Goal: Task Accomplishment & Management: Manage account settings

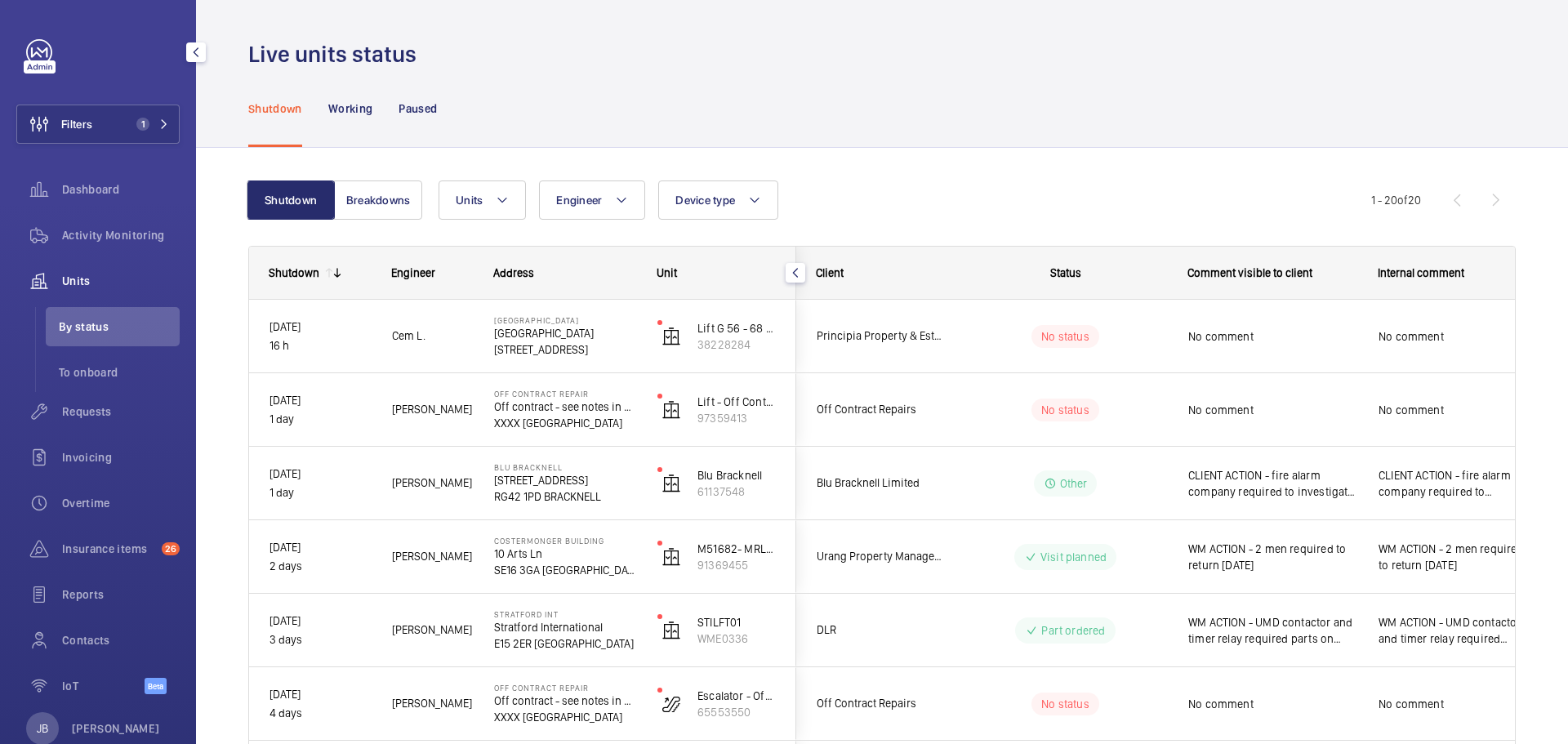
click at [82, 125] on span "Filters" at bounding box center [77, 124] width 31 height 16
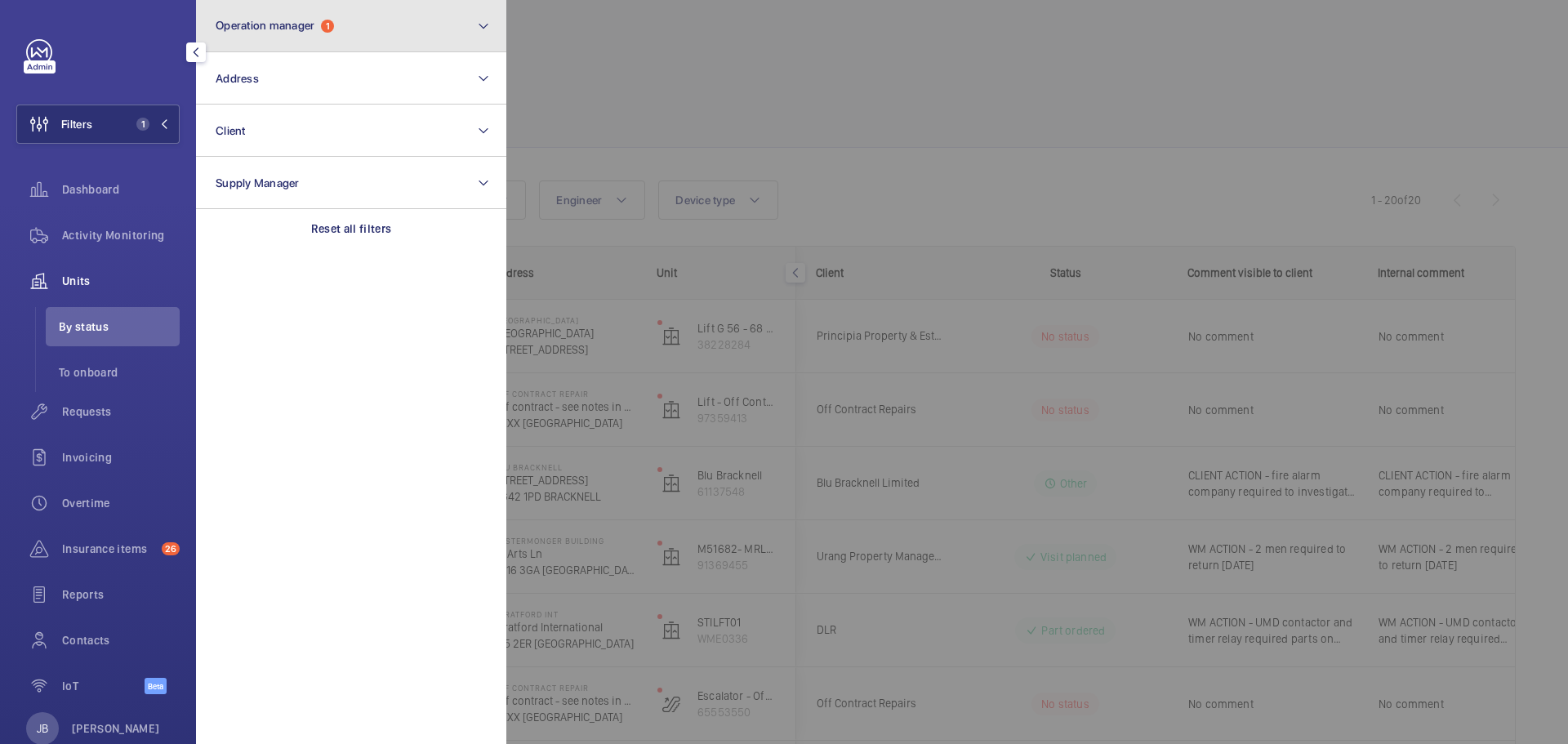
click at [364, 37] on button "Operation manager 1" at bounding box center [351, 26] width 310 height 52
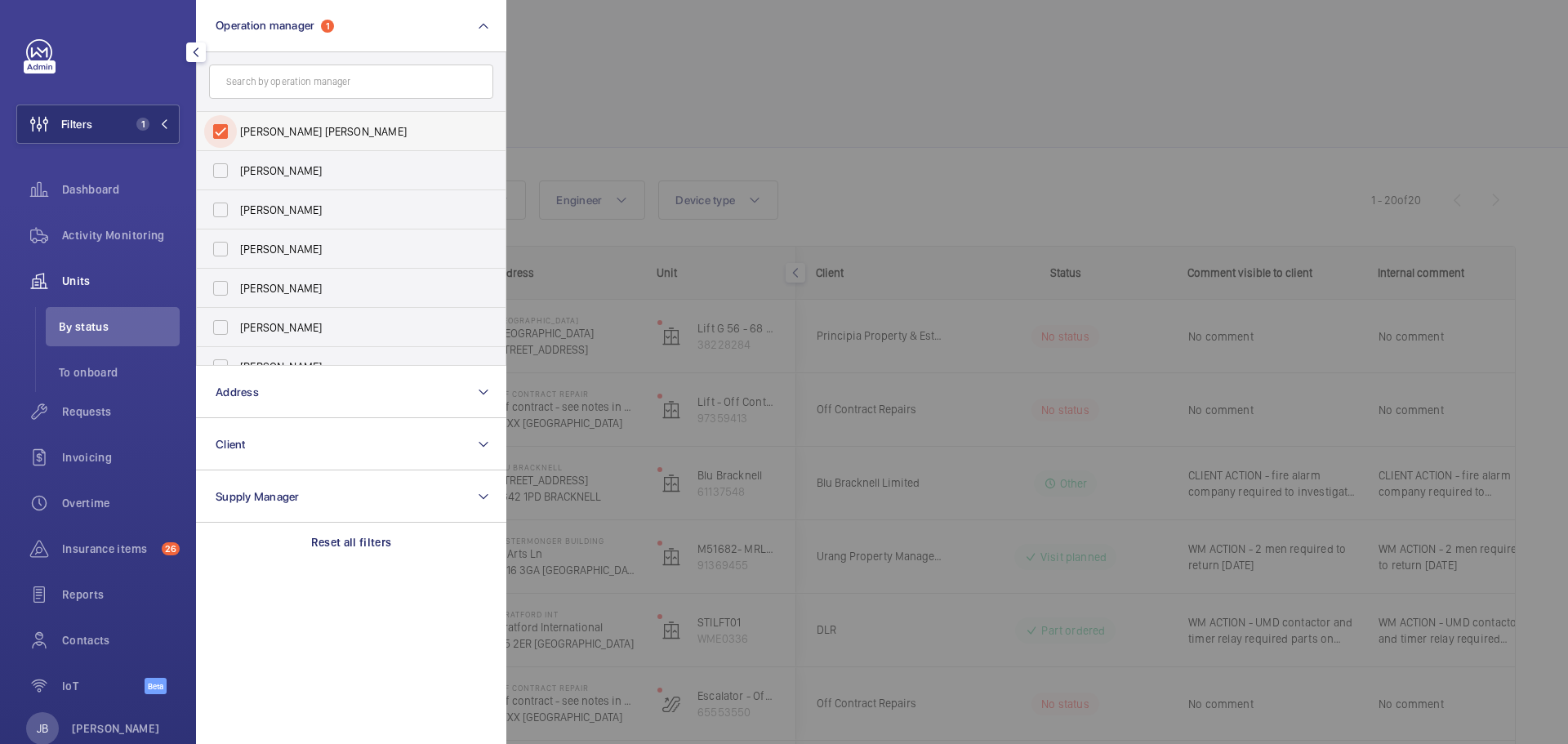
click at [216, 135] on input "[PERSON_NAME] [PERSON_NAME]" at bounding box center [220, 131] width 33 height 33
checkbox input "false"
click at [217, 290] on input "[PERSON_NAME]" at bounding box center [220, 288] width 33 height 33
checkbox input "true"
click at [585, 124] on div at bounding box center [1290, 372] width 1568 height 744
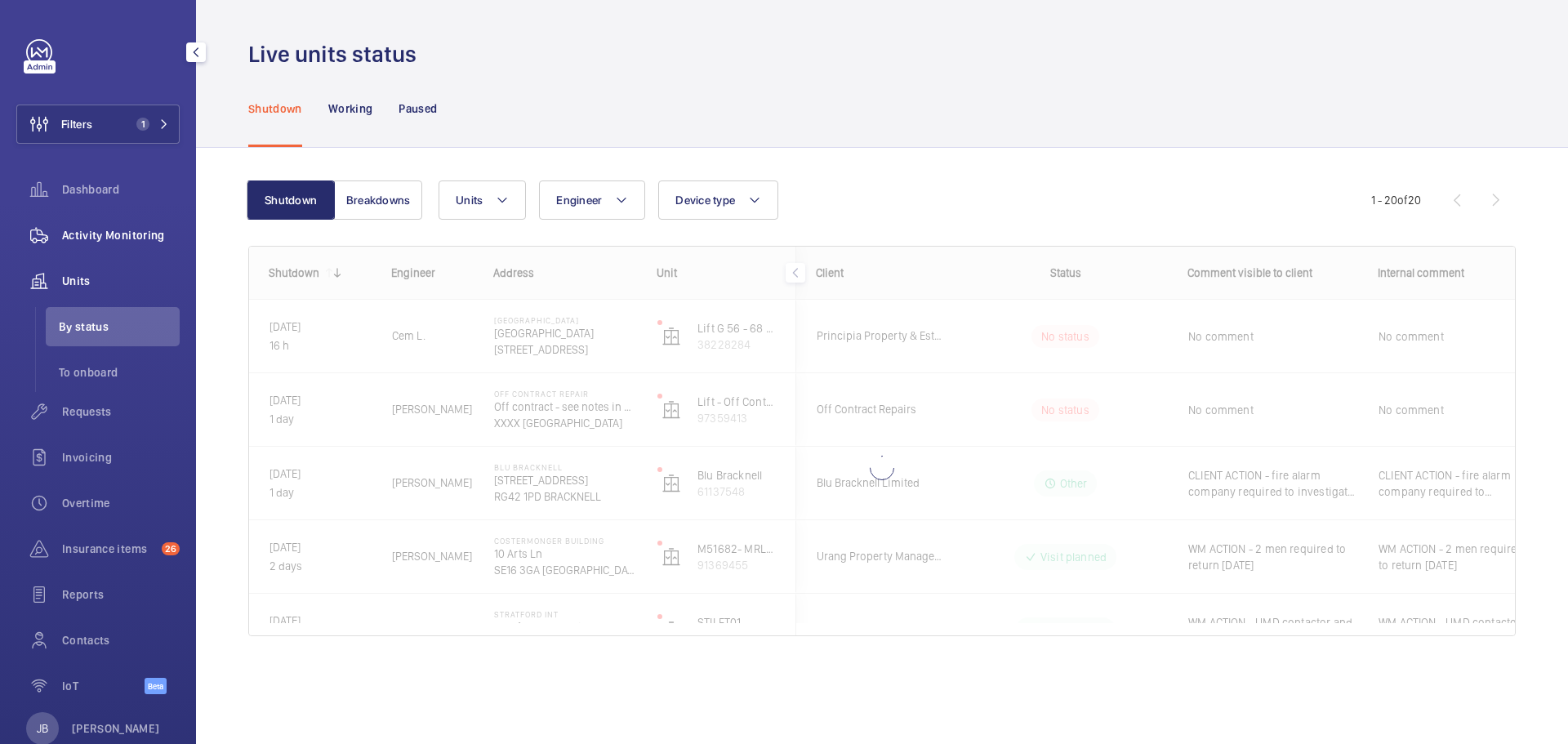
click at [77, 232] on span "Activity Monitoring" at bounding box center [121, 235] width 118 height 16
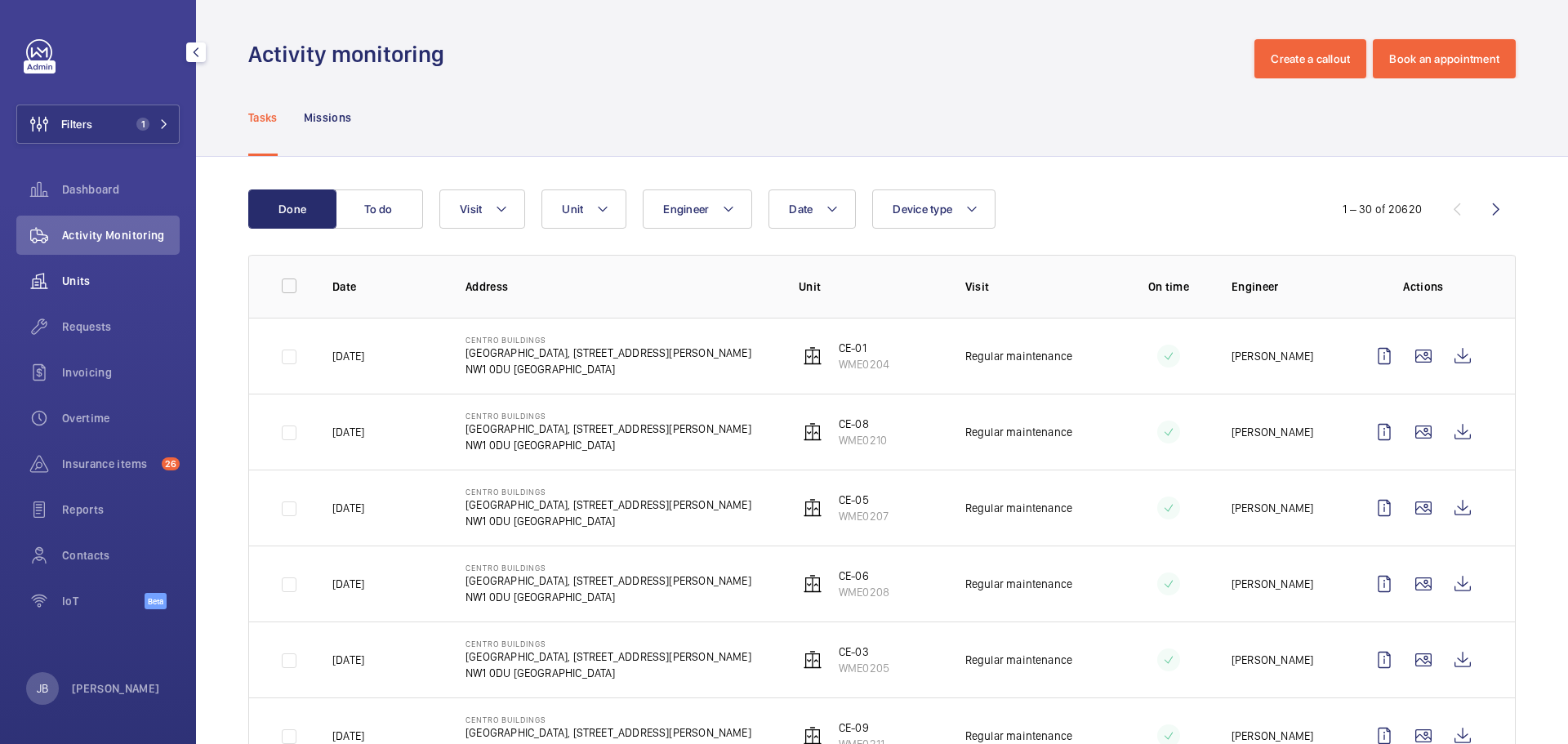
click at [58, 272] on wm-front-icon-button at bounding box center [39, 281] width 45 height 40
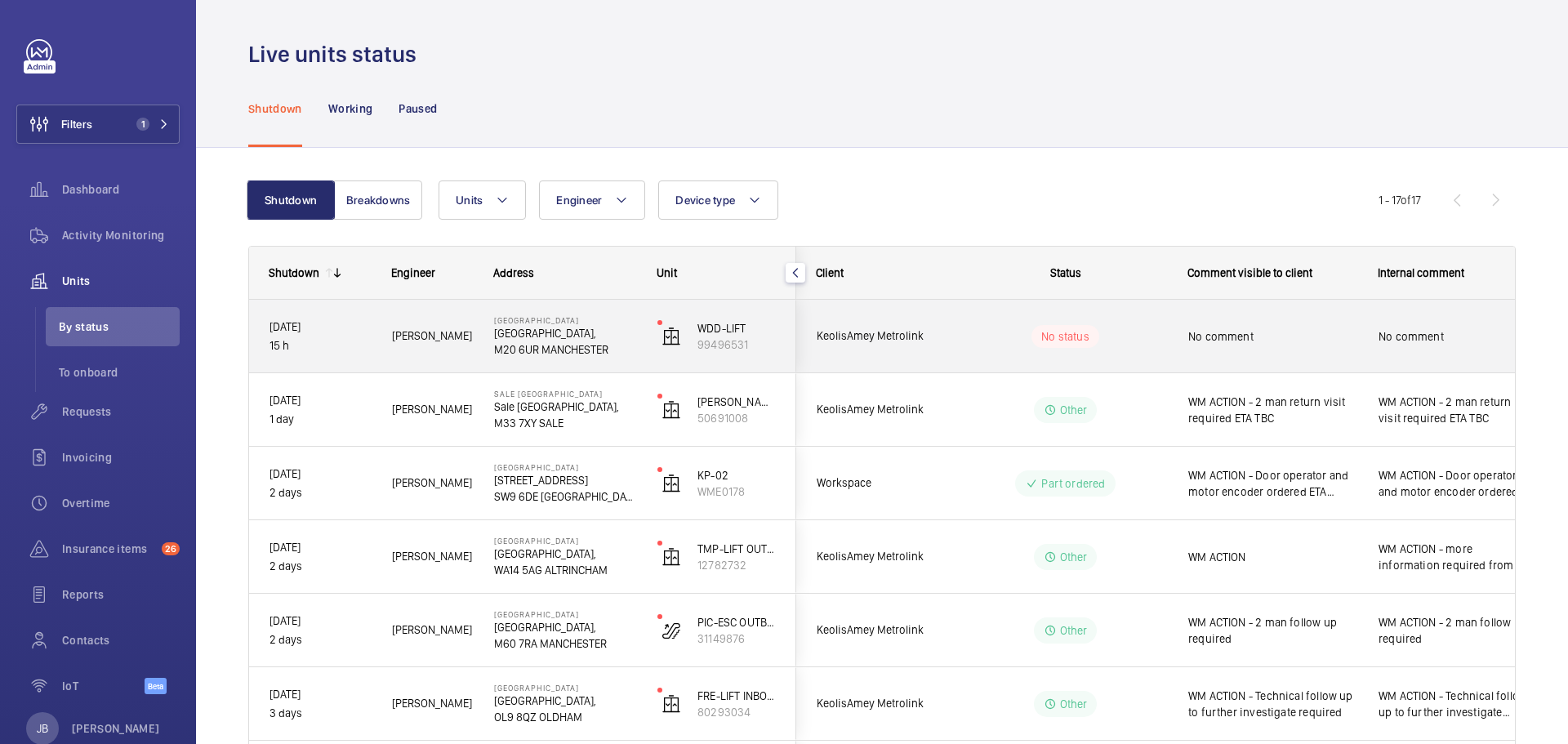
click at [1266, 347] on div "No comment" at bounding box center [1272, 336] width 169 height 38
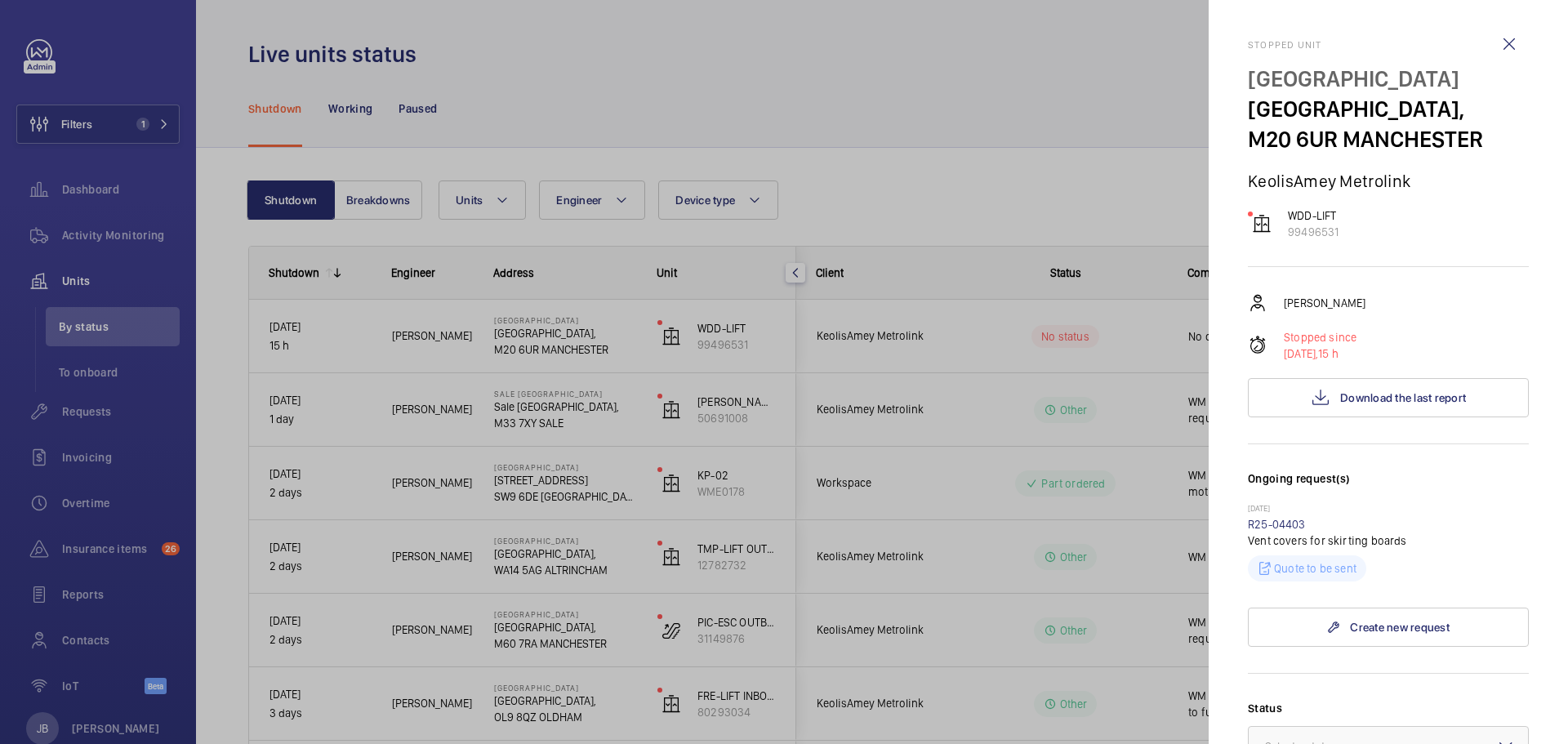
click at [1039, 126] on div at bounding box center [784, 372] width 1568 height 744
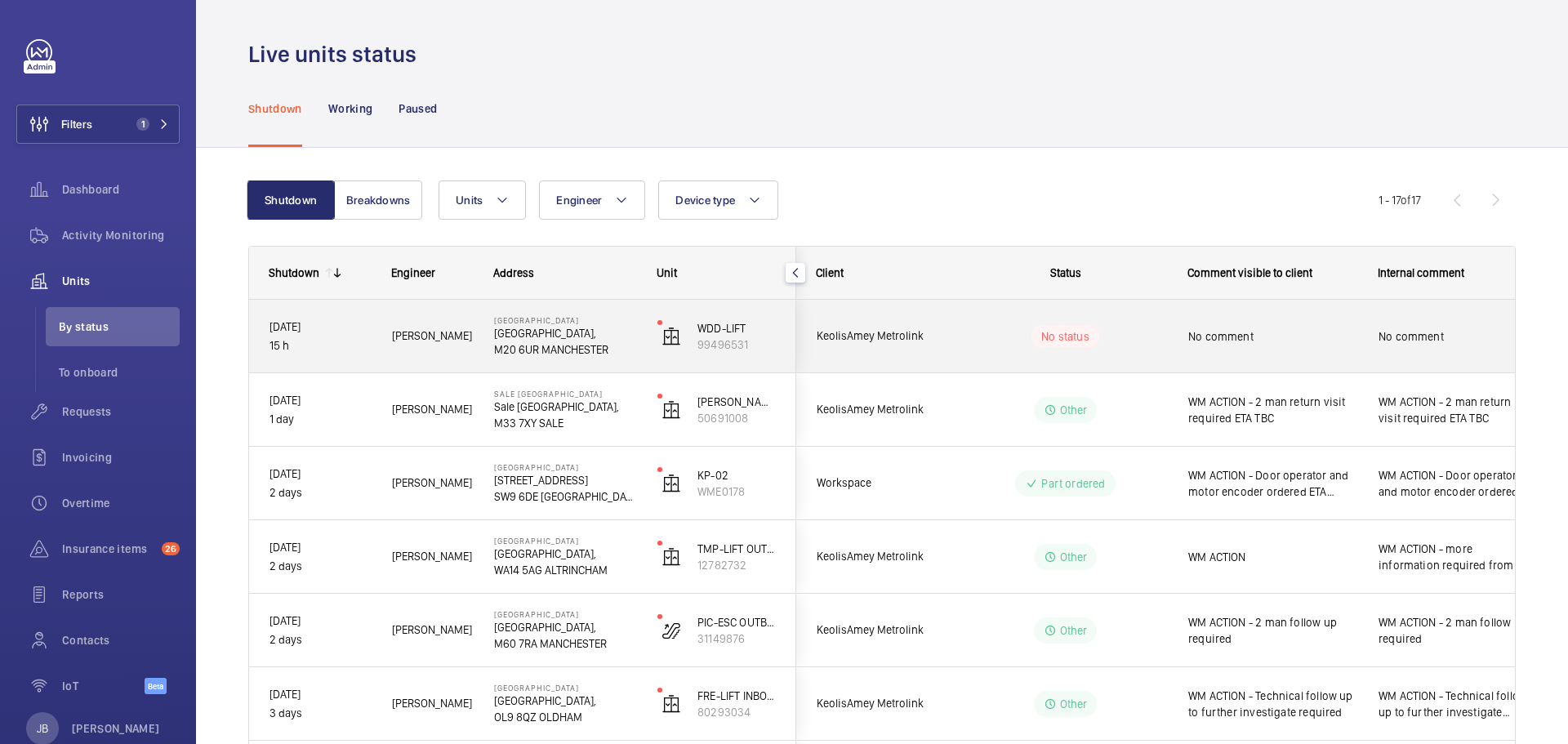
click at [1335, 341] on span "No comment" at bounding box center [1272, 335] width 169 height 16
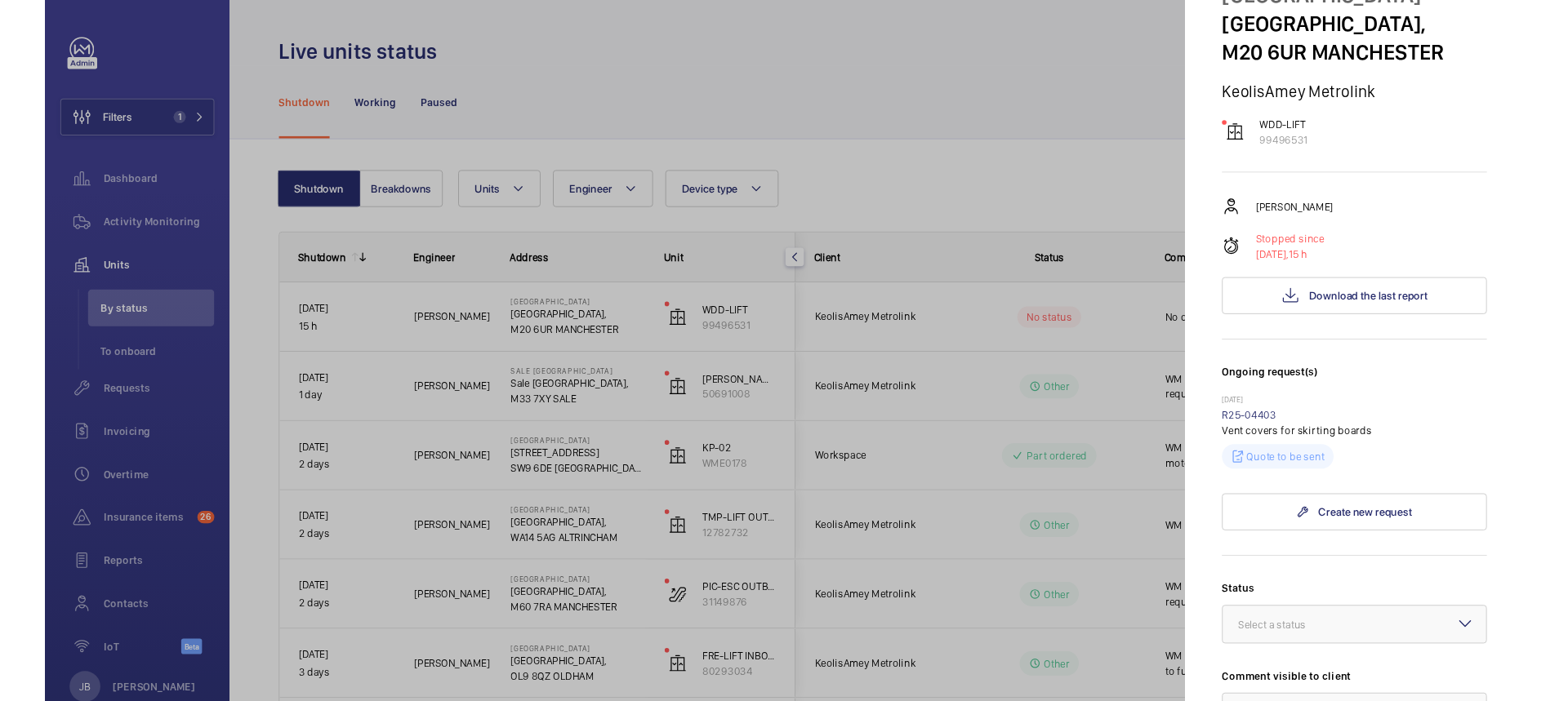
scroll to position [163, 0]
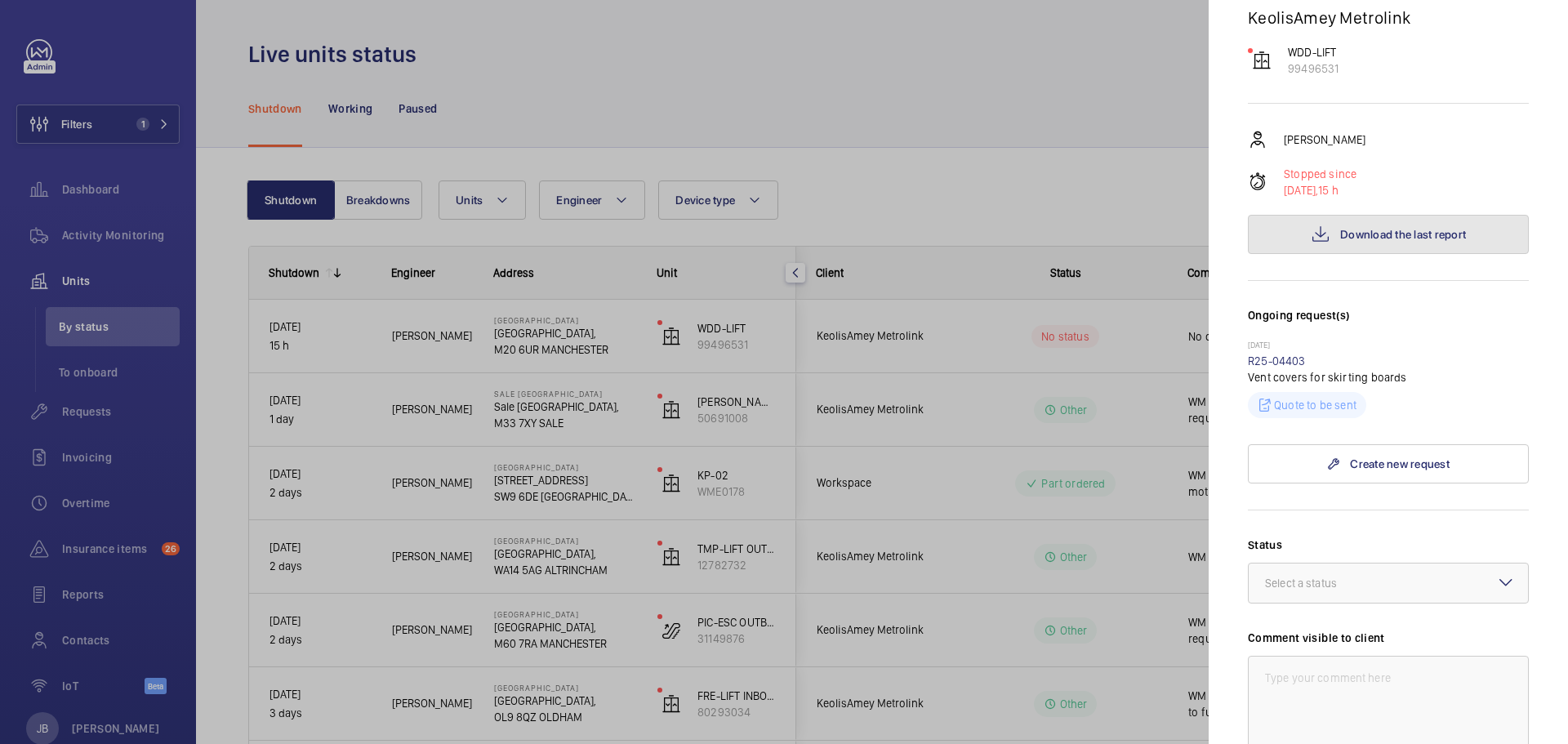
click at [1381, 241] on span "Download the last report" at bounding box center [1403, 235] width 126 height 13
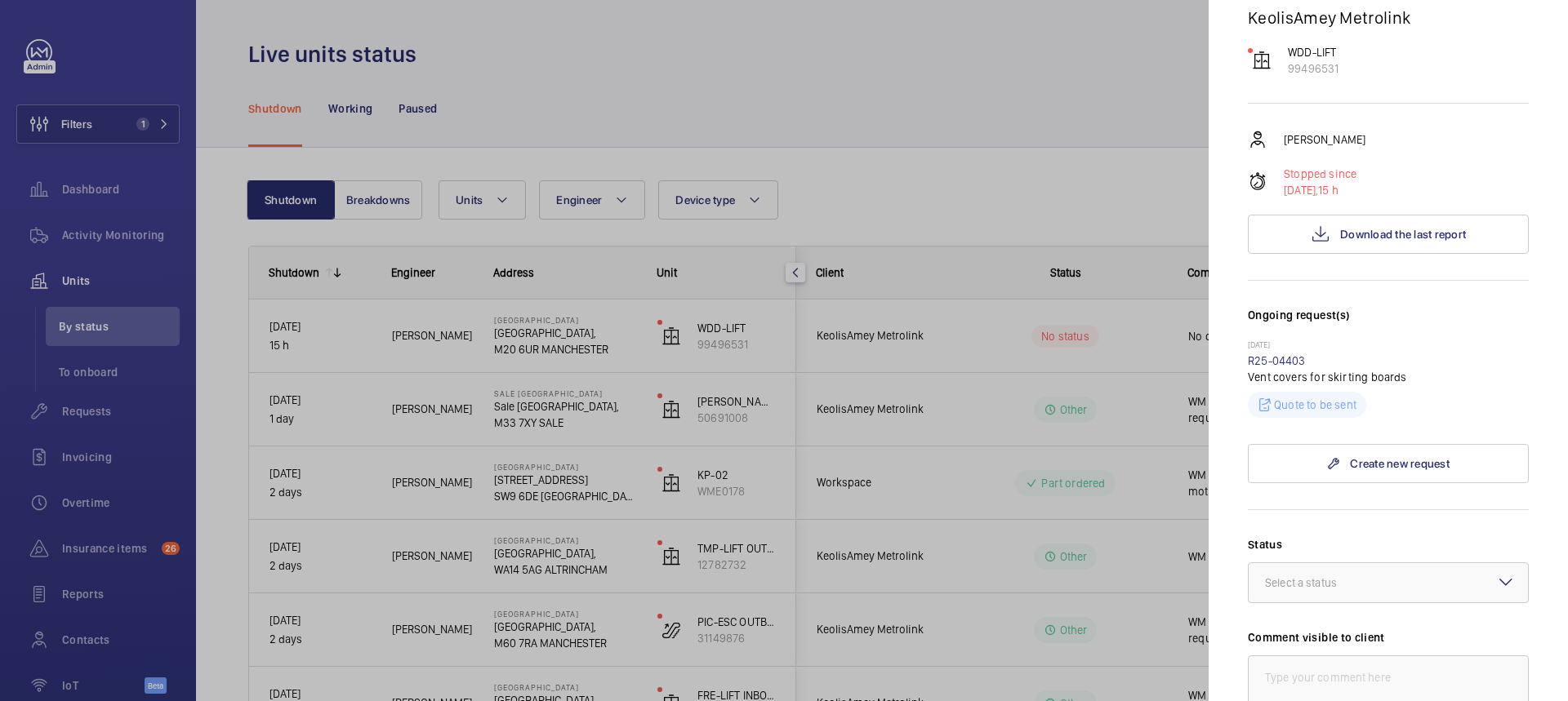
click at [867, 94] on div at bounding box center [784, 350] width 1568 height 701
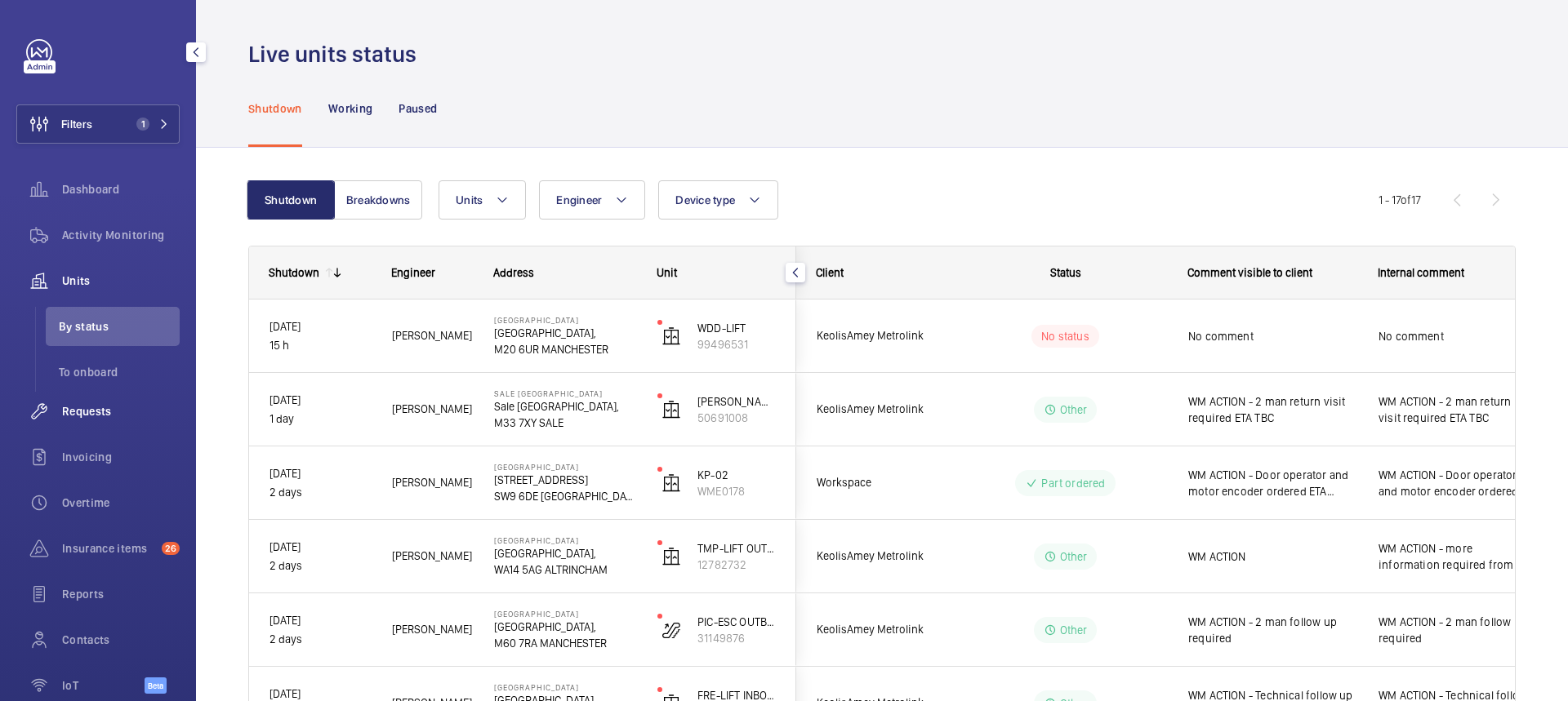
click at [77, 412] on span "Requests" at bounding box center [121, 411] width 118 height 16
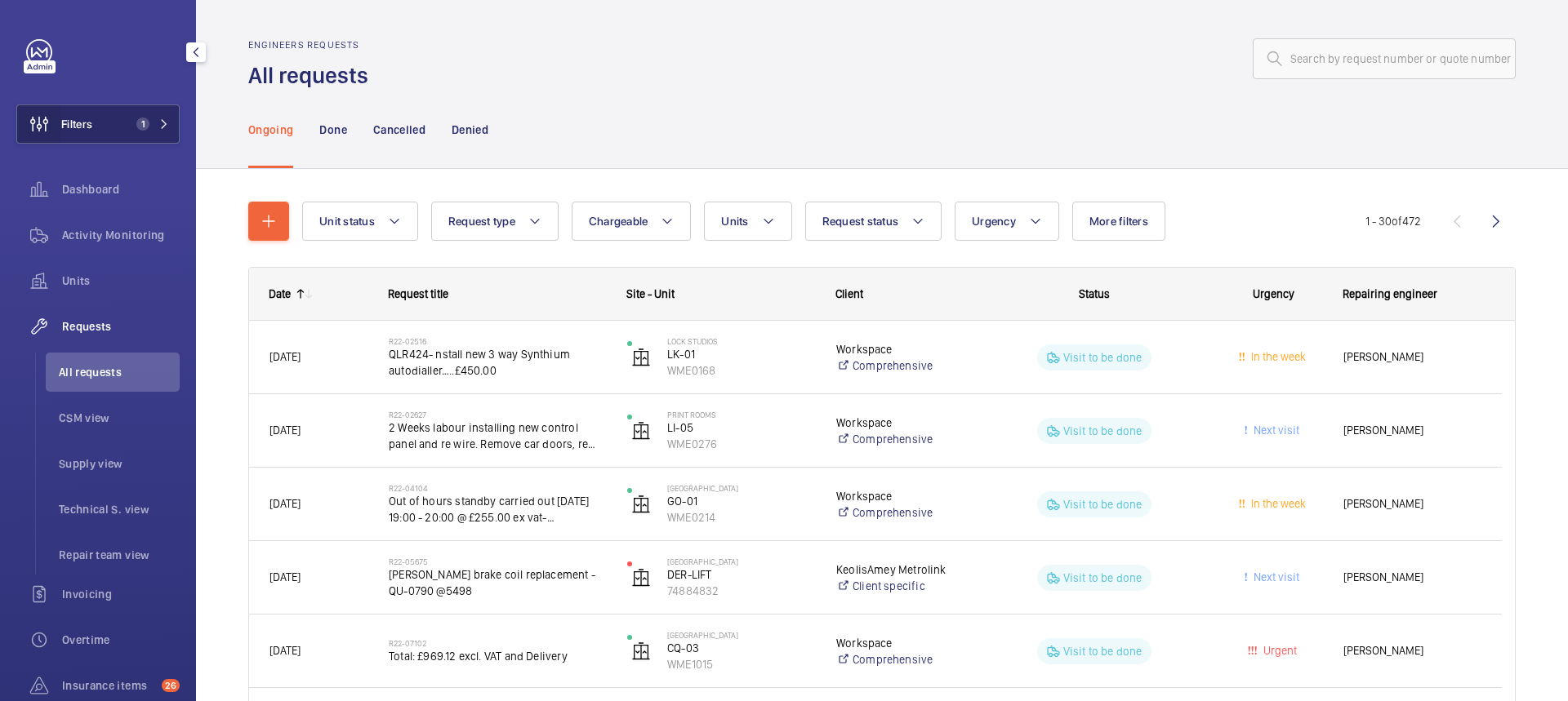
click at [46, 125] on wm-front-icon-button at bounding box center [39, 124] width 44 height 40
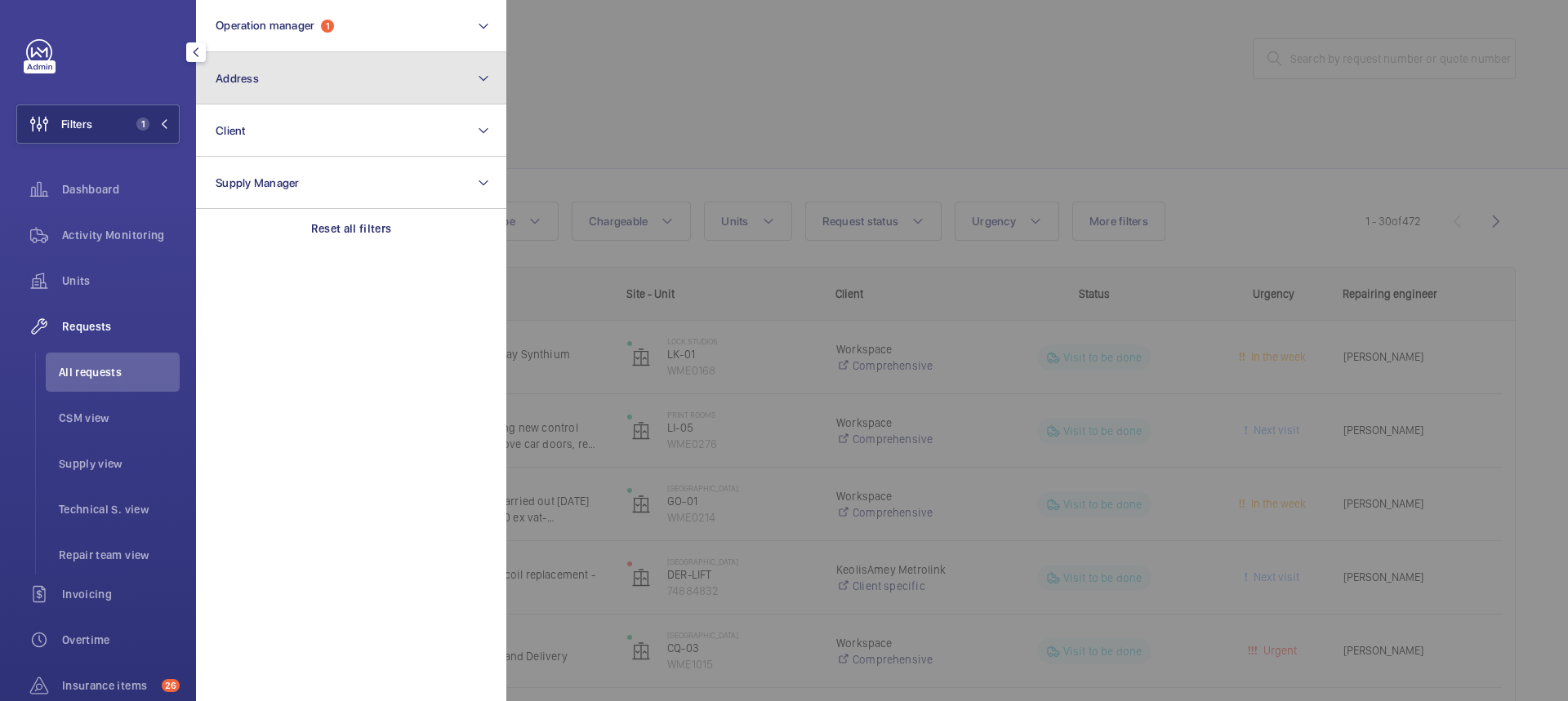
click at [282, 83] on button "Address" at bounding box center [351, 78] width 310 height 52
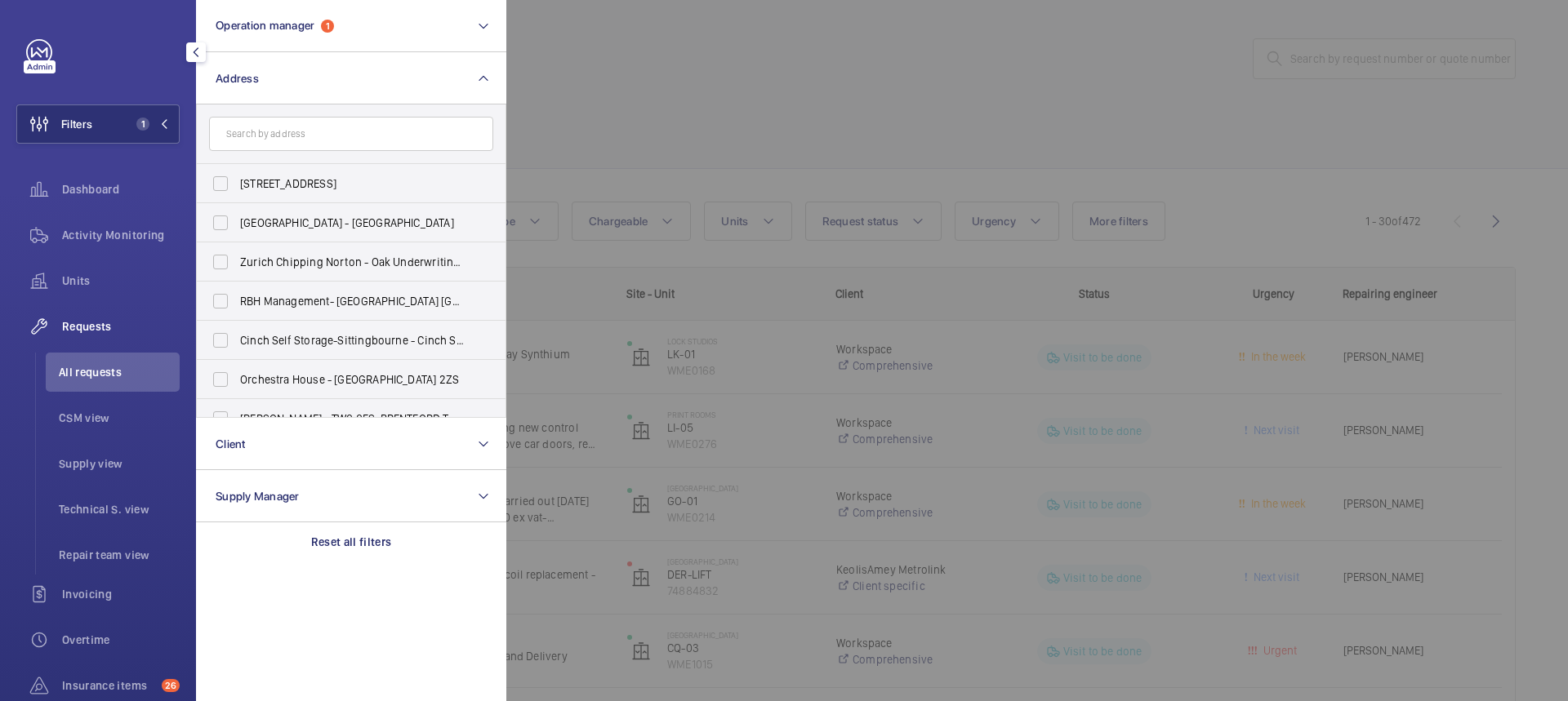
click at [271, 129] on input "text" at bounding box center [351, 134] width 284 height 34
type input "west di"
click at [285, 382] on span "West Di dsbury Railway Station - [GEOGRAPHIC_DATA],, [GEOGRAPHIC_DATA]" at bounding box center [352, 379] width 224 height 16
click at [237, 382] on input "West Di dsbury Railway Station - [GEOGRAPHIC_DATA],, [GEOGRAPHIC_DATA]" at bounding box center [220, 379] width 33 height 33
checkbox input "true"
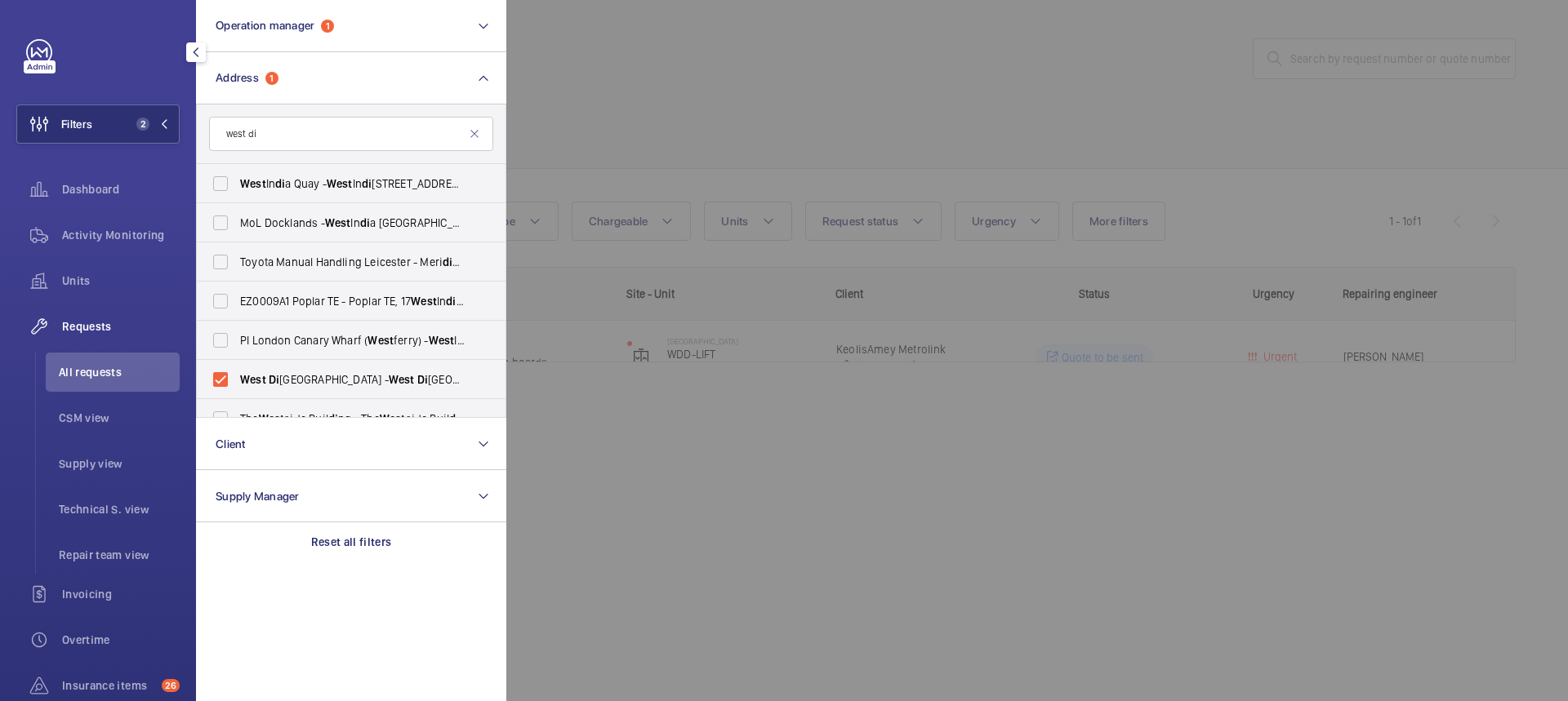
click at [652, 133] on div at bounding box center [1290, 350] width 1568 height 701
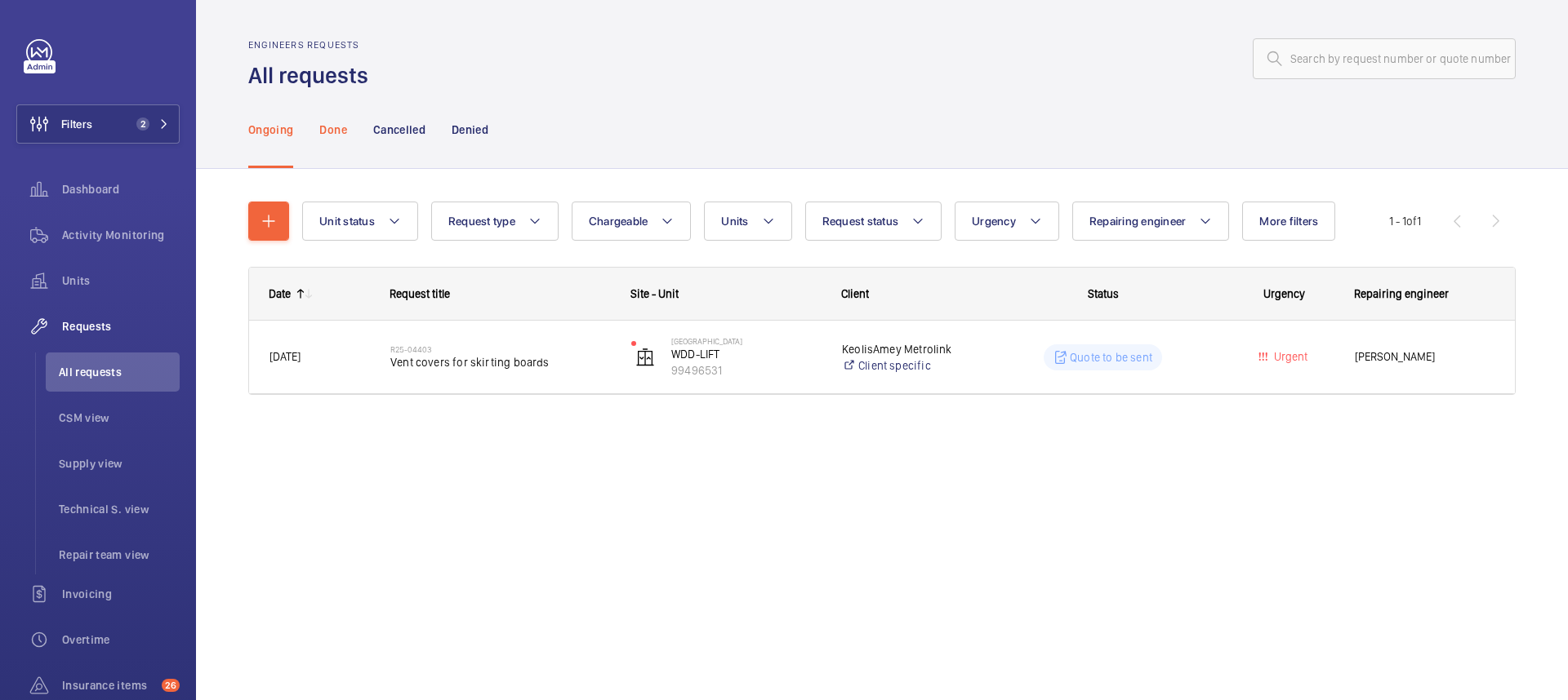
click at [345, 127] on p "Done" at bounding box center [333, 129] width 27 height 16
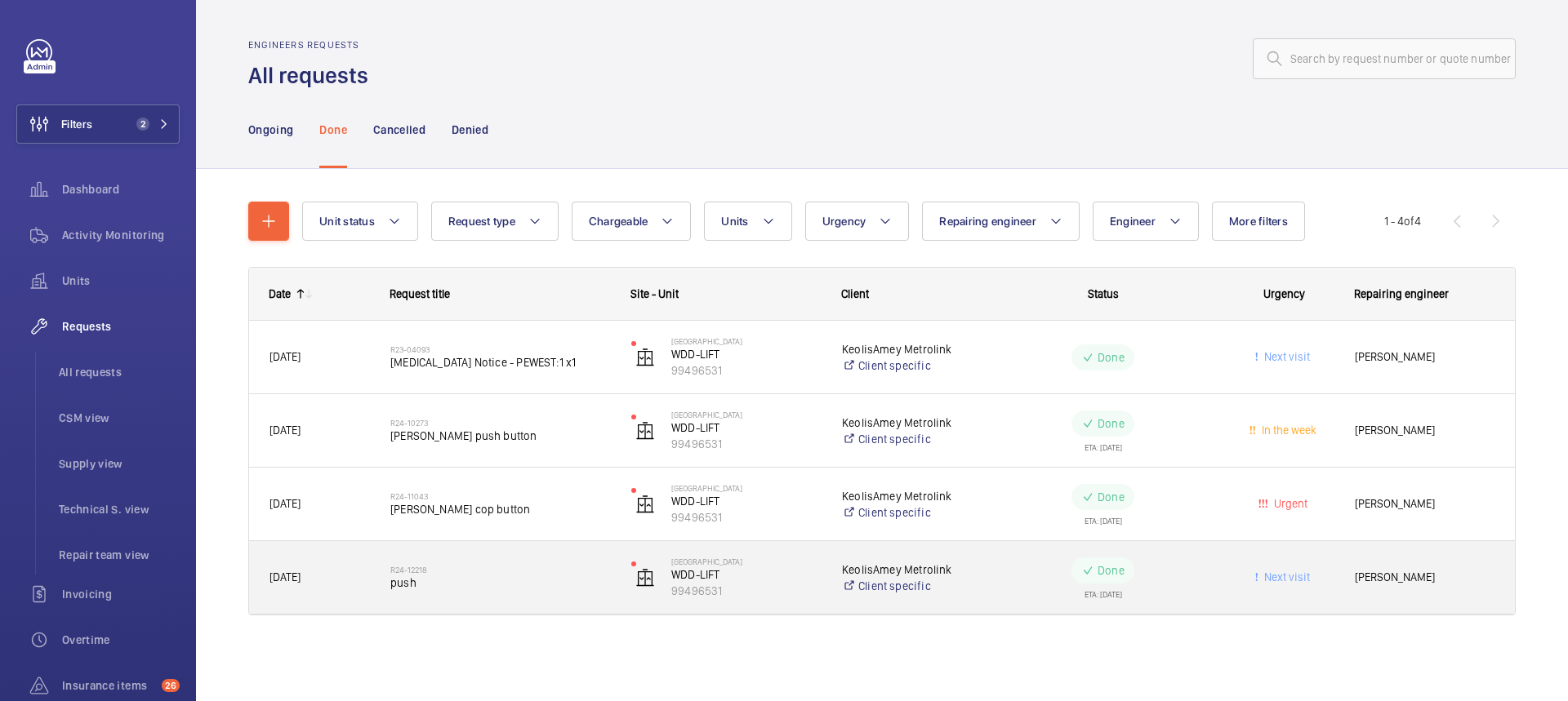
click at [1191, 572] on wm-front-pills-cell "Done ETA: [DATE]" at bounding box center [1102, 577] width 219 height 41
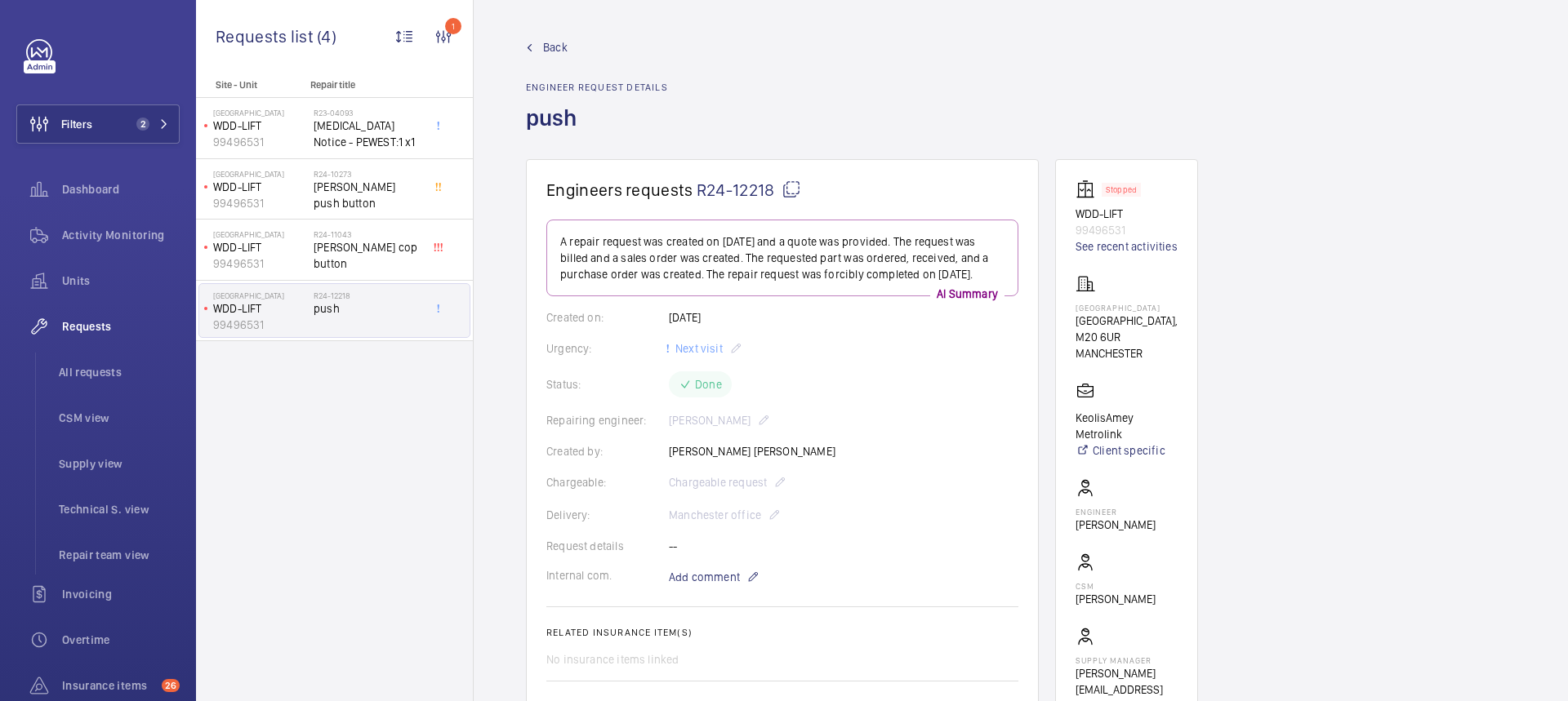
scroll to position [653, 0]
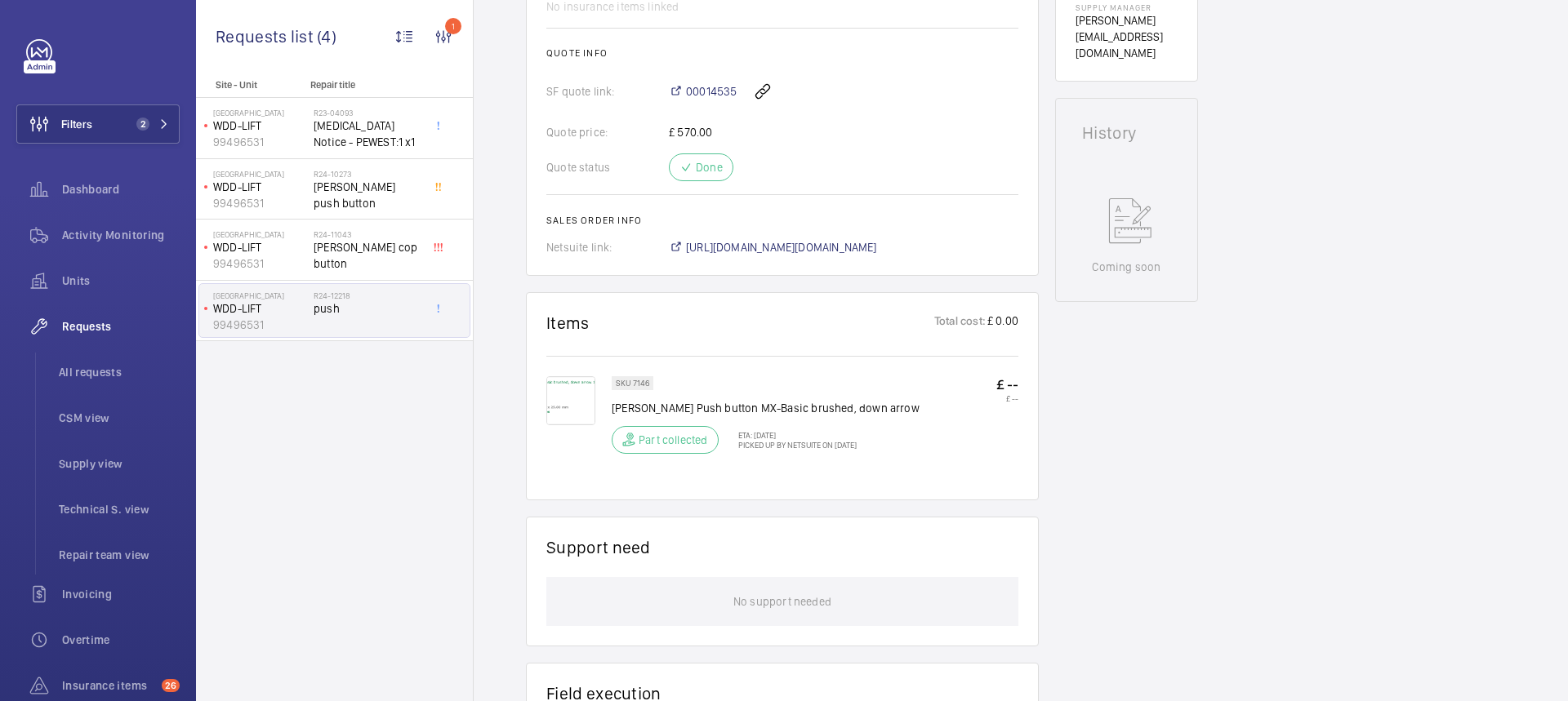
click at [559, 398] on img at bounding box center [571, 401] width 49 height 49
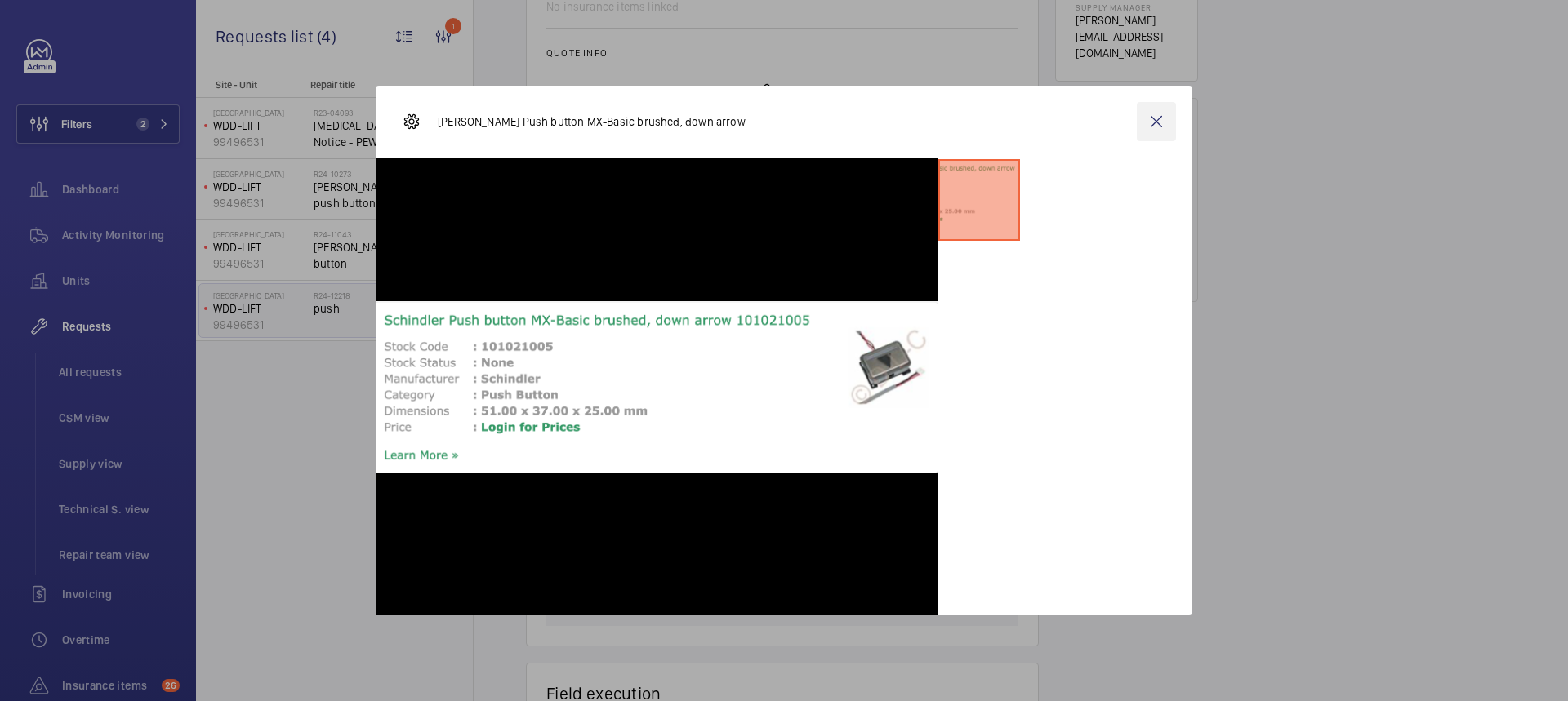
click at [1159, 125] on wm-front-icon-button at bounding box center [1156, 121] width 40 height 40
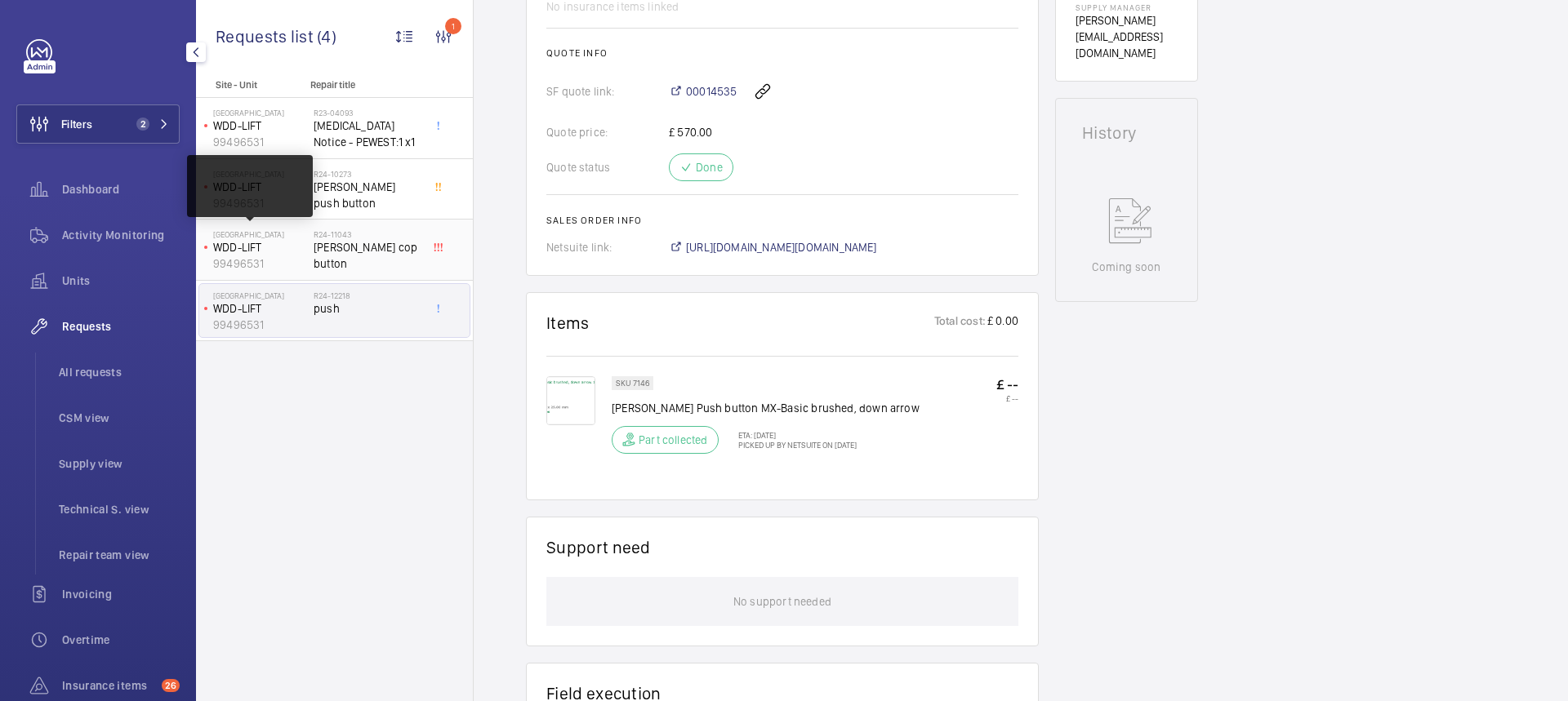
click at [306, 245] on p "WDD-LIFT" at bounding box center [261, 247] width 94 height 16
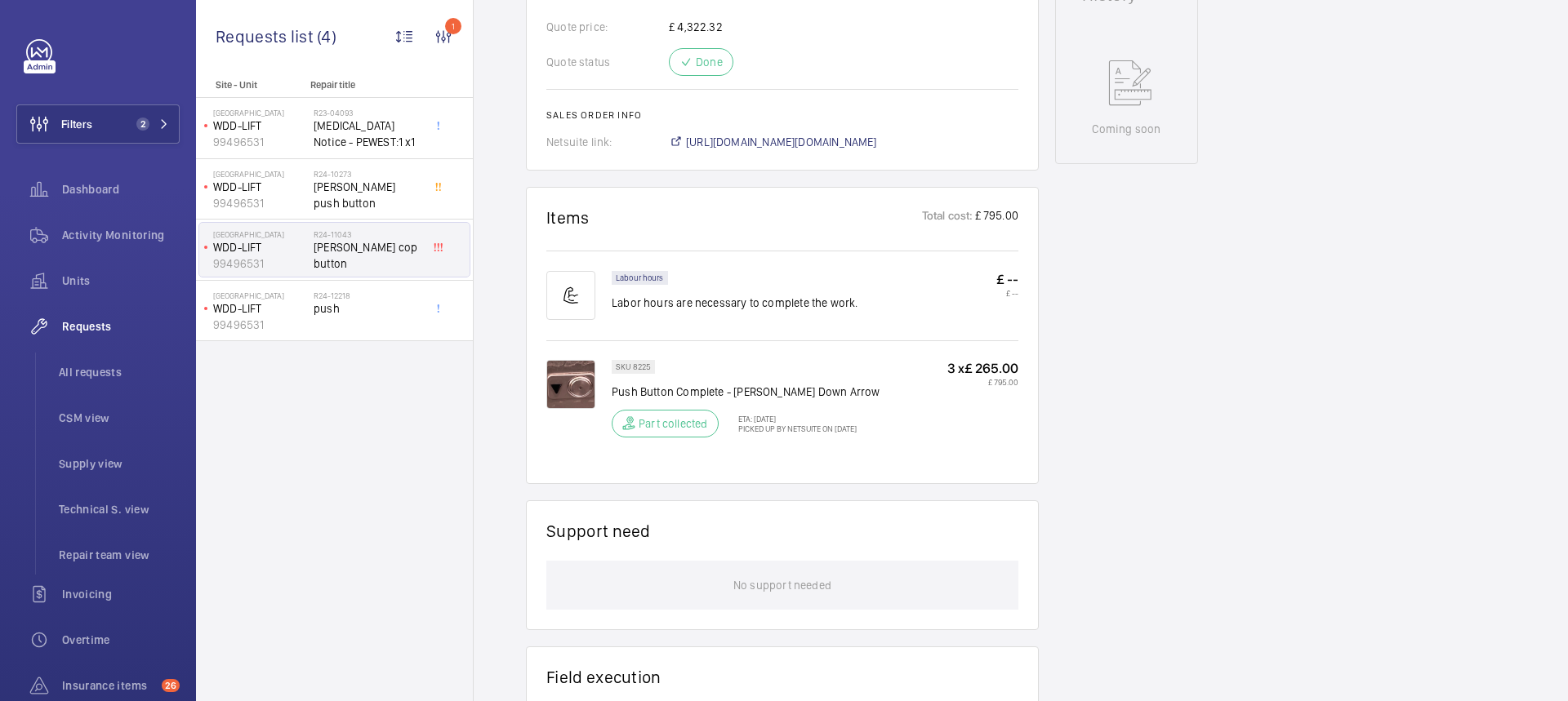
scroll to position [947, 0]
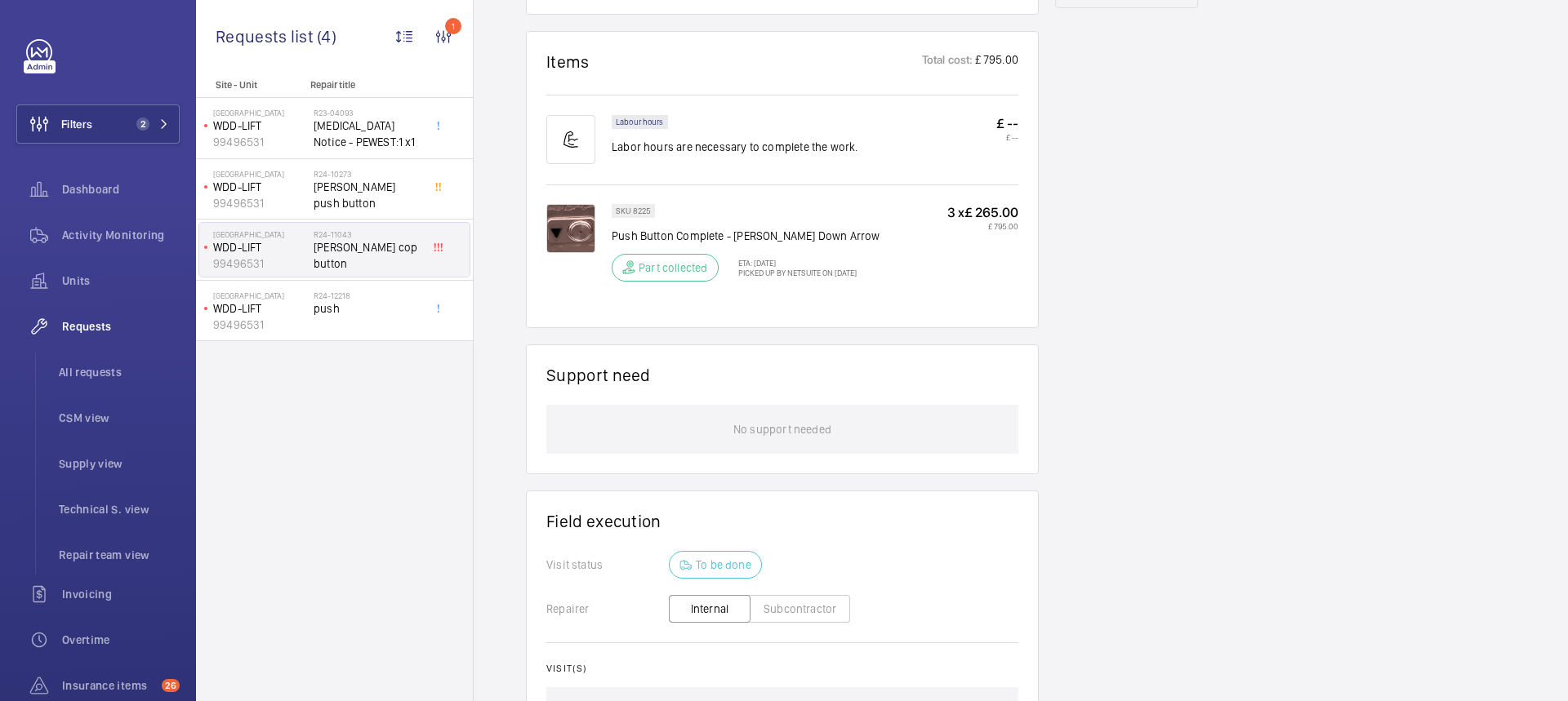
click at [579, 229] on img at bounding box center [571, 229] width 49 height 49
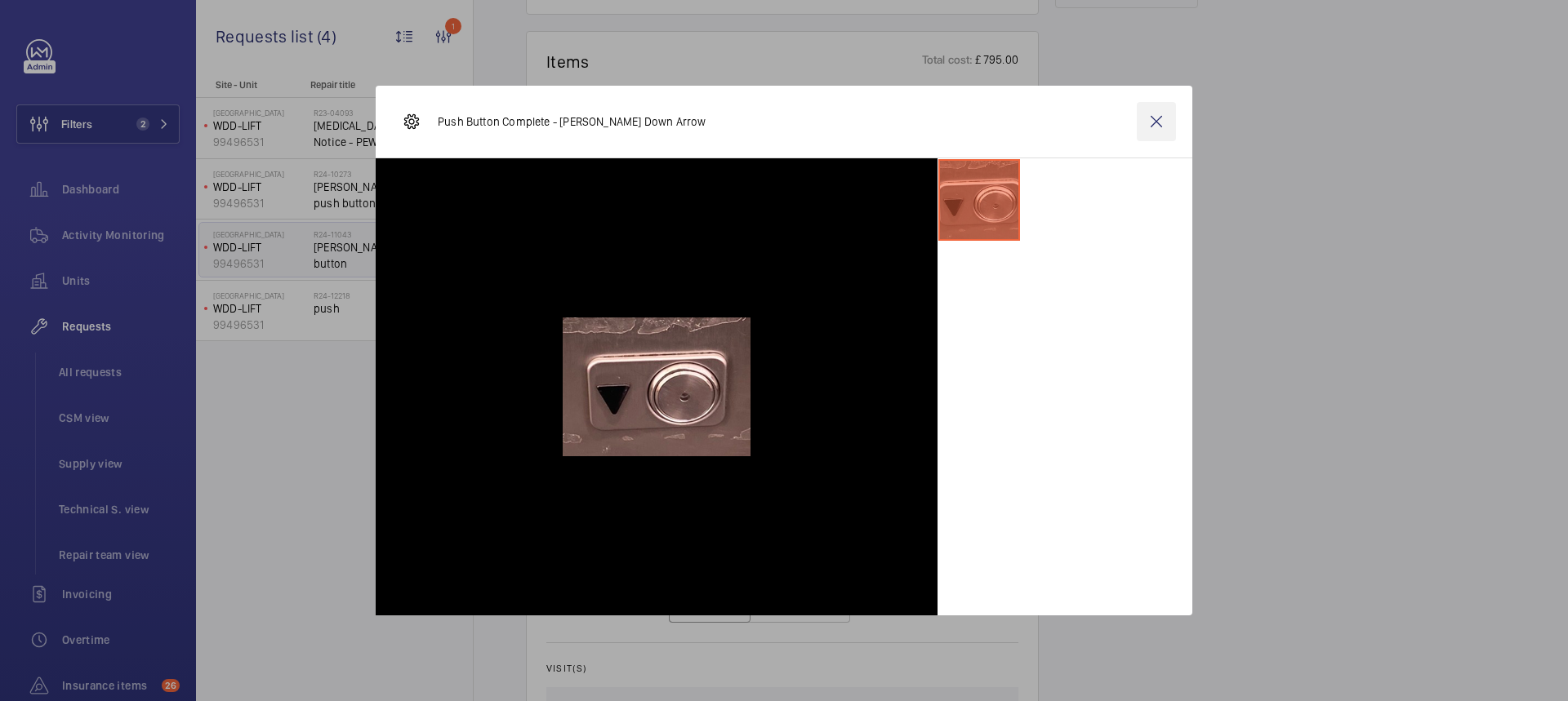
click at [1154, 124] on wm-front-icon-button at bounding box center [1156, 121] width 40 height 40
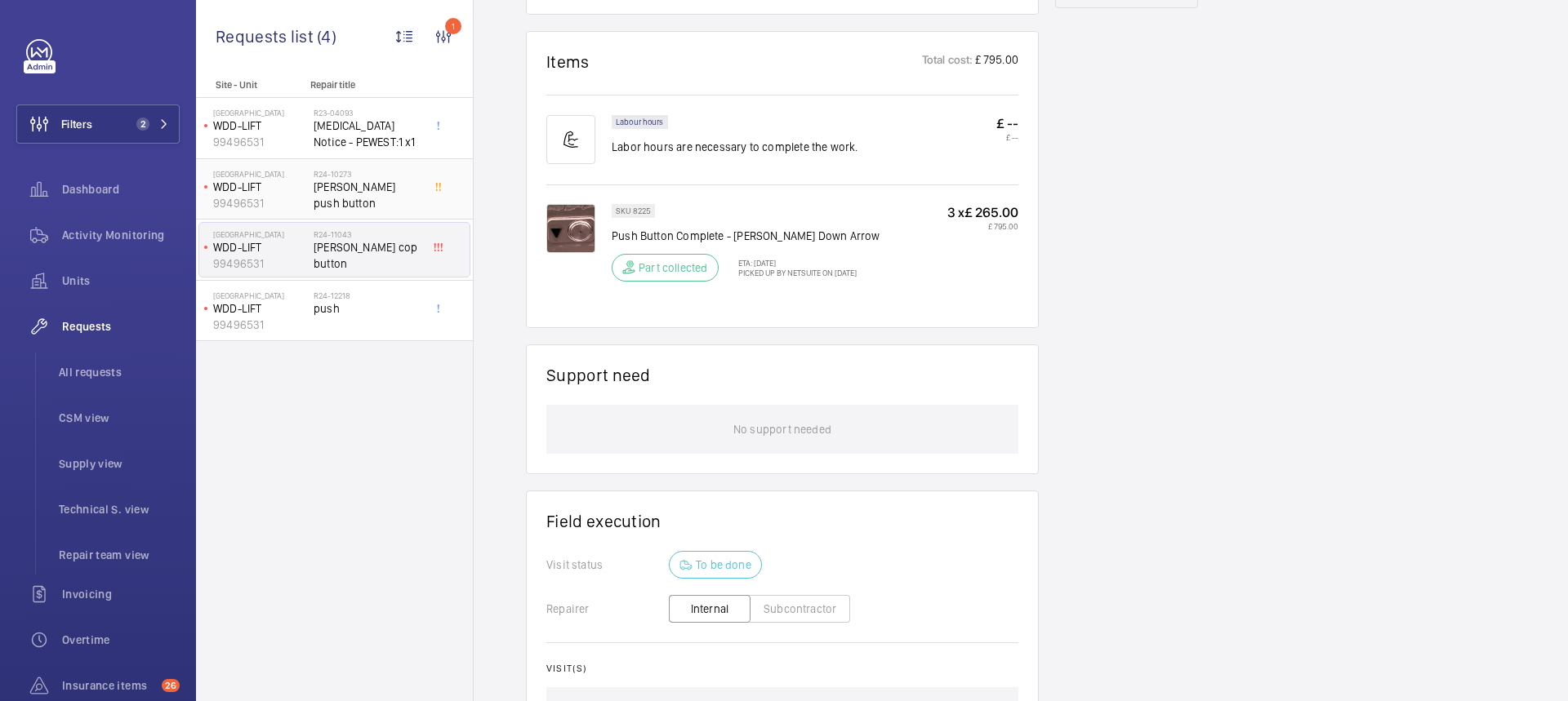
click at [317, 196] on span "[PERSON_NAME] push button" at bounding box center [367, 195] width 108 height 33
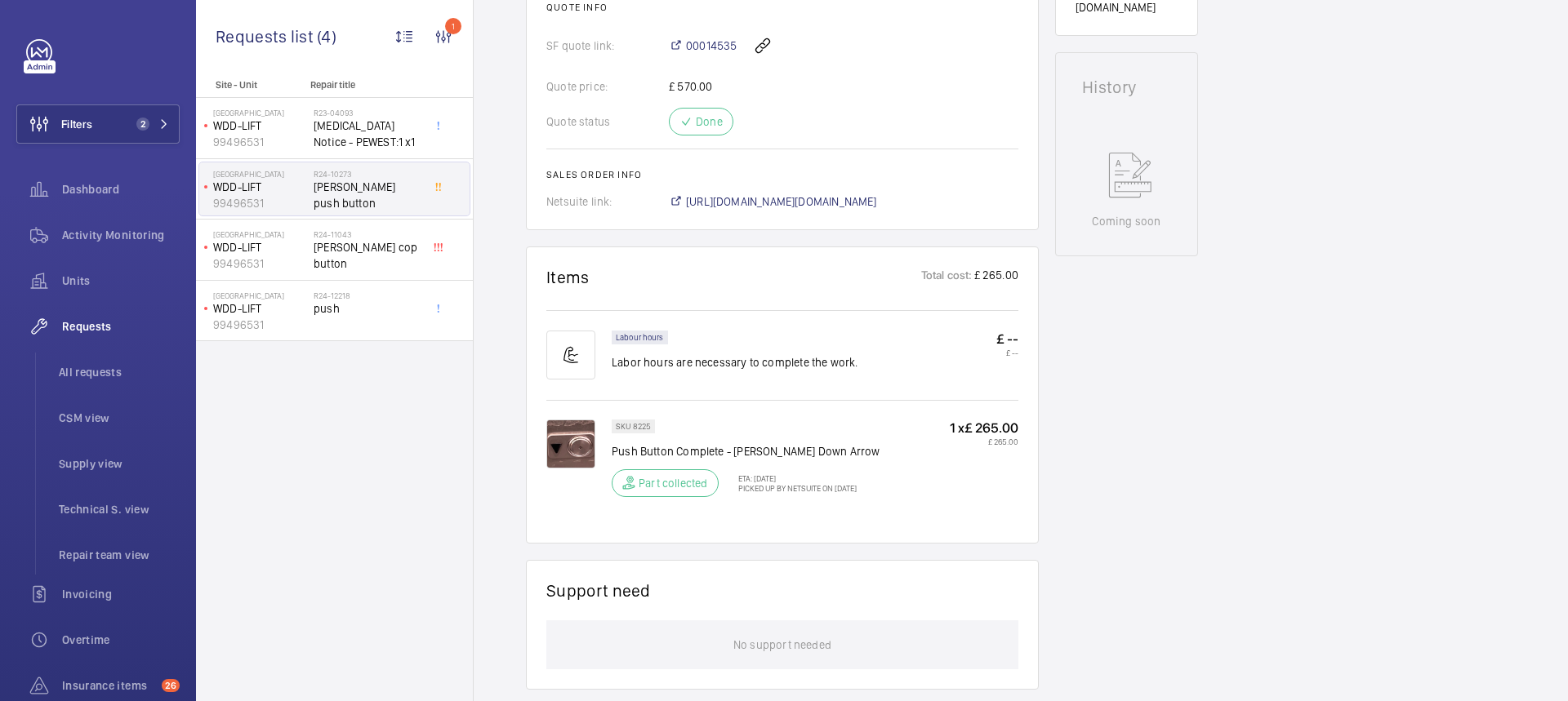
scroll to position [930, 0]
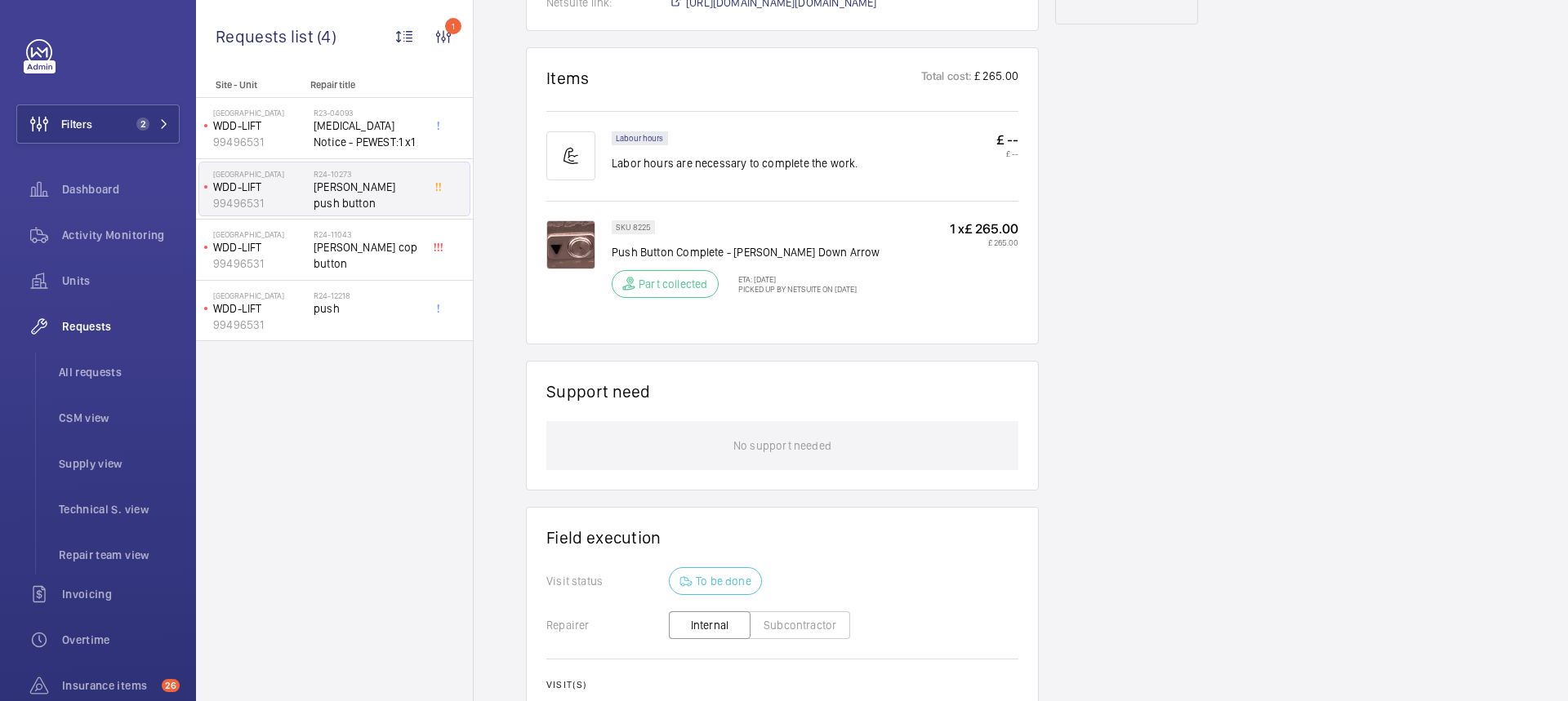
click at [576, 266] on img at bounding box center [571, 245] width 49 height 49
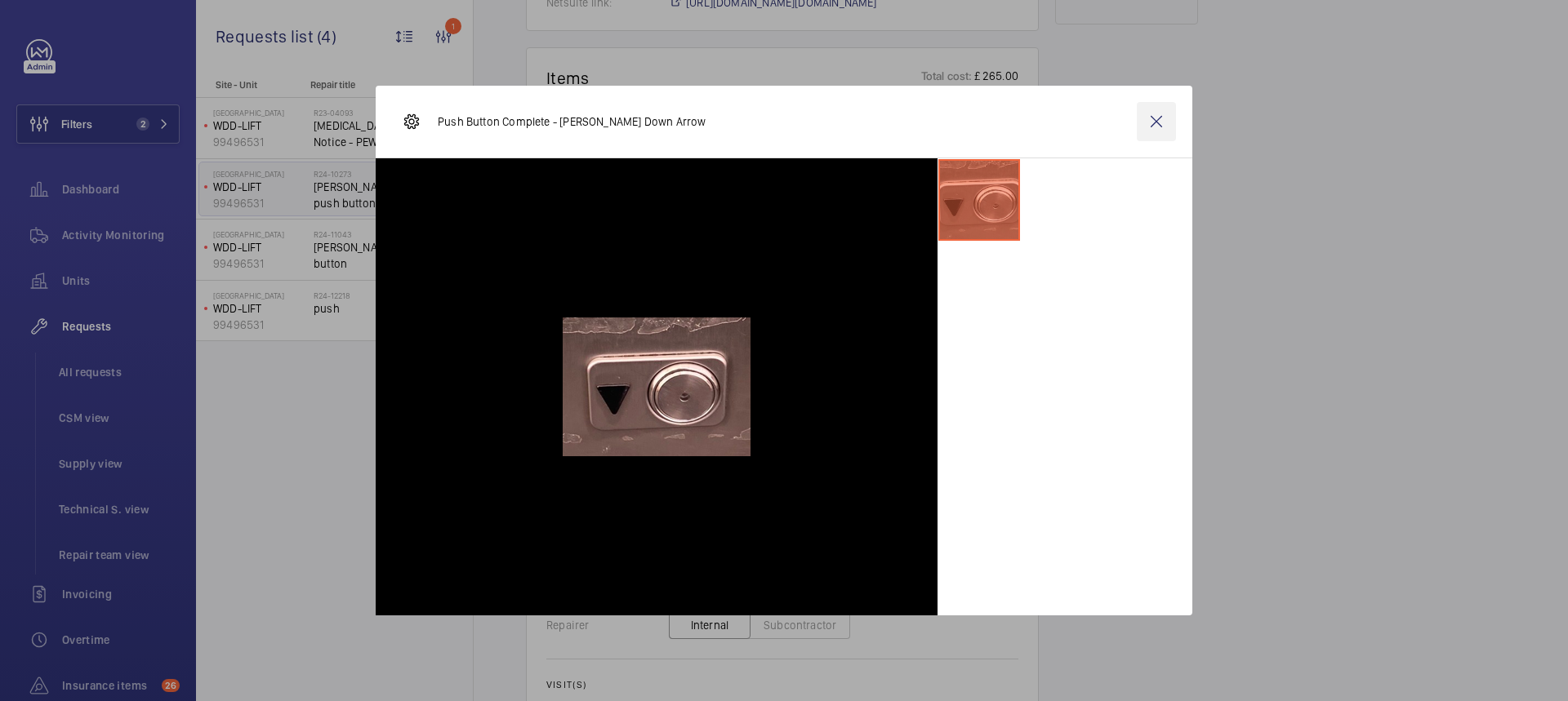
click at [1158, 124] on wm-front-icon-button at bounding box center [1156, 121] width 40 height 40
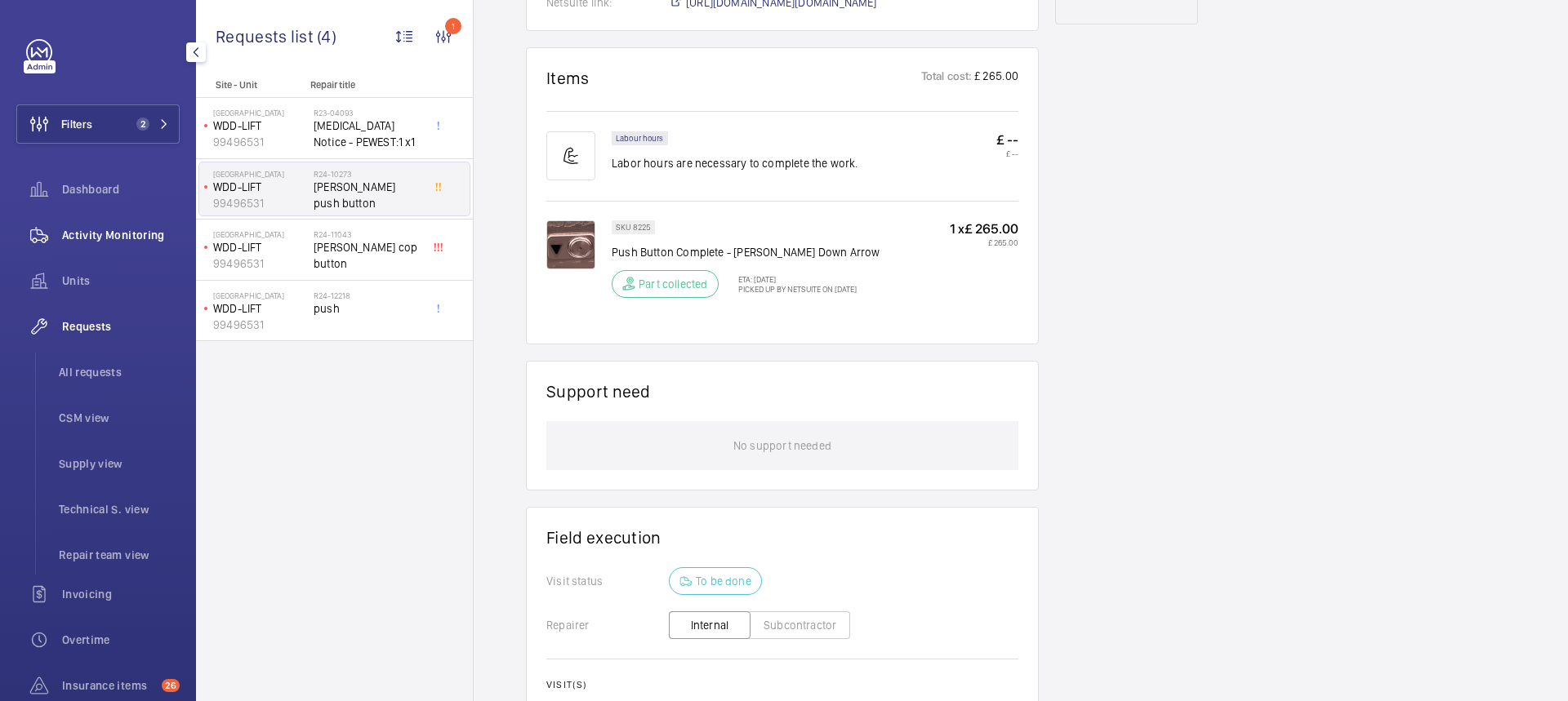
click at [120, 241] on span "Activity Monitoring" at bounding box center [121, 235] width 118 height 16
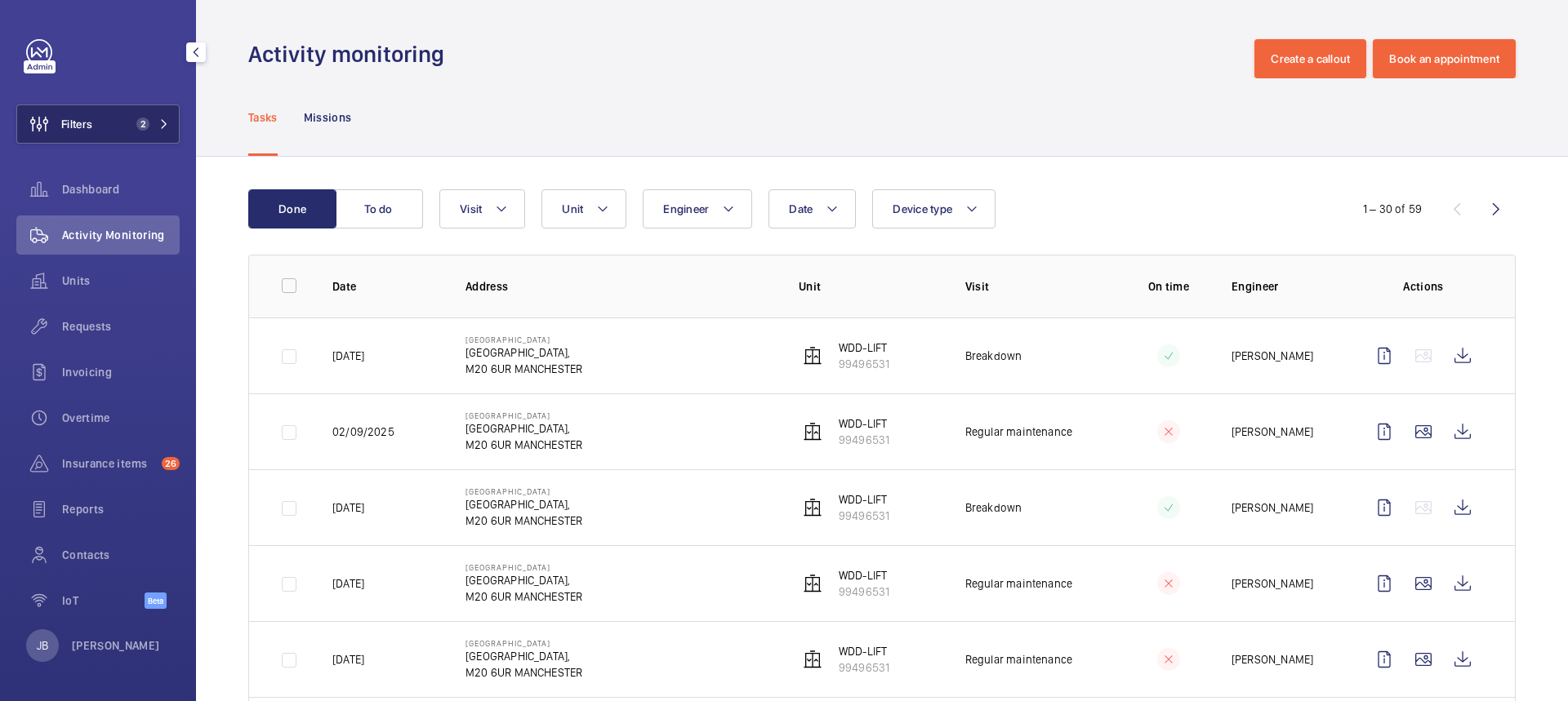
click at [68, 124] on span "Filters" at bounding box center [77, 124] width 31 height 16
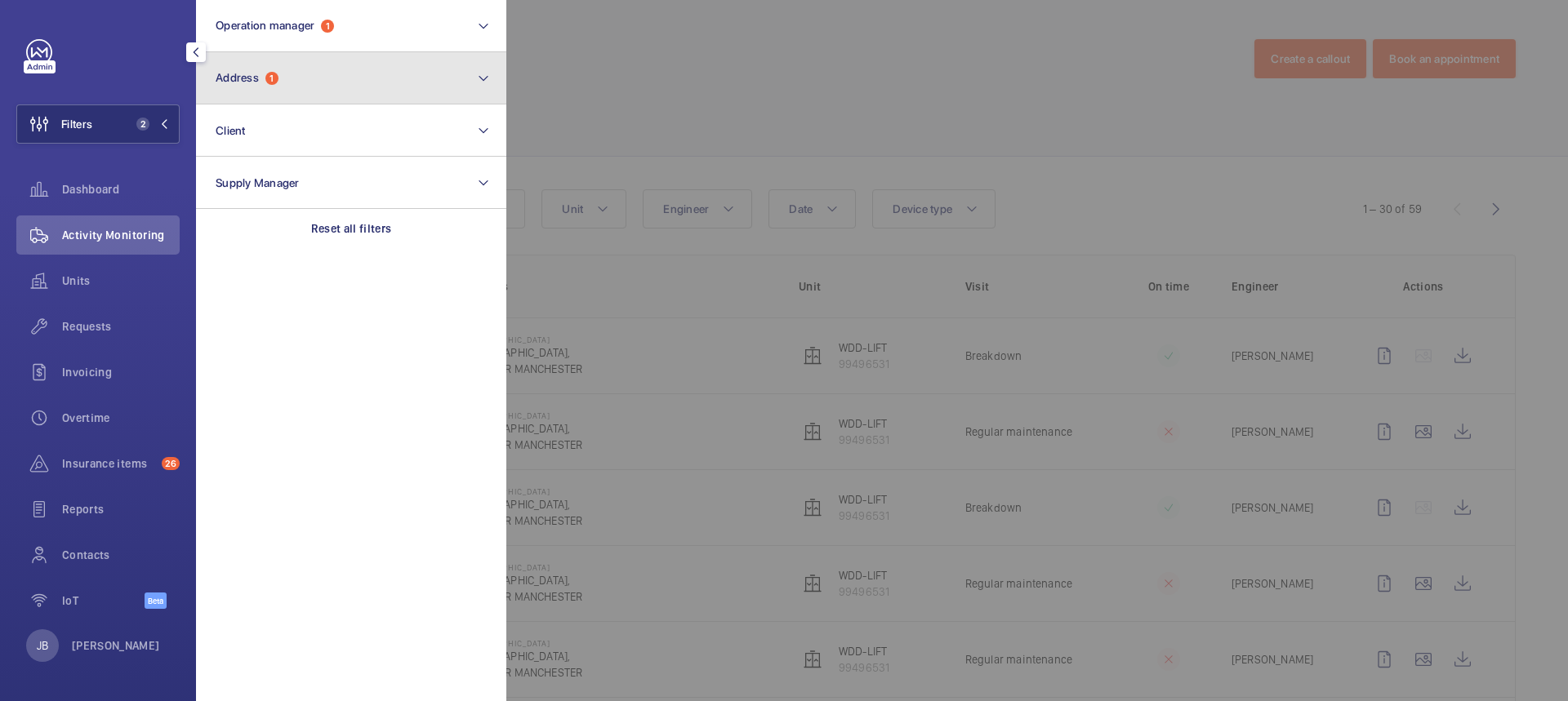
click at [293, 77] on button "Address 1" at bounding box center [351, 78] width 310 height 52
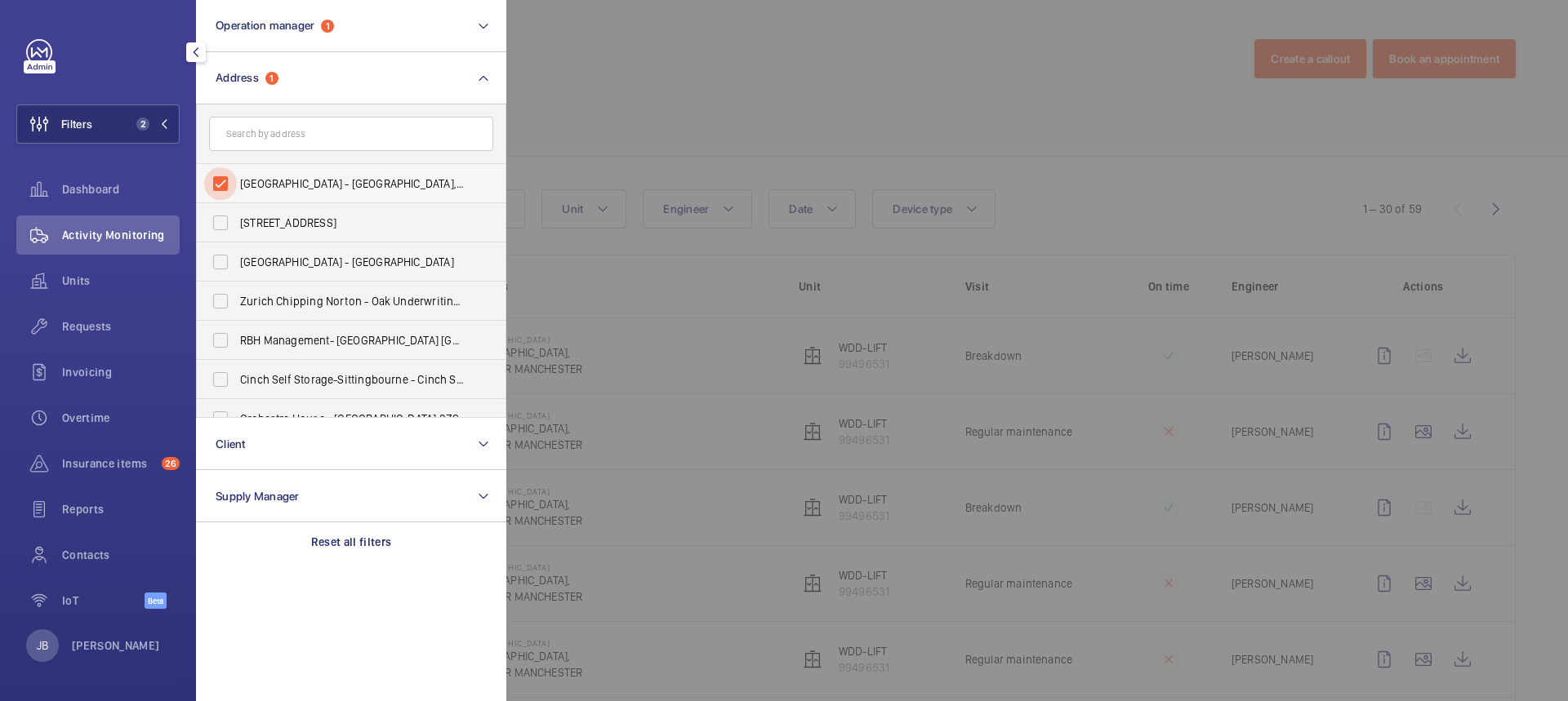
click at [221, 177] on input "[GEOGRAPHIC_DATA] - [GEOGRAPHIC_DATA],, [GEOGRAPHIC_DATA]" at bounding box center [220, 183] width 33 height 33
checkbox input "false"
click at [84, 281] on span "Units" at bounding box center [121, 280] width 118 height 16
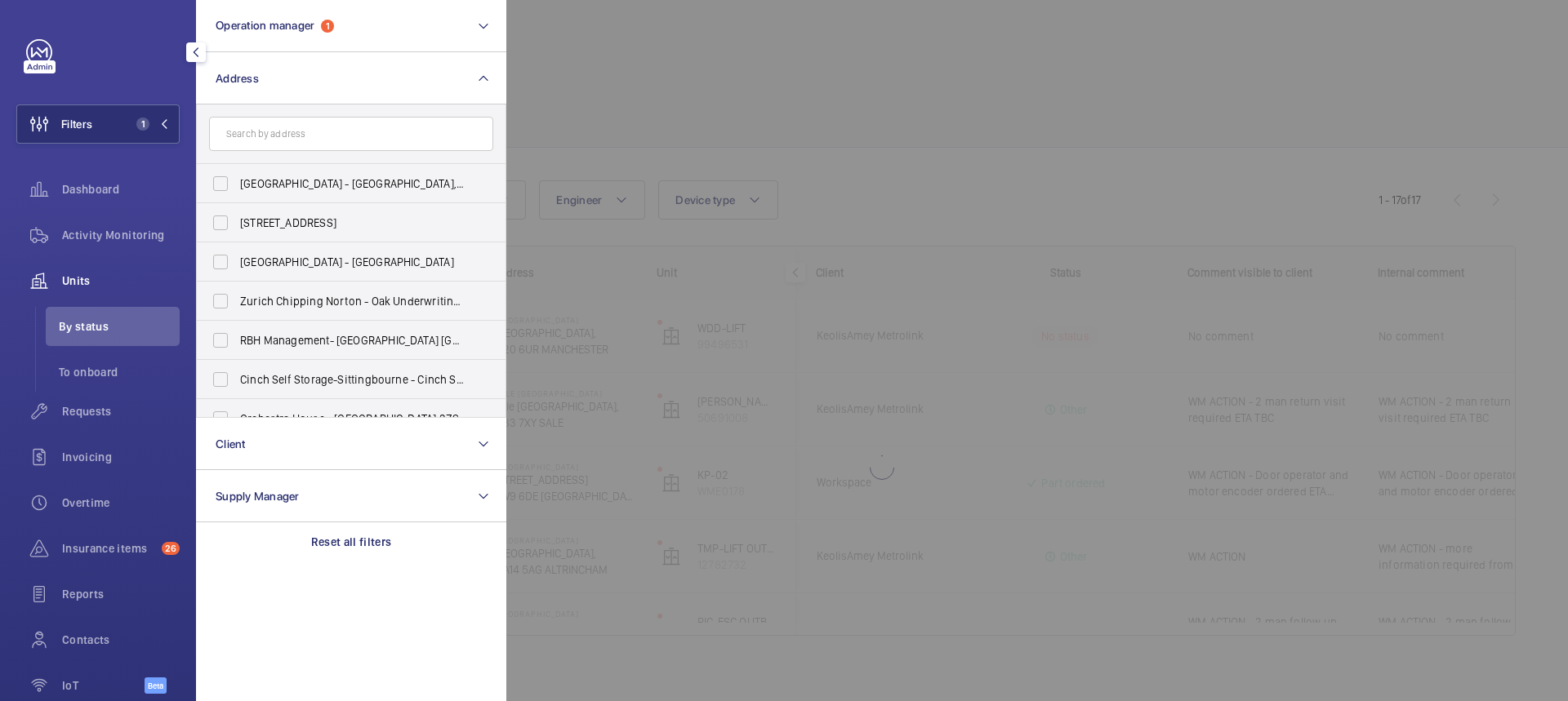
click at [668, 108] on div at bounding box center [1290, 350] width 1568 height 701
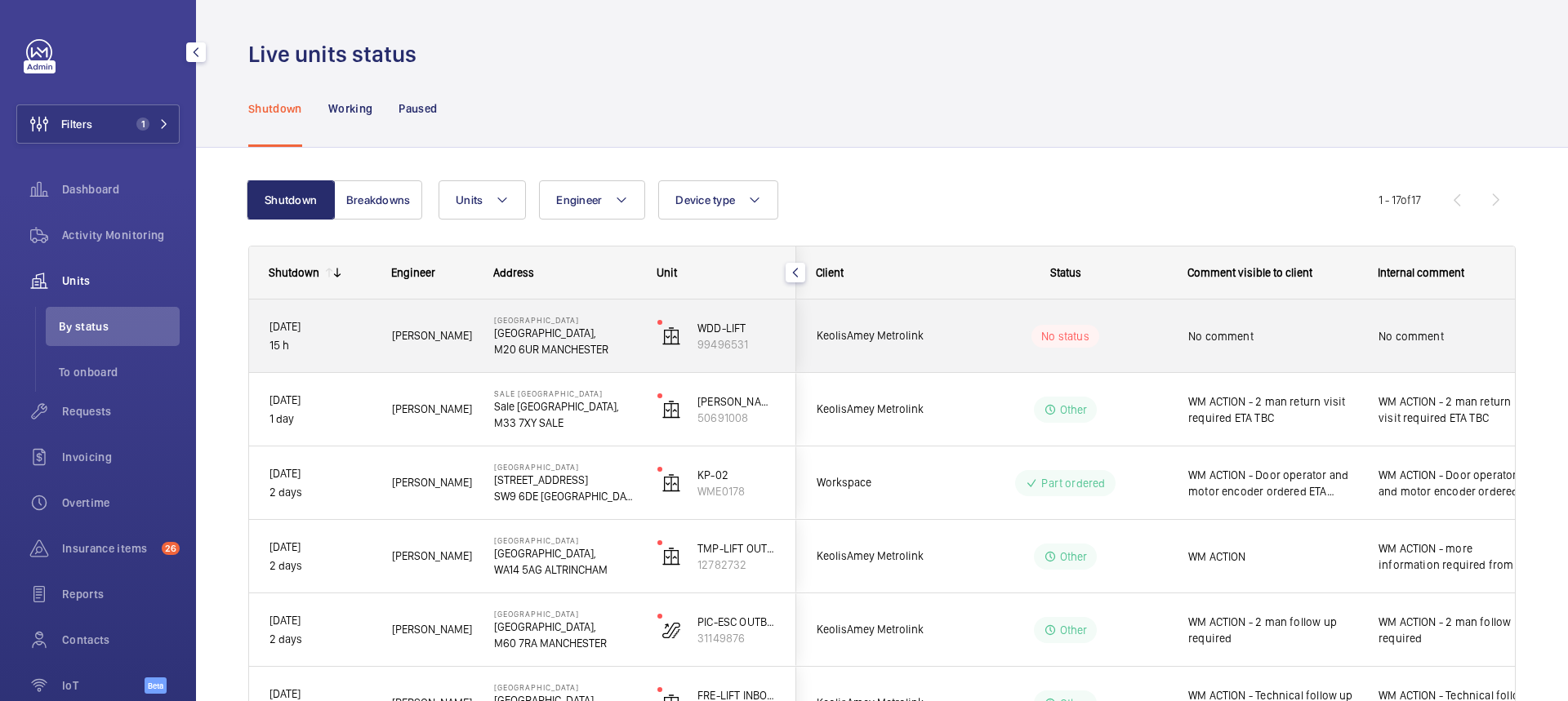
click at [1345, 347] on div "No comment" at bounding box center [1272, 336] width 169 height 38
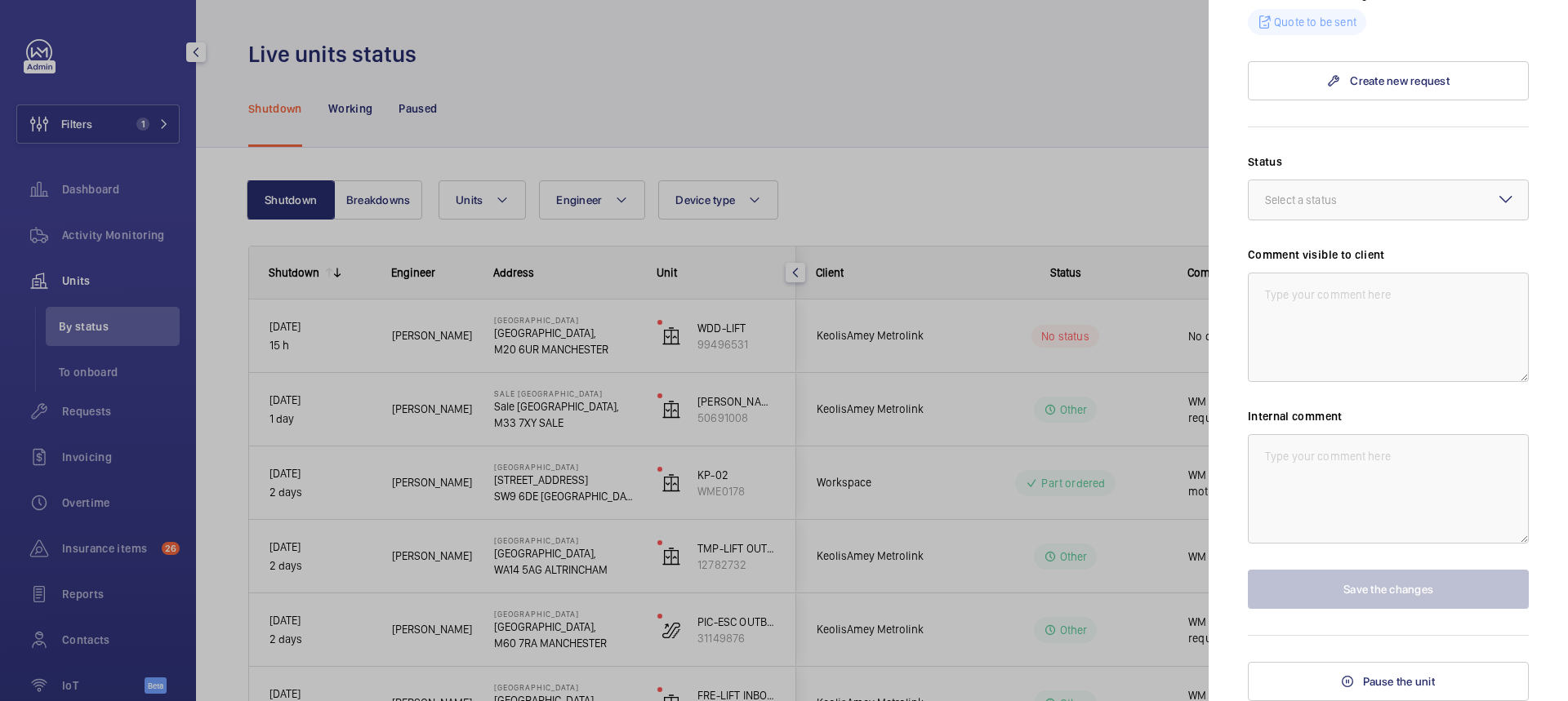
scroll to position [572, 0]
click at [1423, 219] on div at bounding box center [1388, 200] width 279 height 40
click at [1362, 297] on span "Part to be ordered" at bounding box center [1387, 287] width 246 height 16
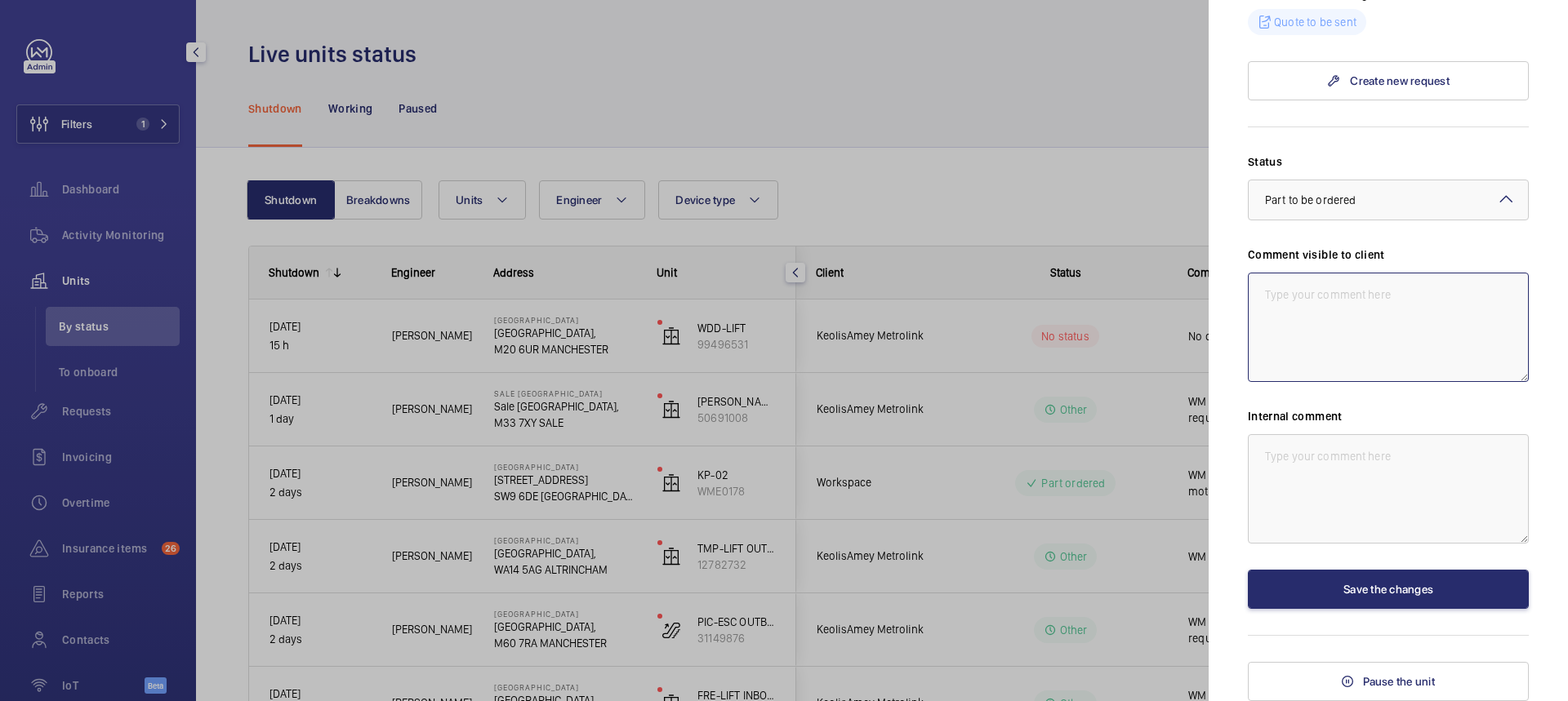
click at [1328, 372] on textarea at bounding box center [1388, 327] width 281 height 109
type textarea "WM ACTION - sourcing buttons"
click at [1322, 477] on textarea at bounding box center [1388, 489] width 281 height 109
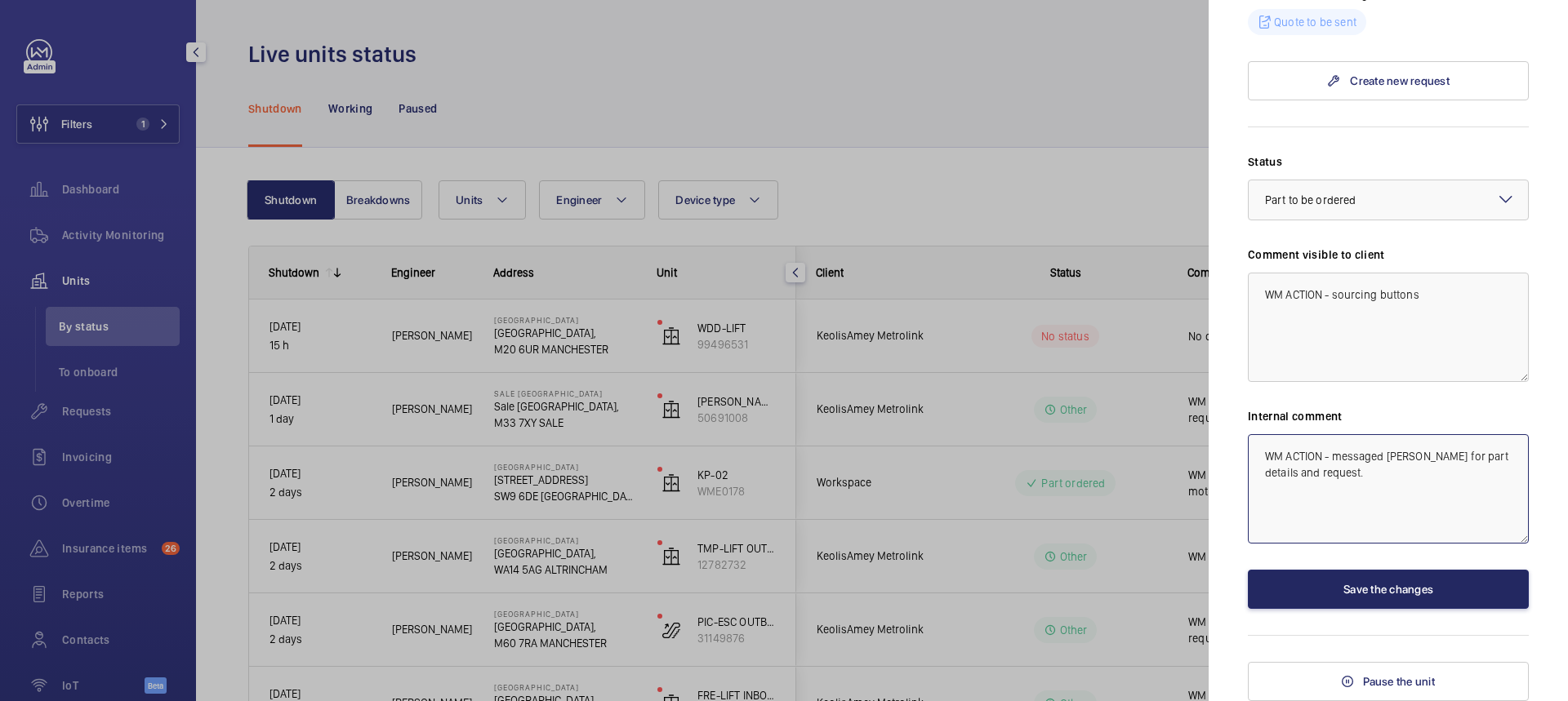
type textarea "WM ACTION - messaged [PERSON_NAME] for part details and request."
click at [1367, 609] on button "Save the changes" at bounding box center [1388, 589] width 281 height 40
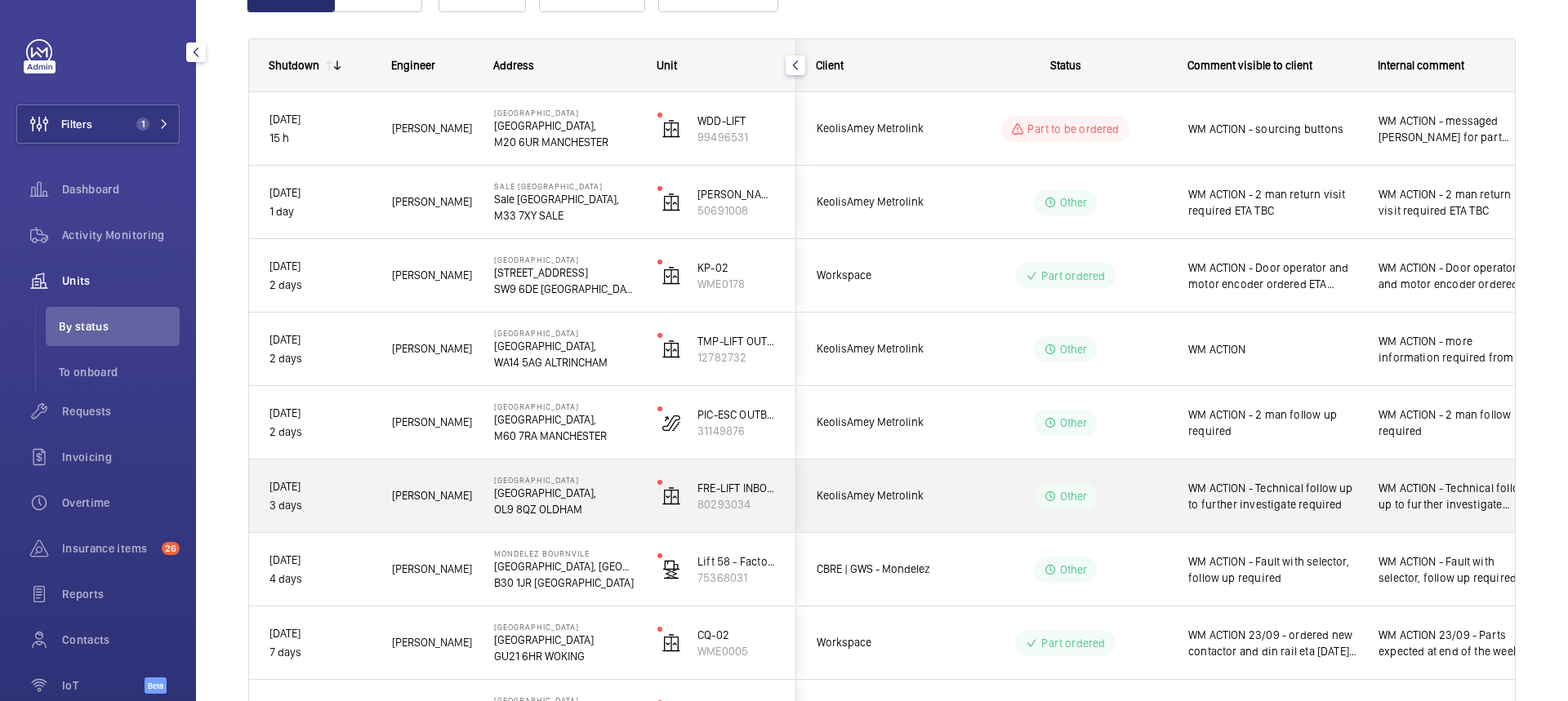
scroll to position [245, 0]
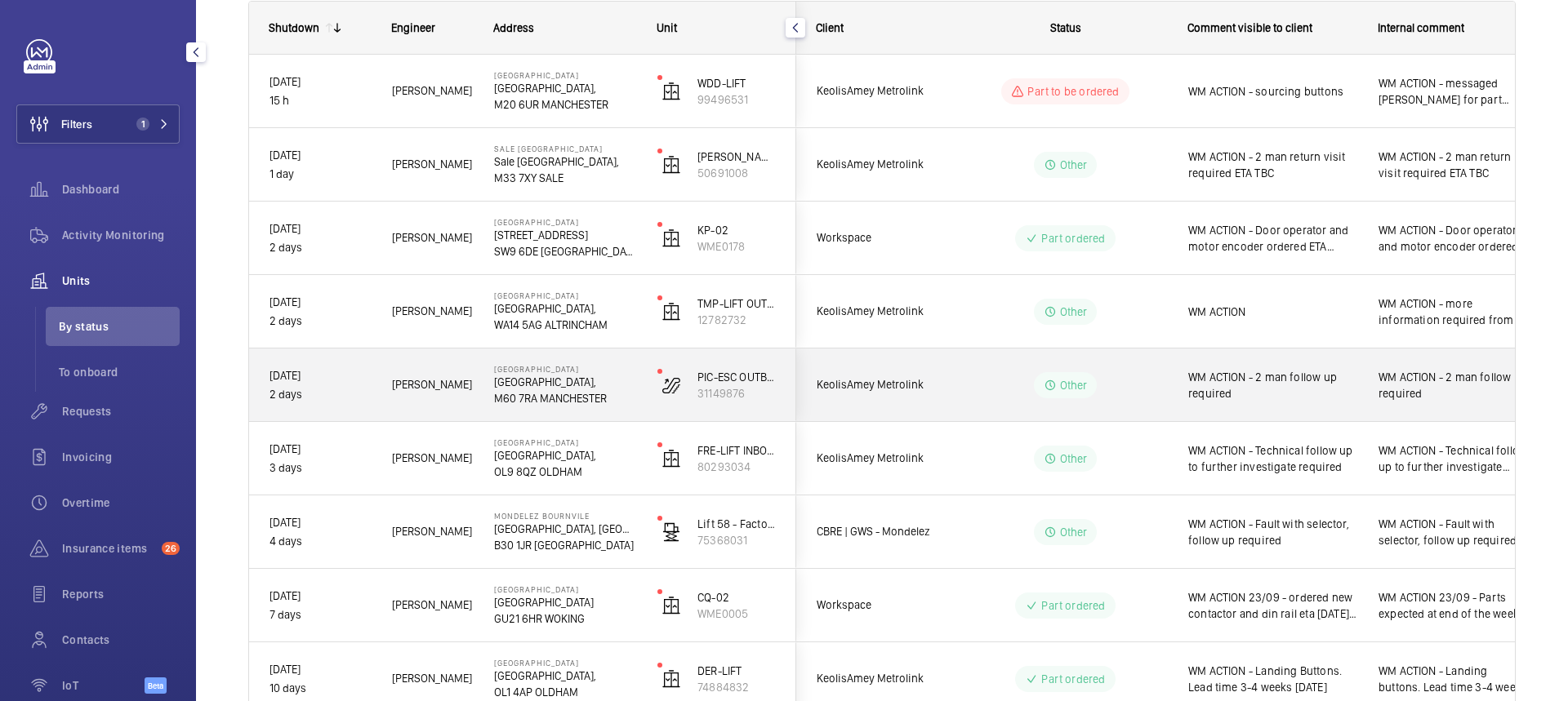
click at [1115, 381] on wm-front-pills-cell "Other" at bounding box center [1065, 385] width 203 height 26
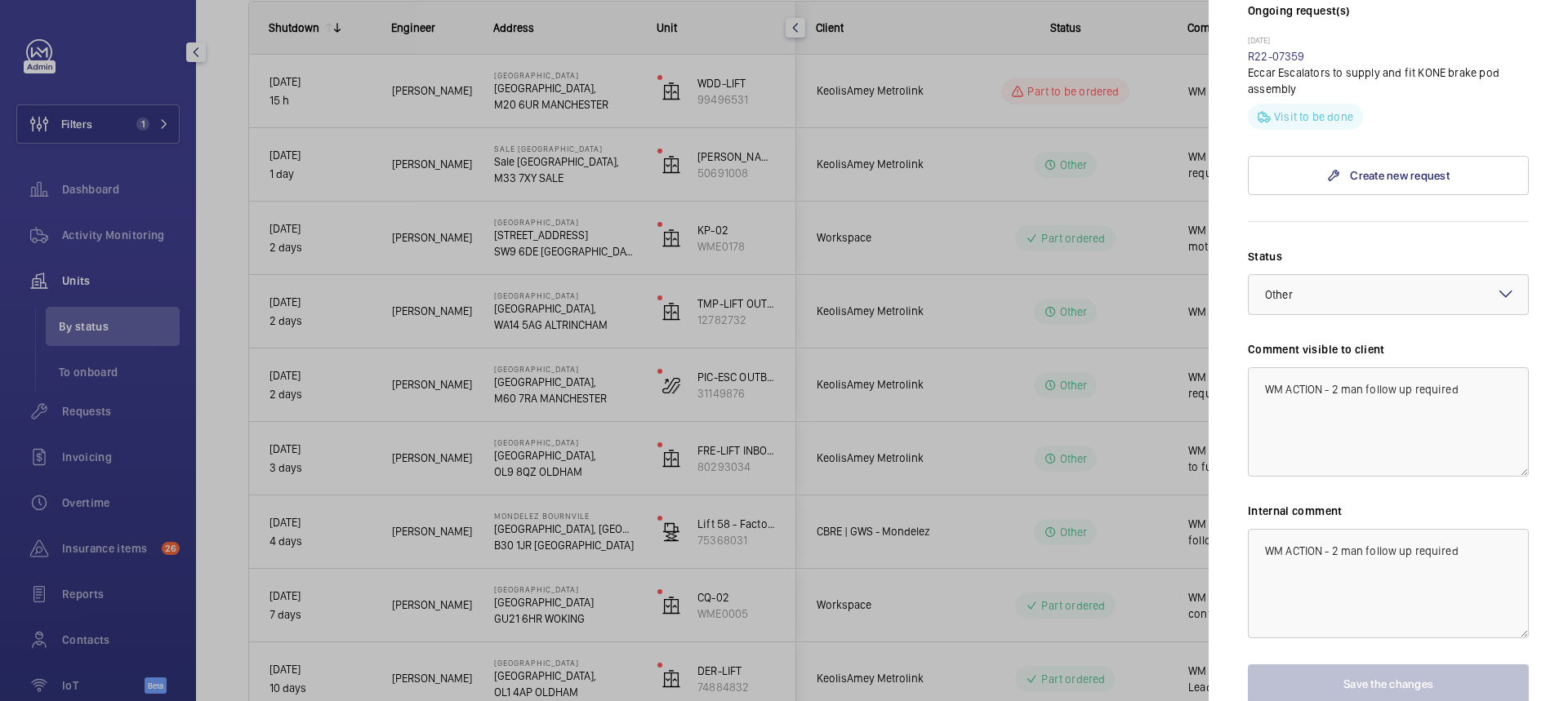
scroll to position [490, 0]
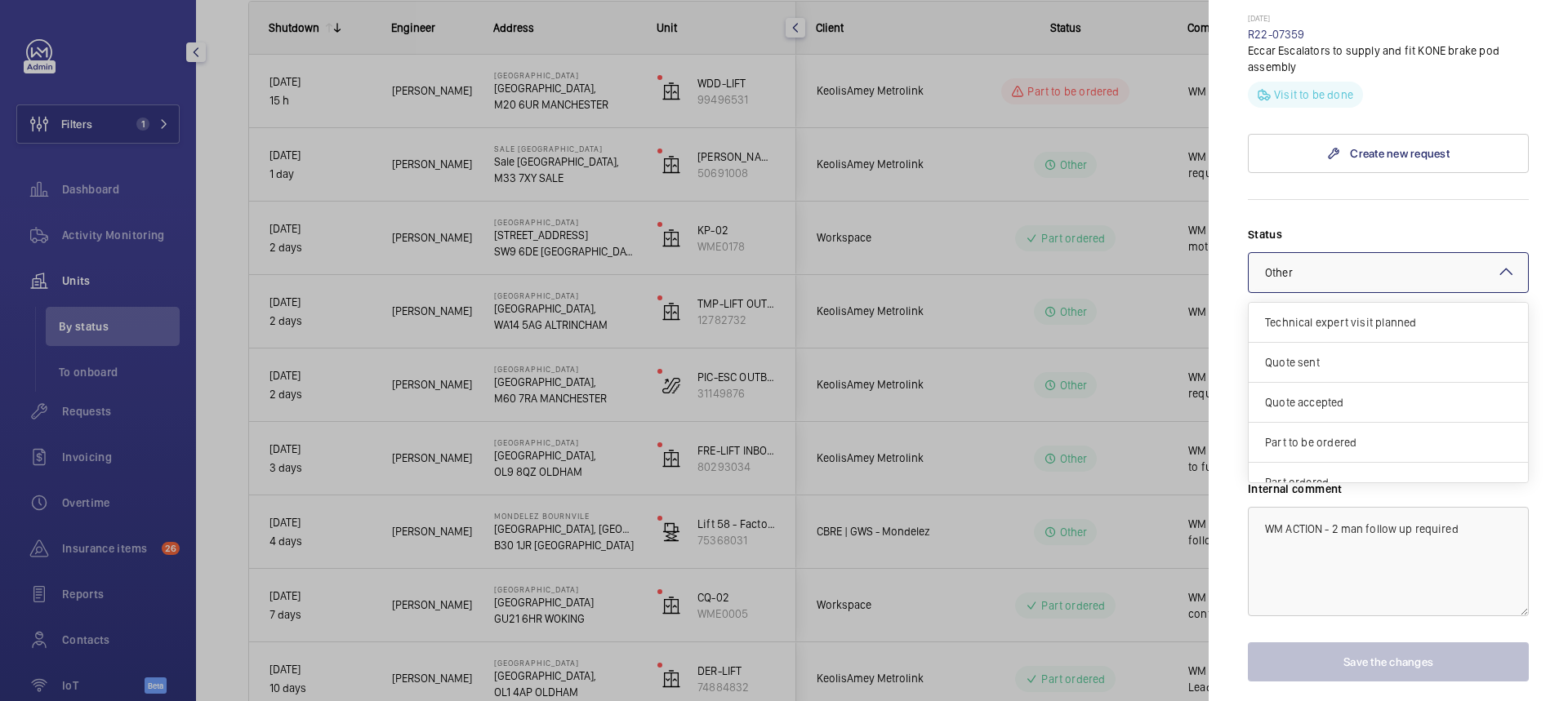
click at [1455, 283] on div at bounding box center [1388, 272] width 279 height 40
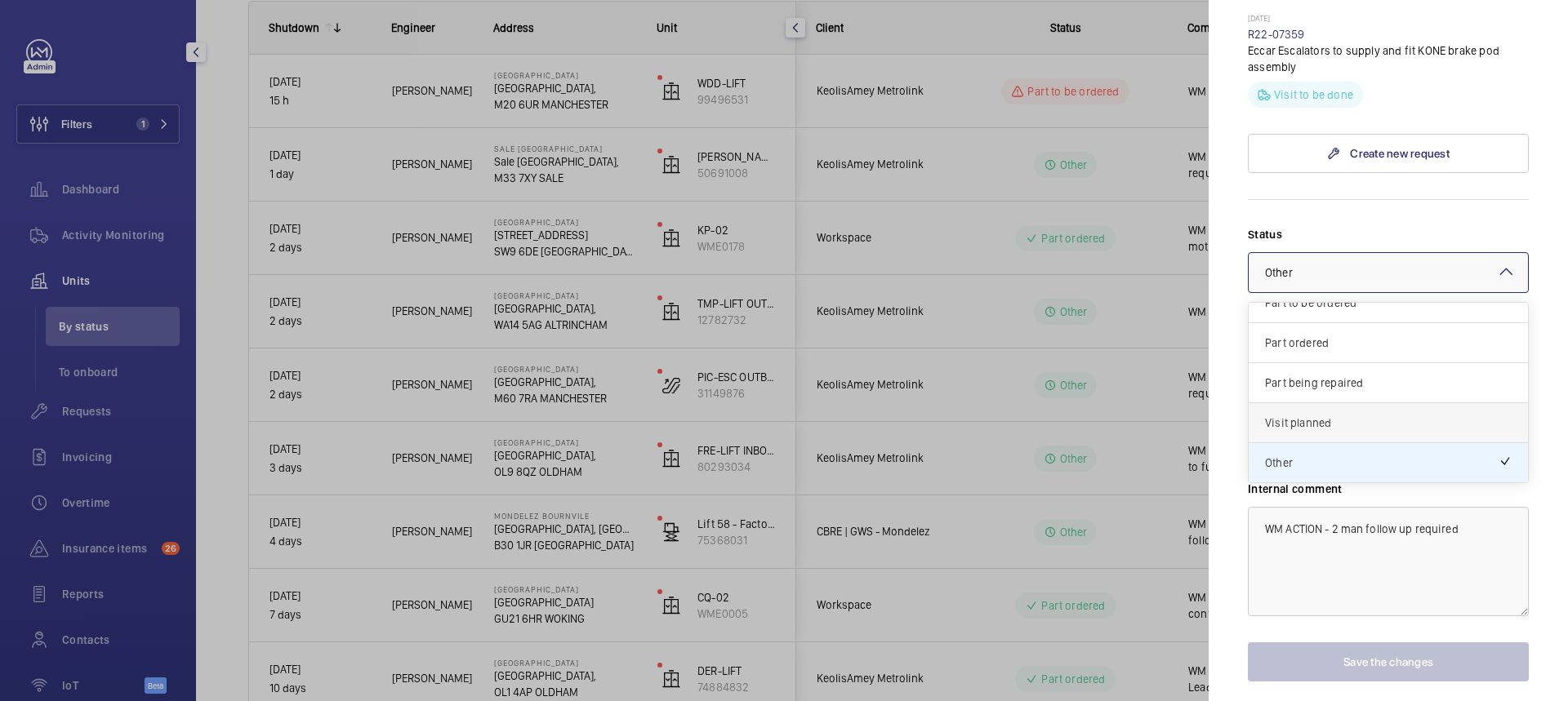
click at [1307, 424] on span "Visit planned" at bounding box center [1387, 422] width 246 height 16
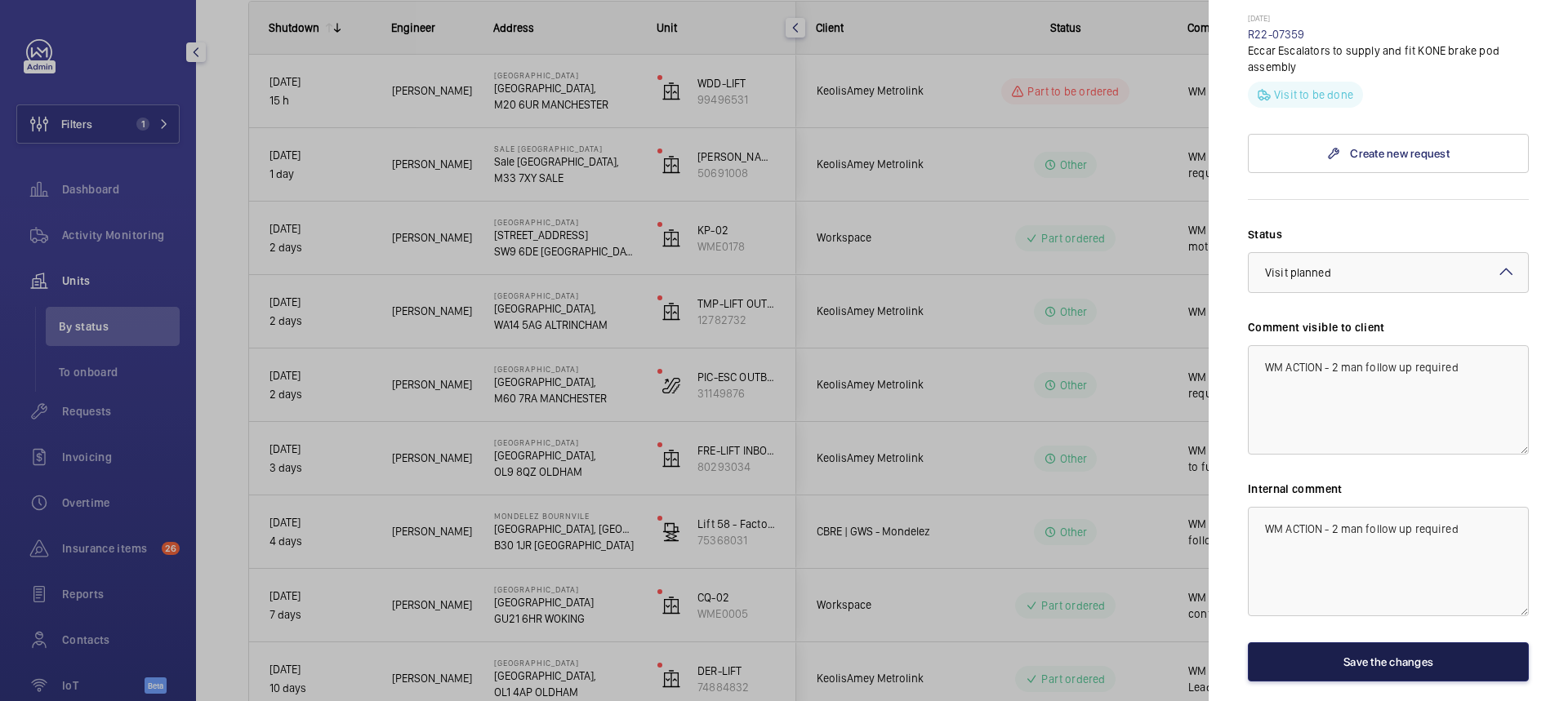
click at [1380, 671] on button "Save the changes" at bounding box center [1388, 661] width 281 height 40
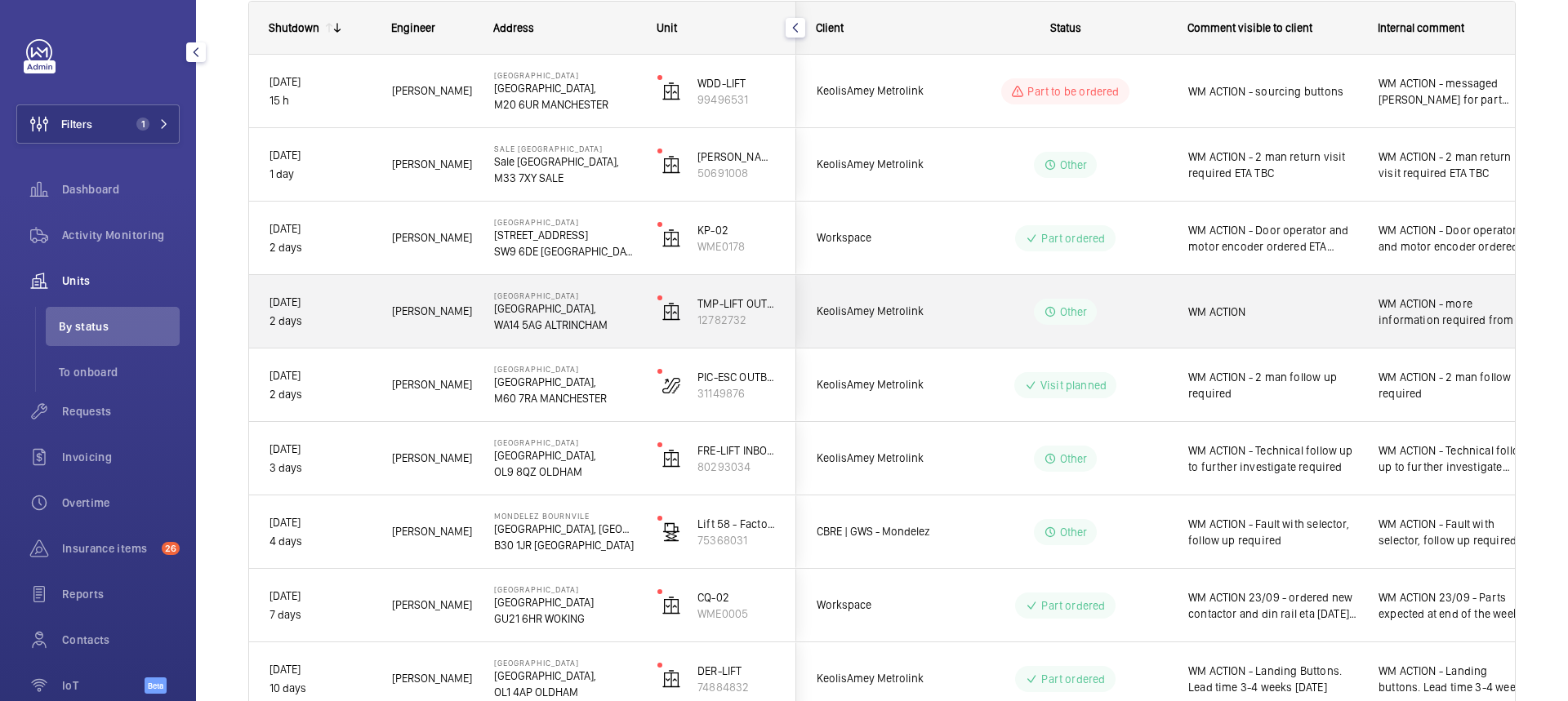
click at [1409, 312] on span "WM ACTION - more information required from engineer." at bounding box center [1454, 312] width 150 height 33
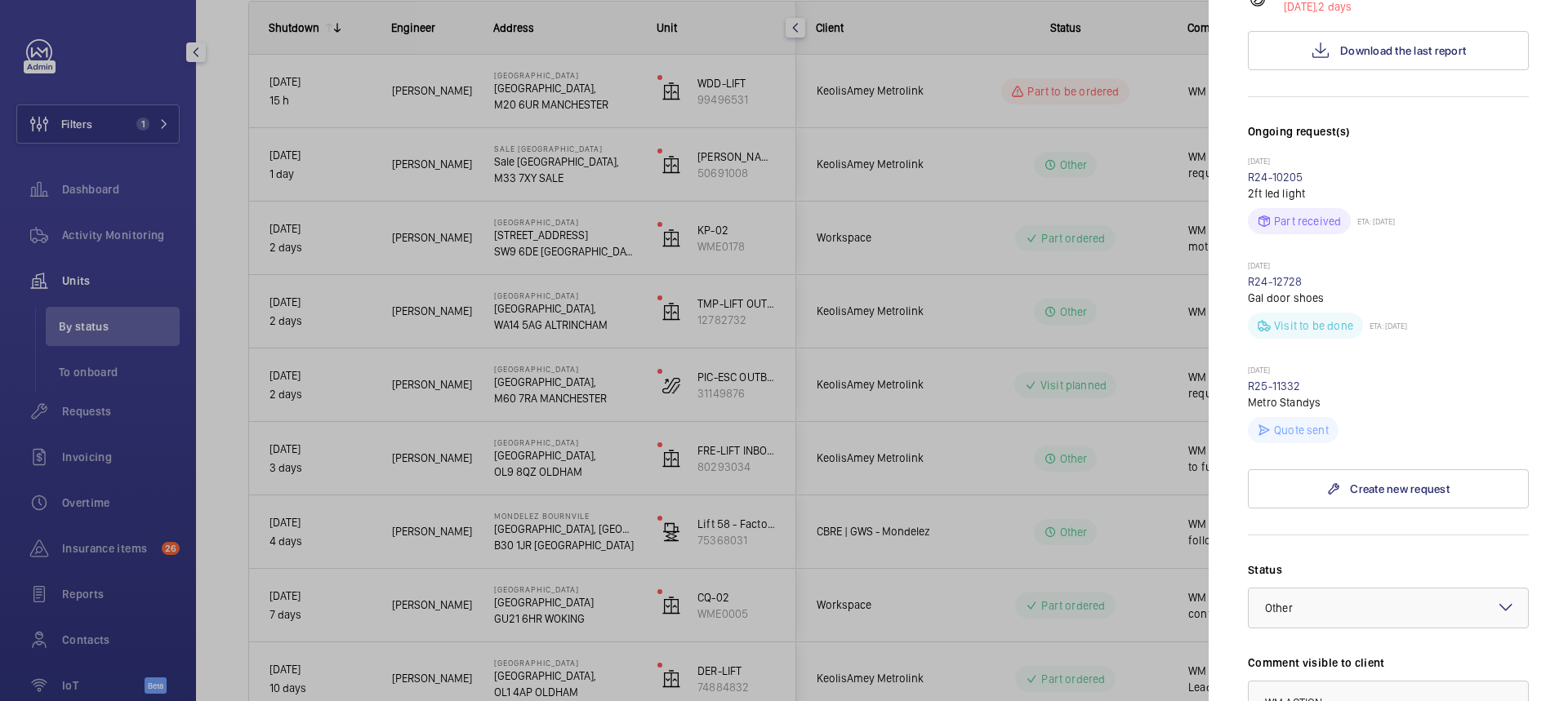
scroll to position [102, 0]
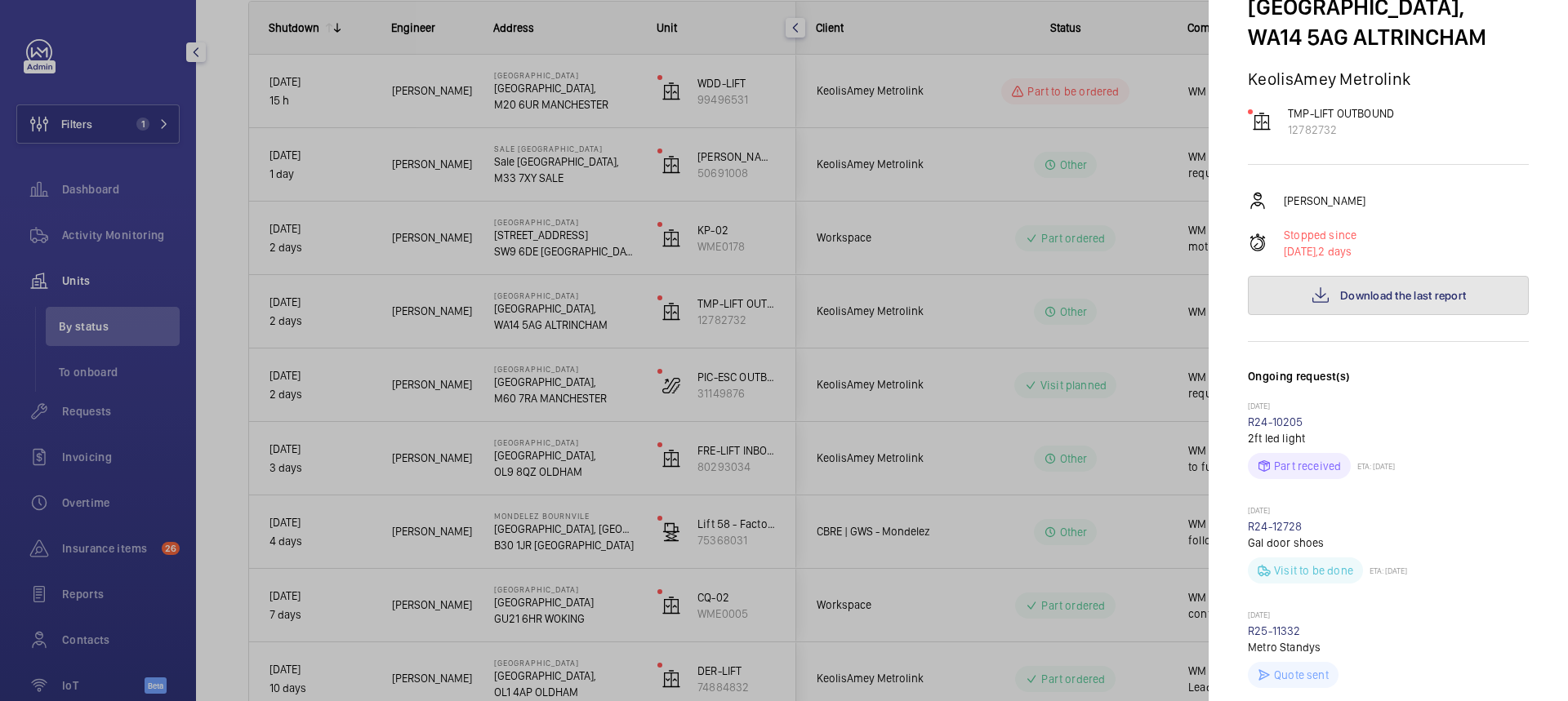
click at [1372, 298] on span "Download the last report" at bounding box center [1403, 296] width 126 height 13
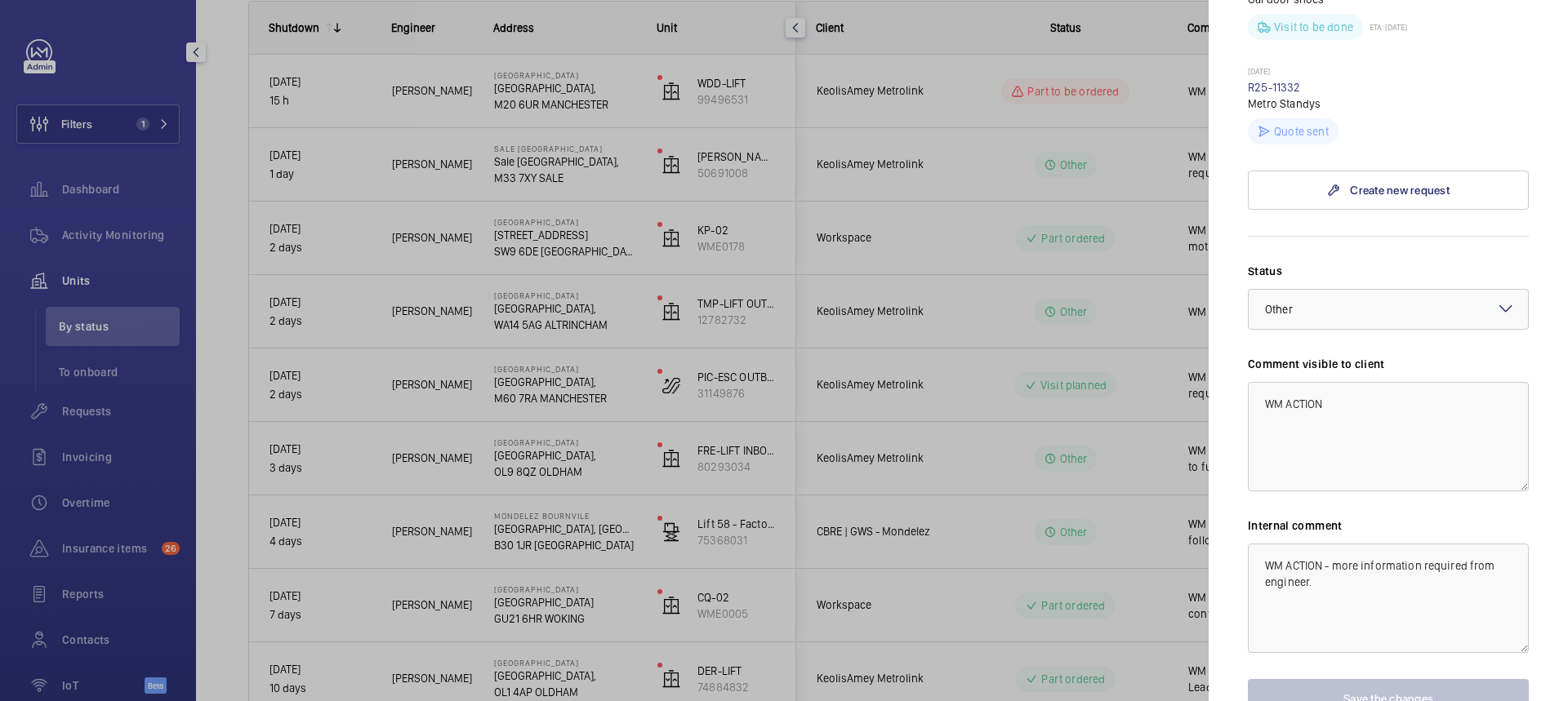
scroll to position [673, 0]
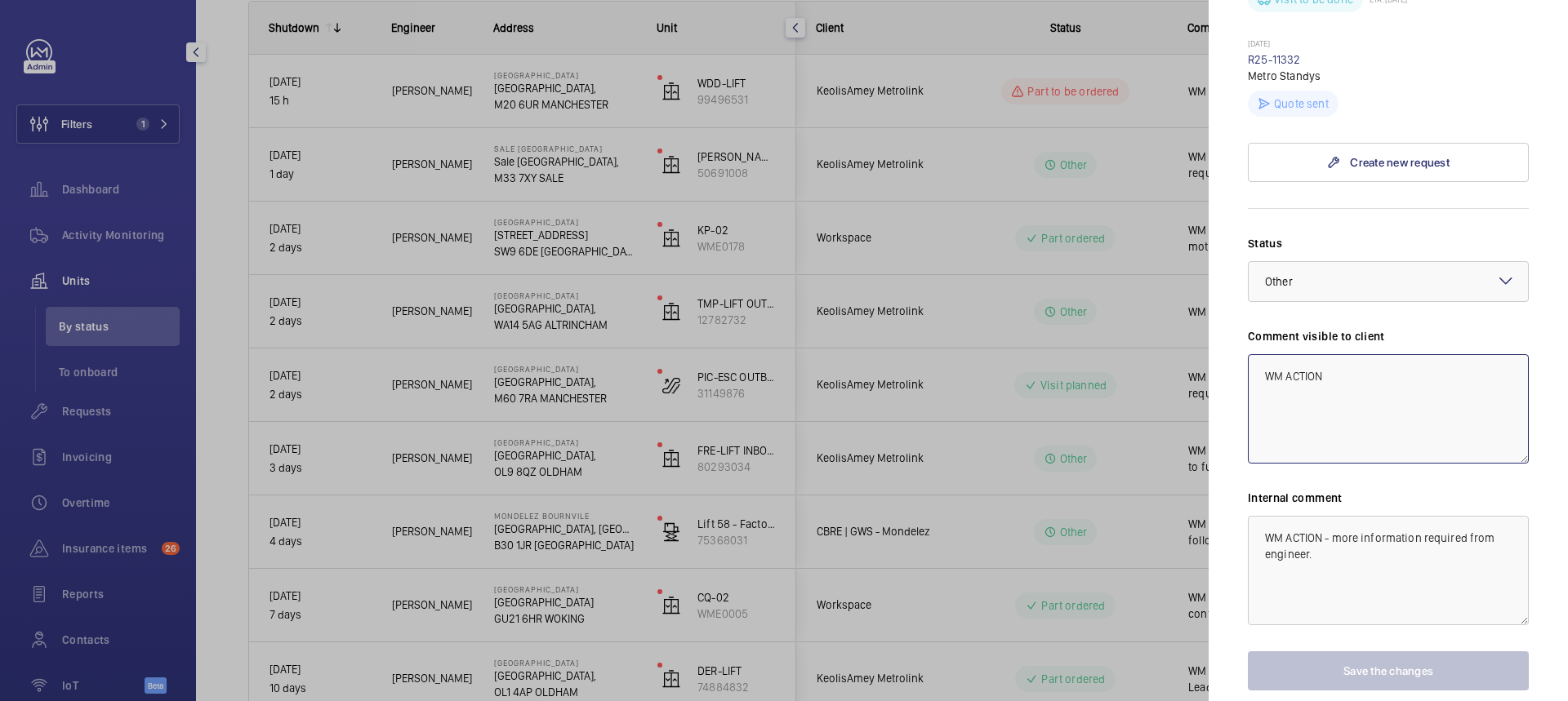
click at [1333, 382] on textarea "WM ACTION" at bounding box center [1388, 409] width 281 height 109
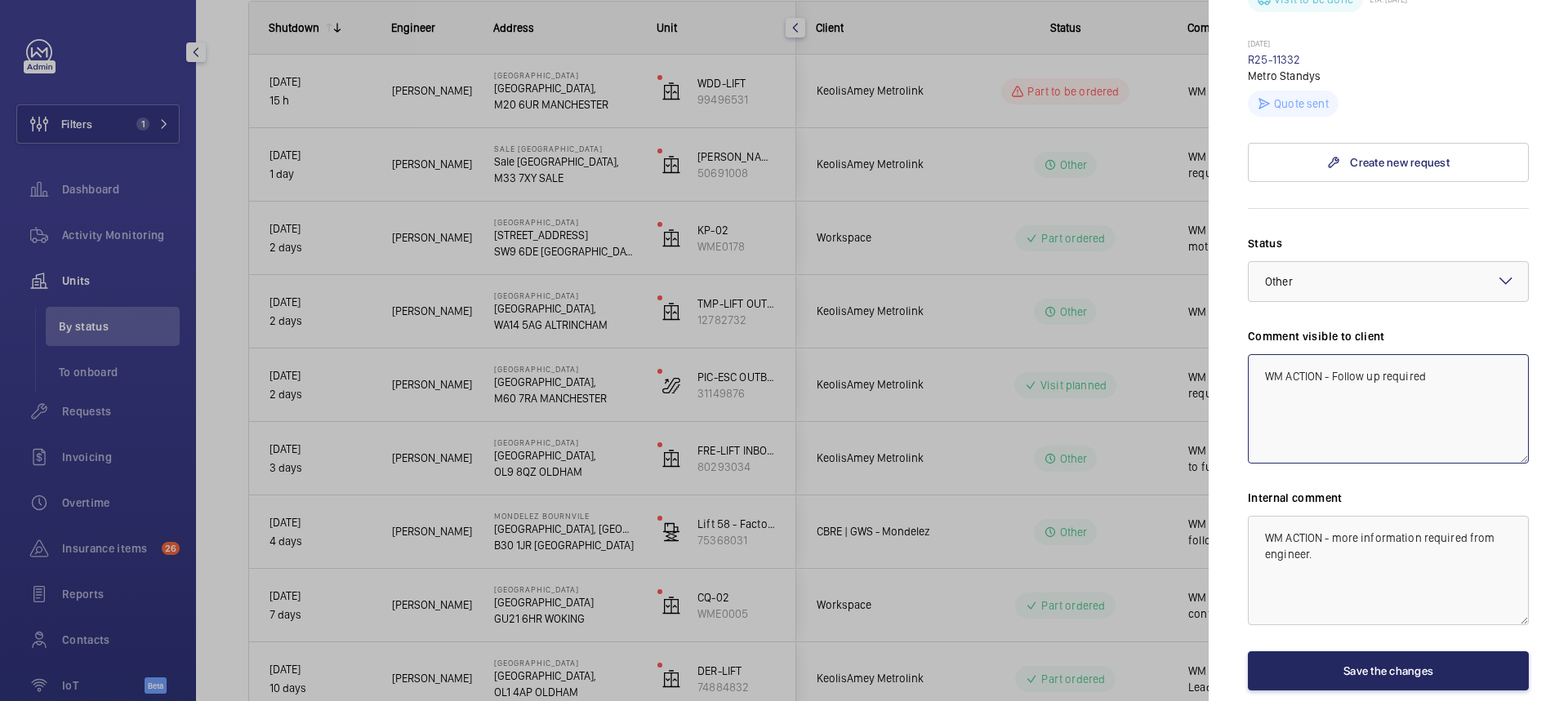
type textarea "WM ACTION - Follow up required"
click at [1392, 674] on button "Save the changes" at bounding box center [1388, 671] width 281 height 40
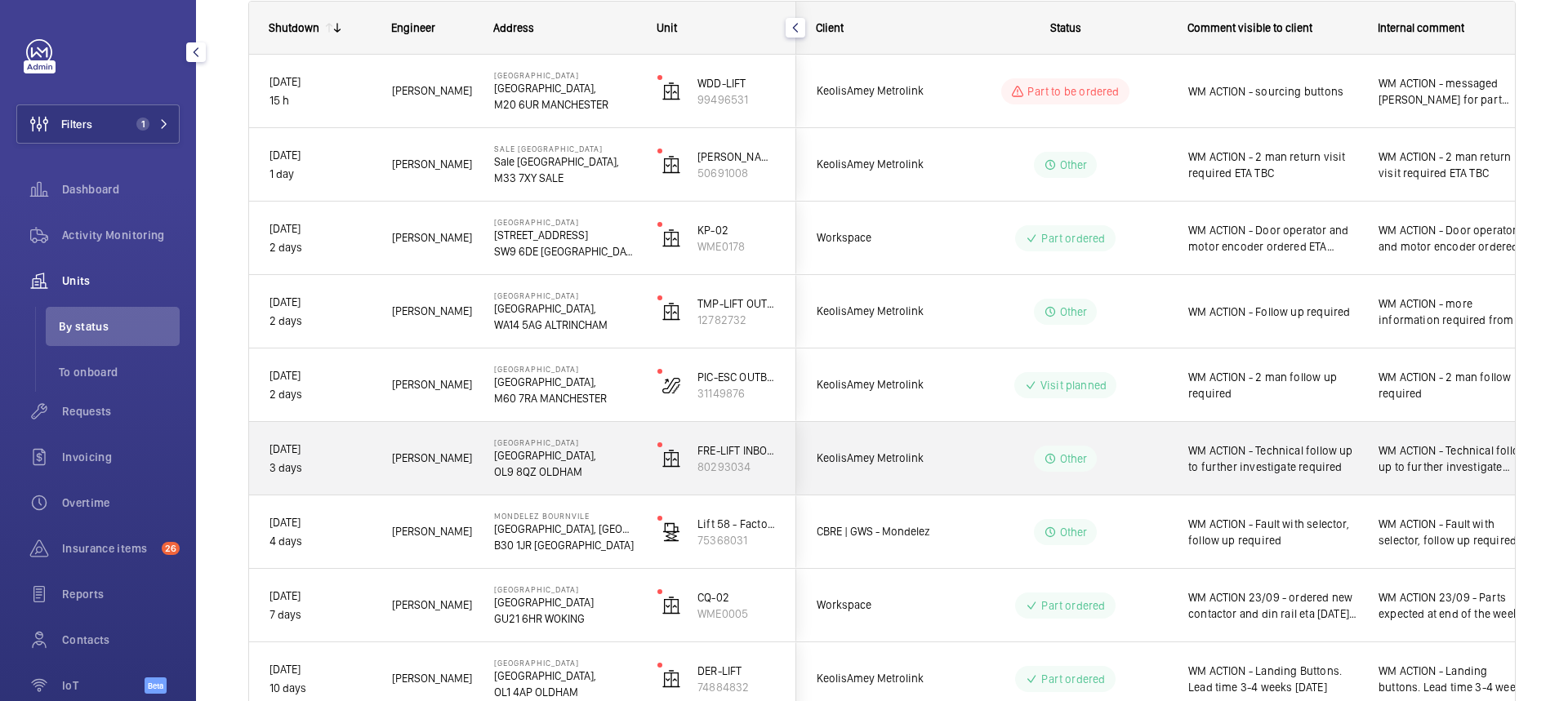
click at [1300, 474] on span "WM ACTION - Technical follow up to further investigate required" at bounding box center [1272, 458] width 169 height 33
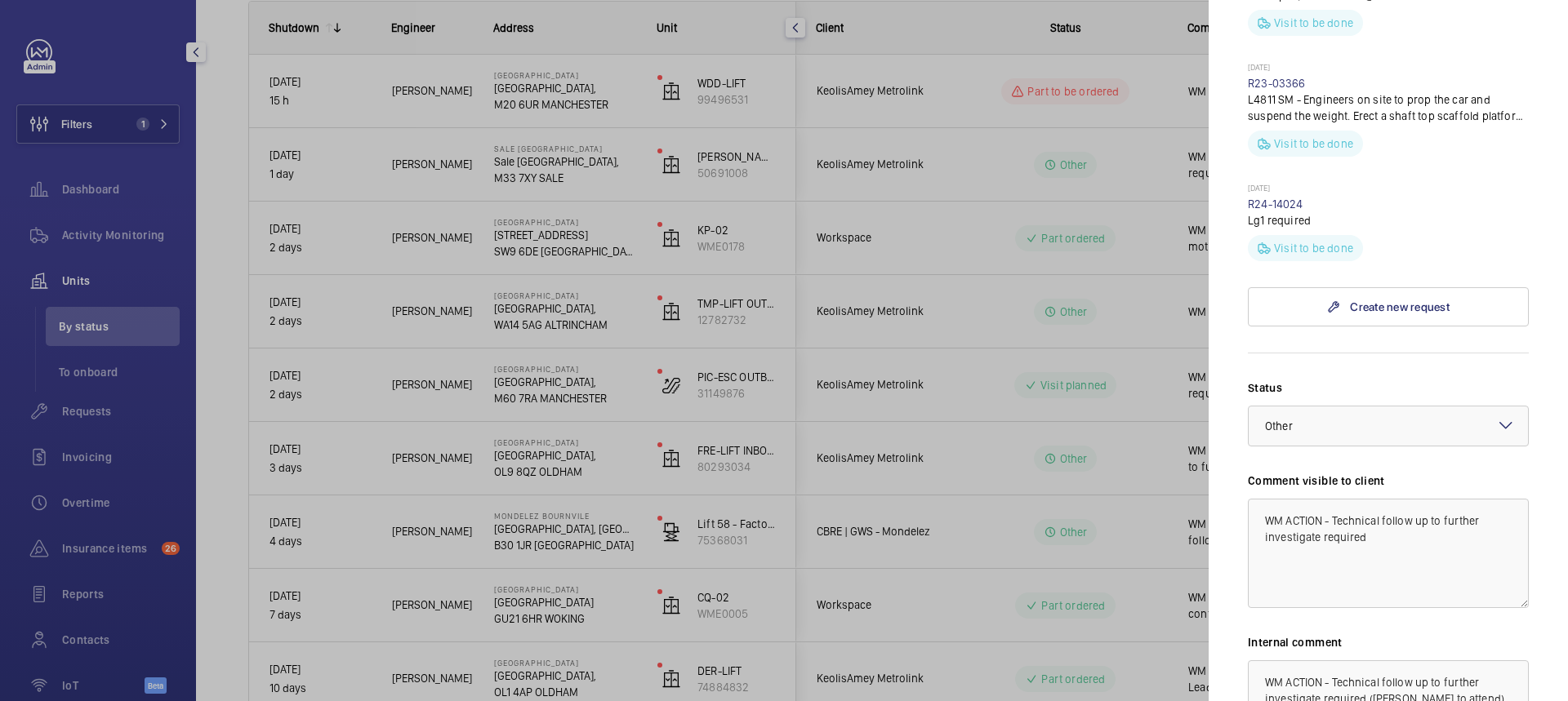
scroll to position [653, 0]
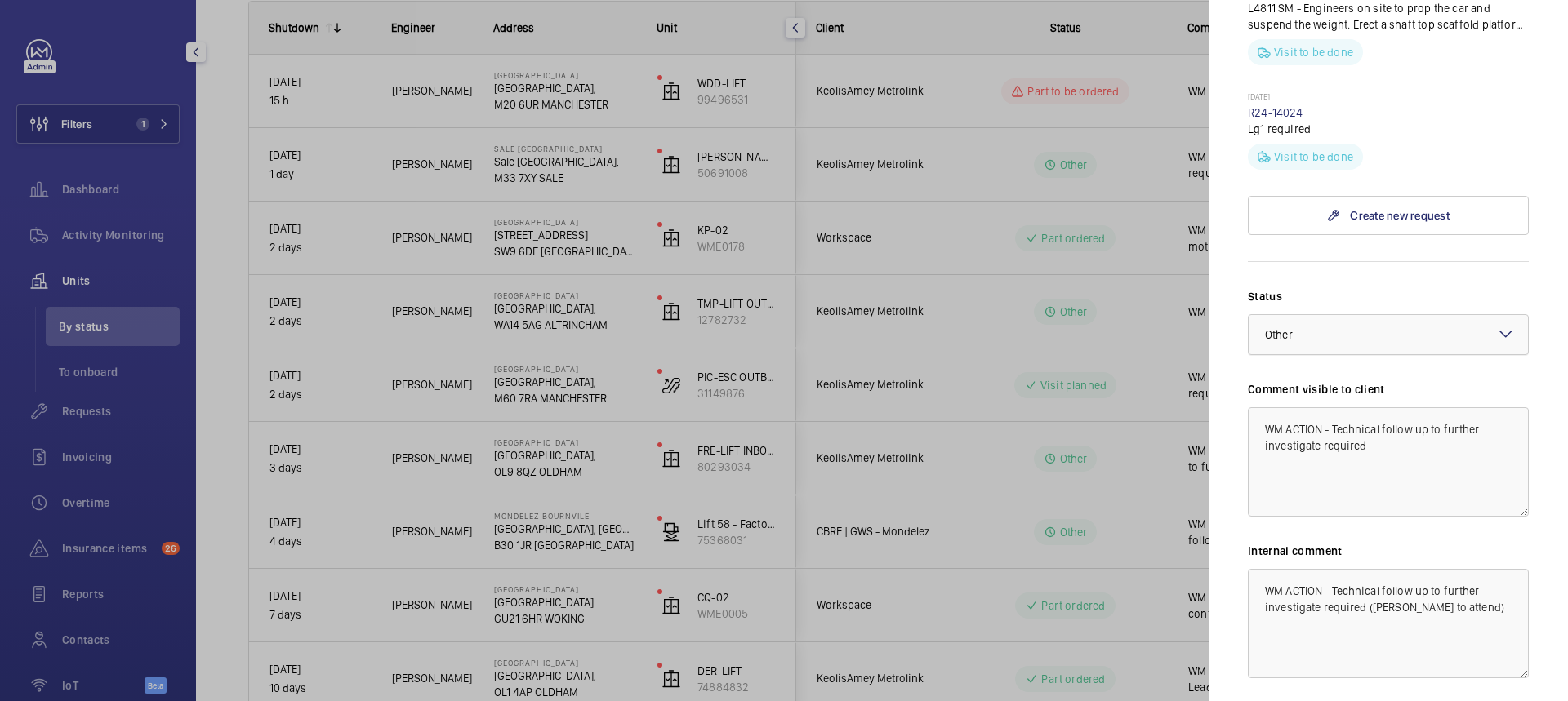
click at [1436, 335] on div at bounding box center [1388, 335] width 279 height 40
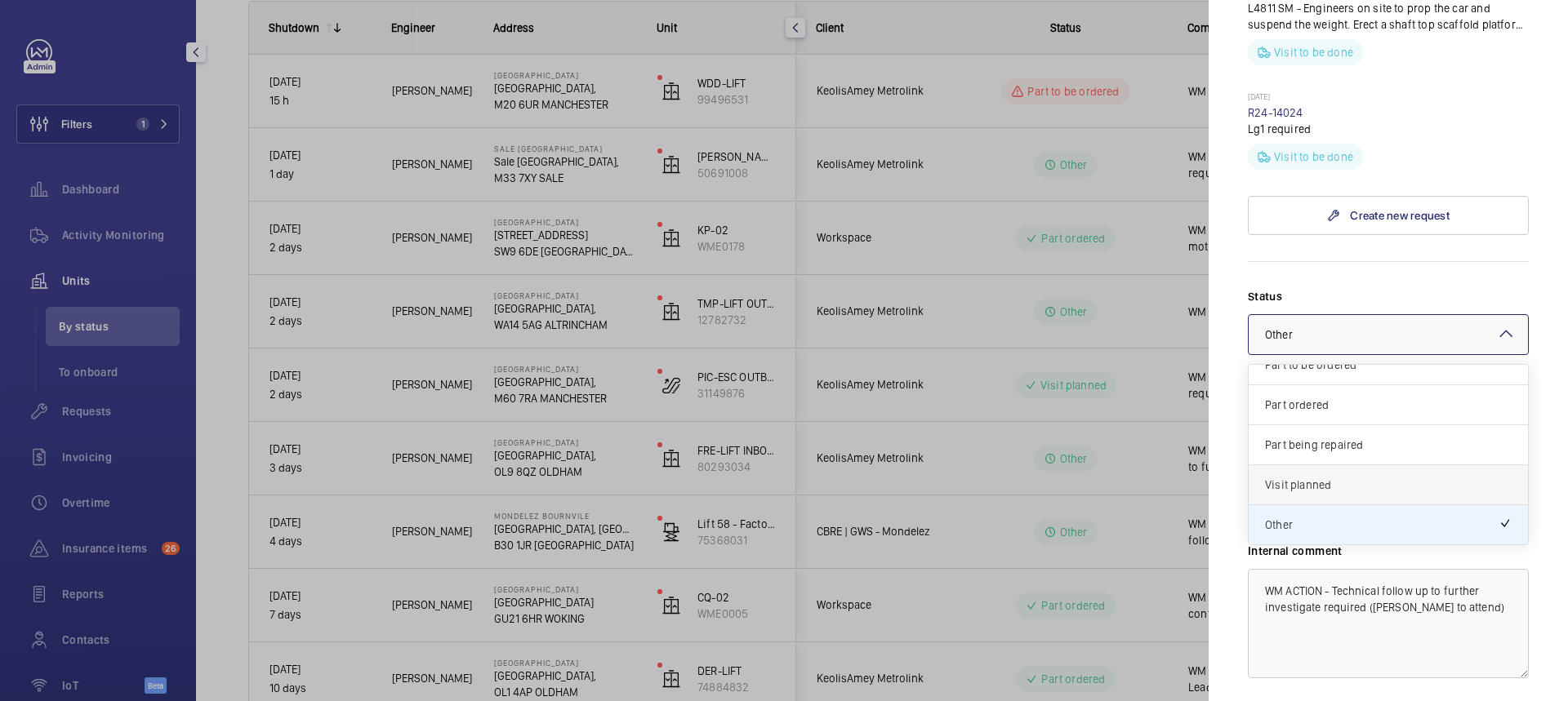
click at [1286, 487] on span "Visit planned" at bounding box center [1387, 484] width 246 height 16
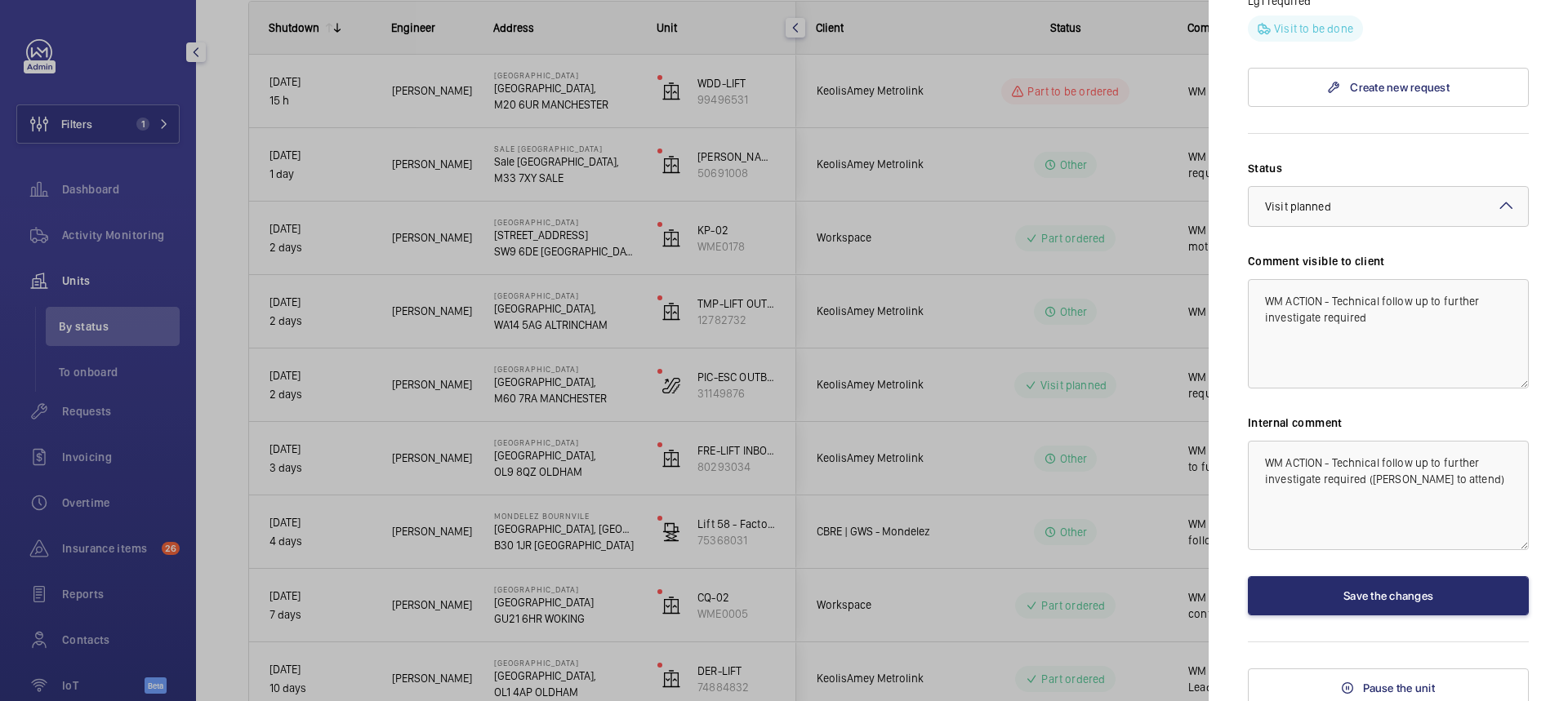
scroll to position [788, 0]
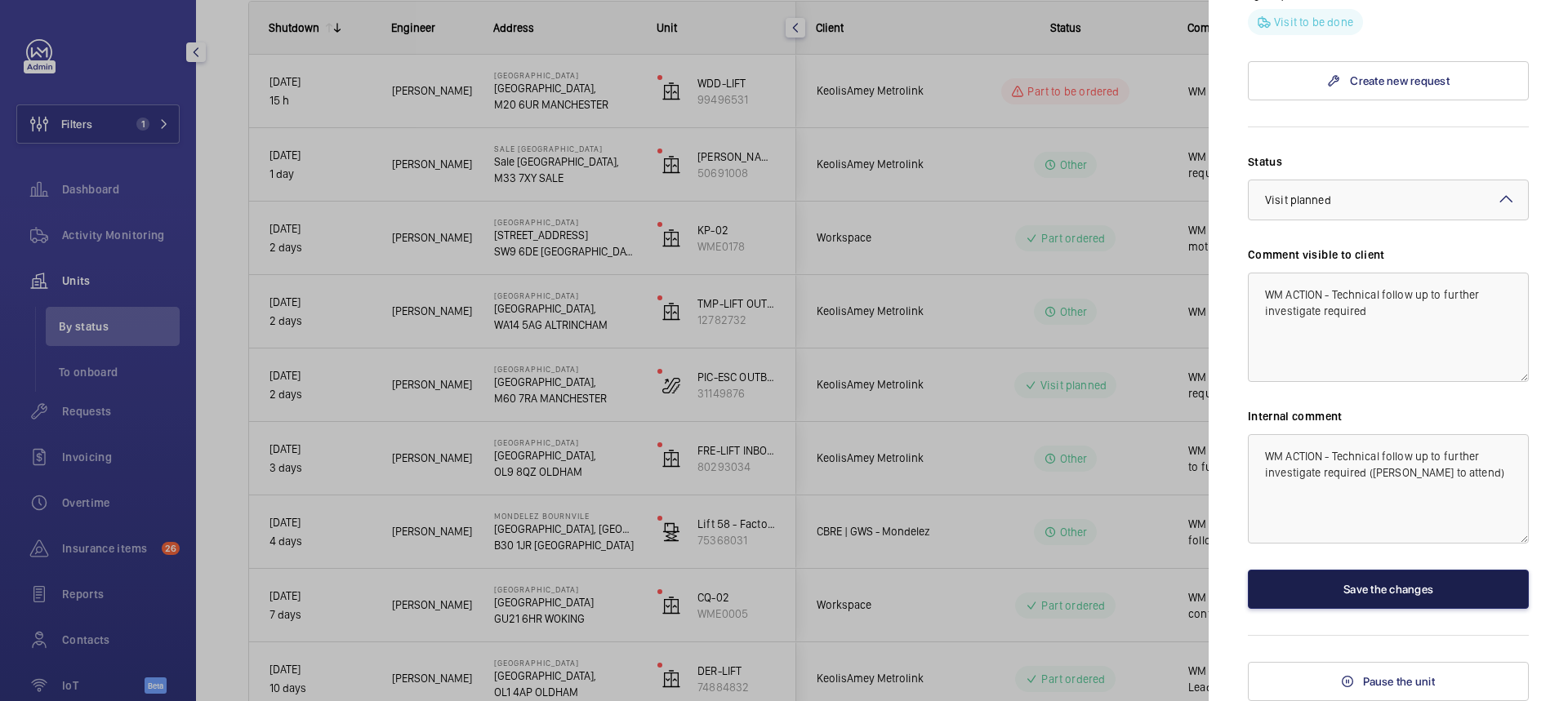
click at [1377, 584] on button "Save the changes" at bounding box center [1388, 589] width 281 height 40
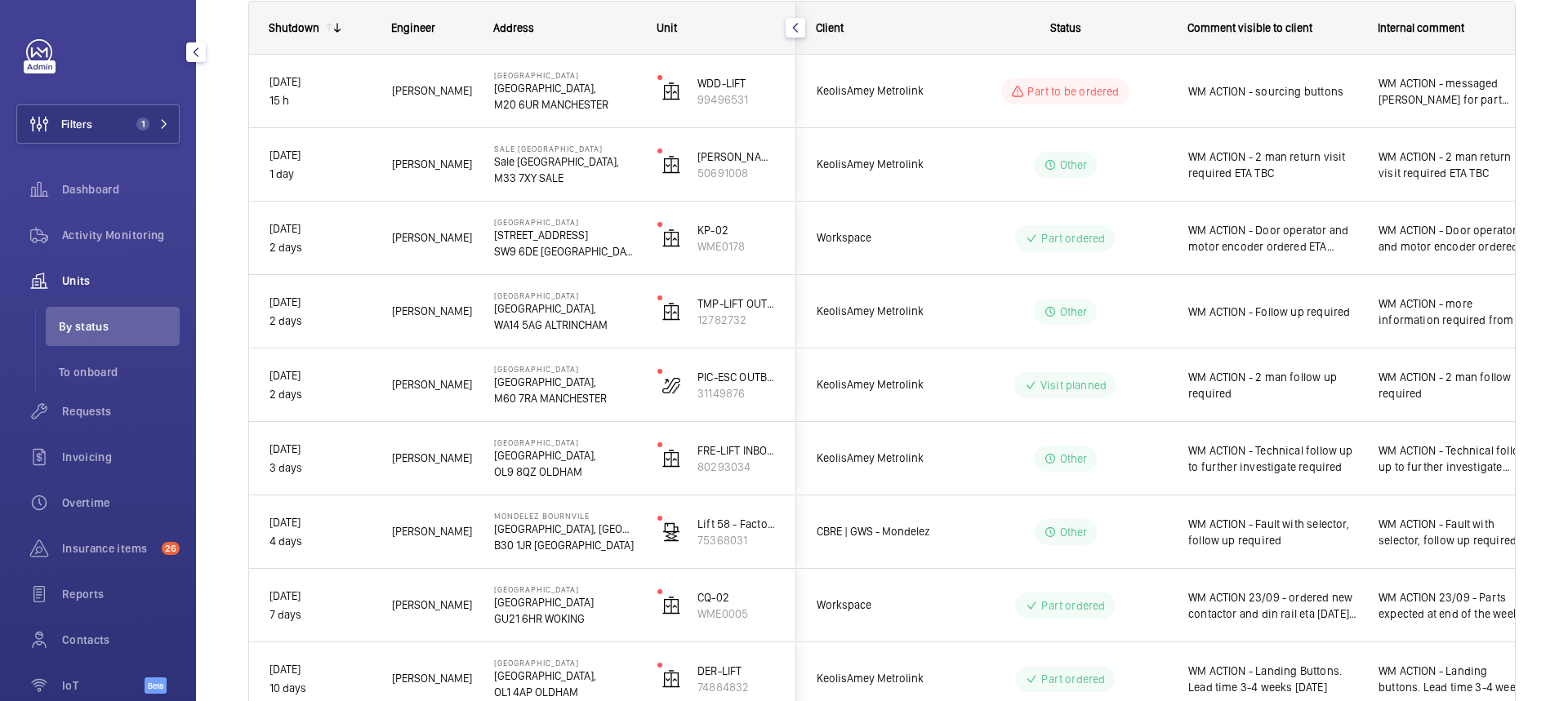
scroll to position [0, 0]
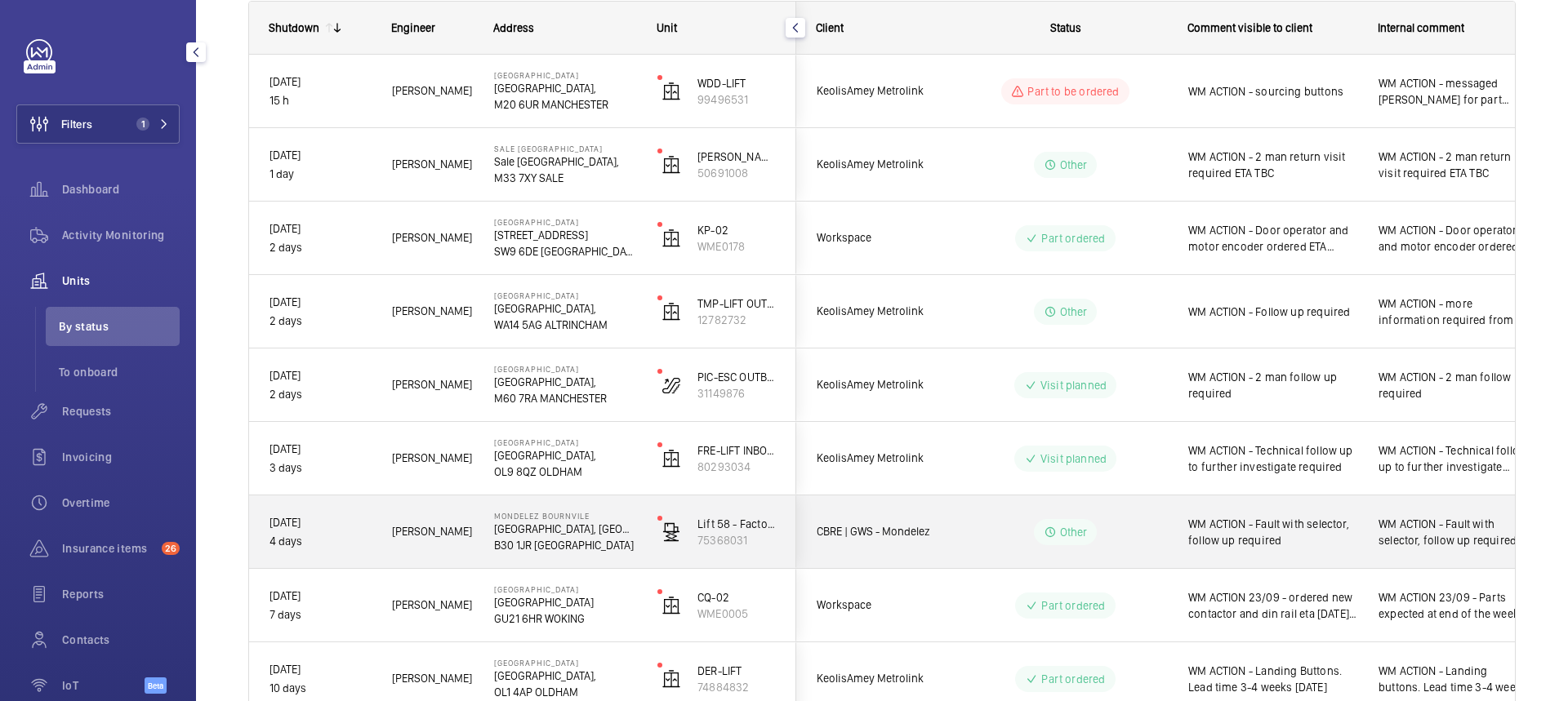
click at [1329, 551] on div "WM ACTION - Fault with selector, follow up required" at bounding box center [1263, 533] width 188 height 71
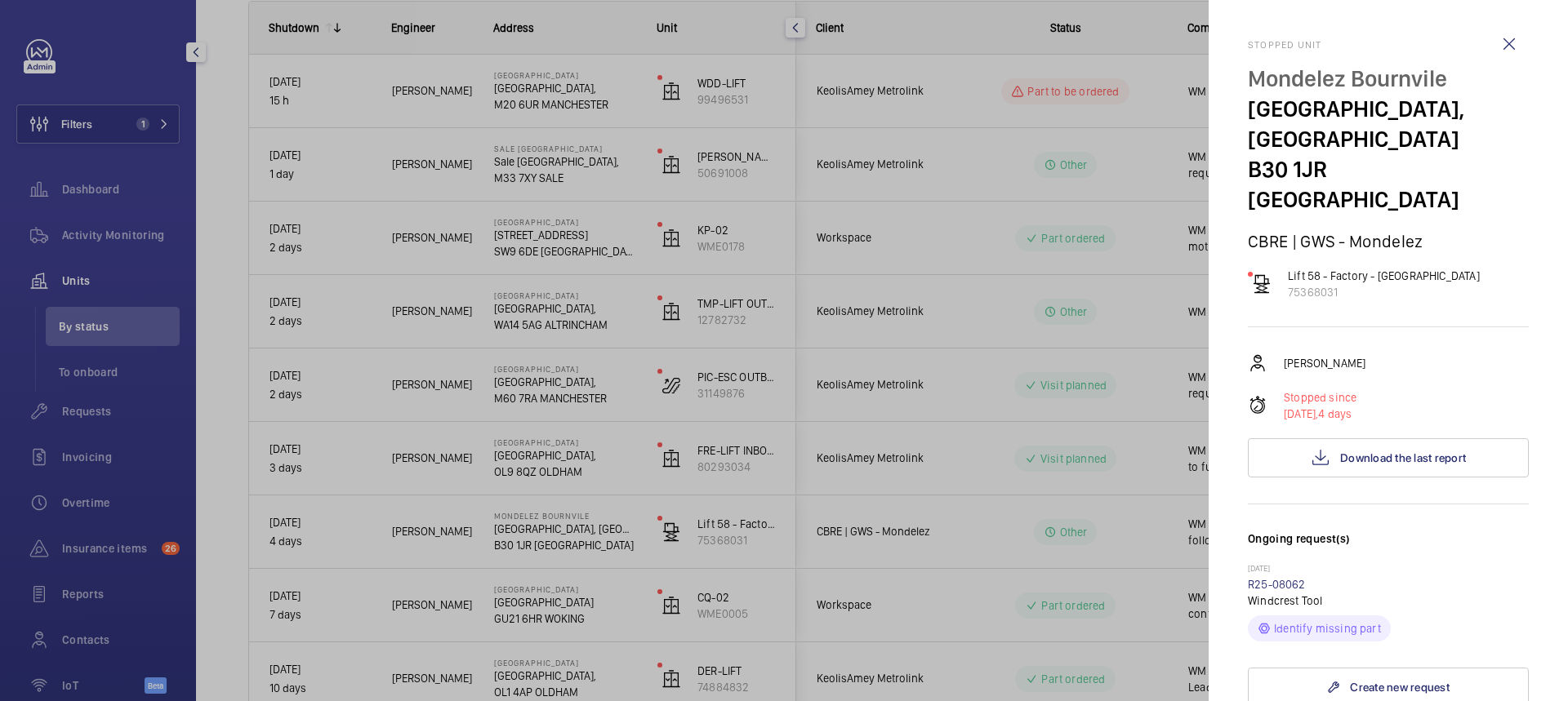
scroll to position [408, 0]
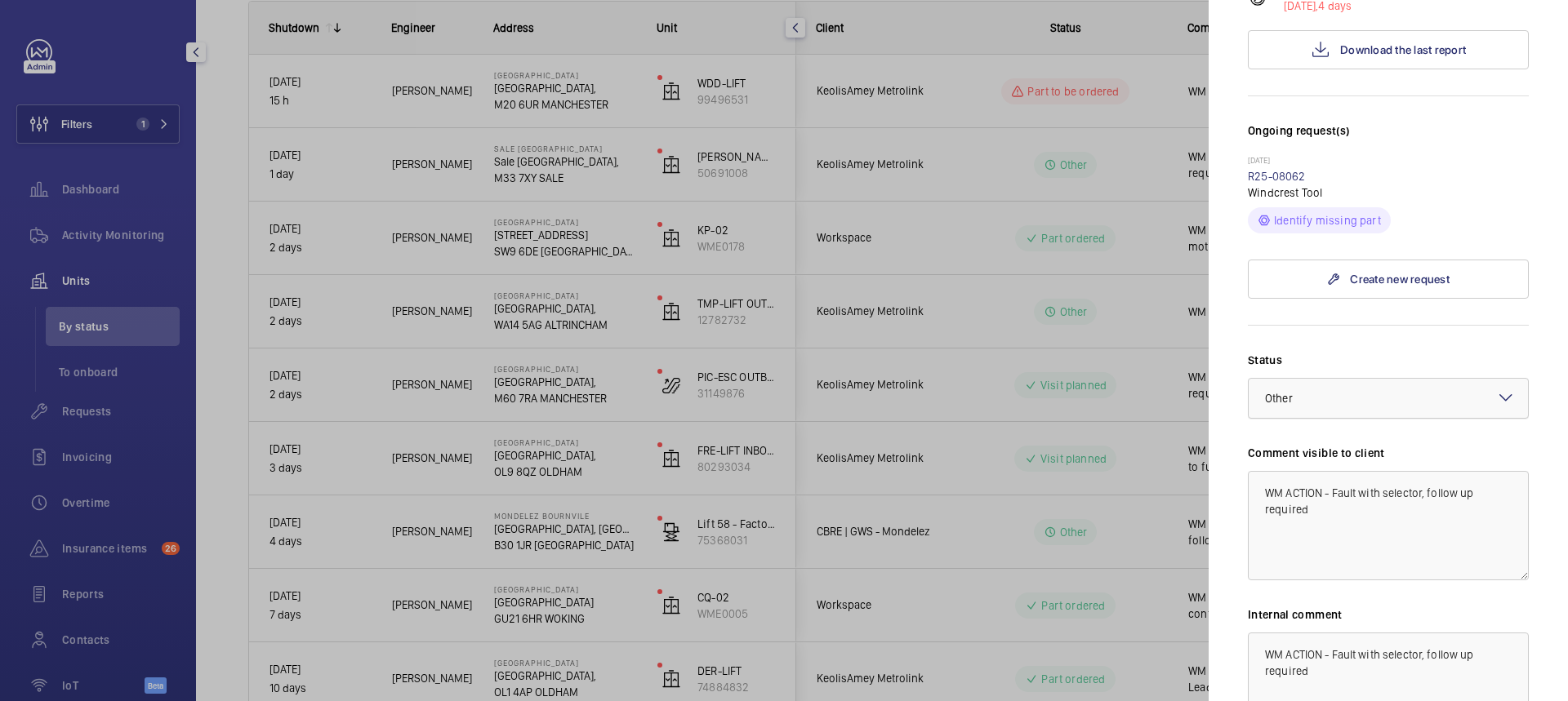
click at [1391, 379] on div at bounding box center [1388, 398] width 279 height 40
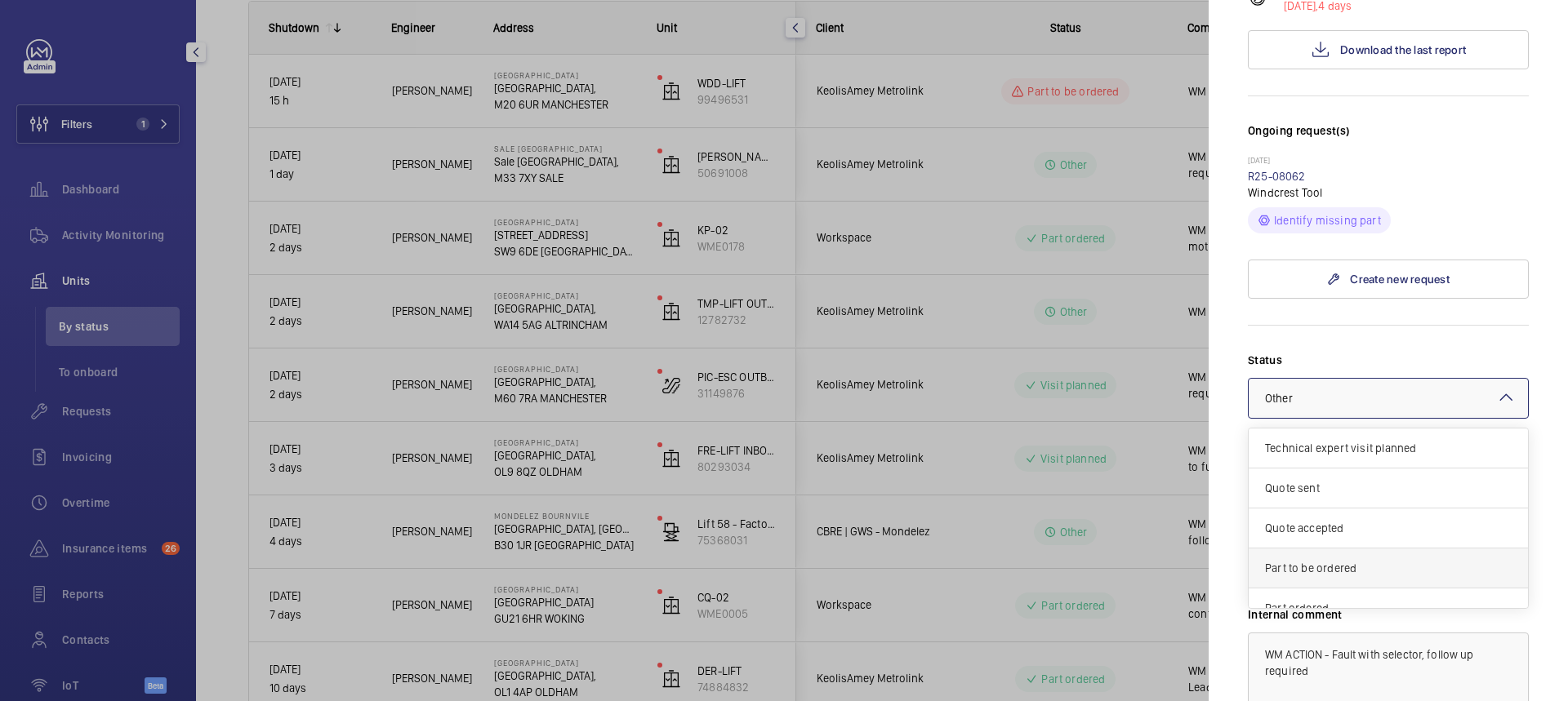
scroll to position [140, 0]
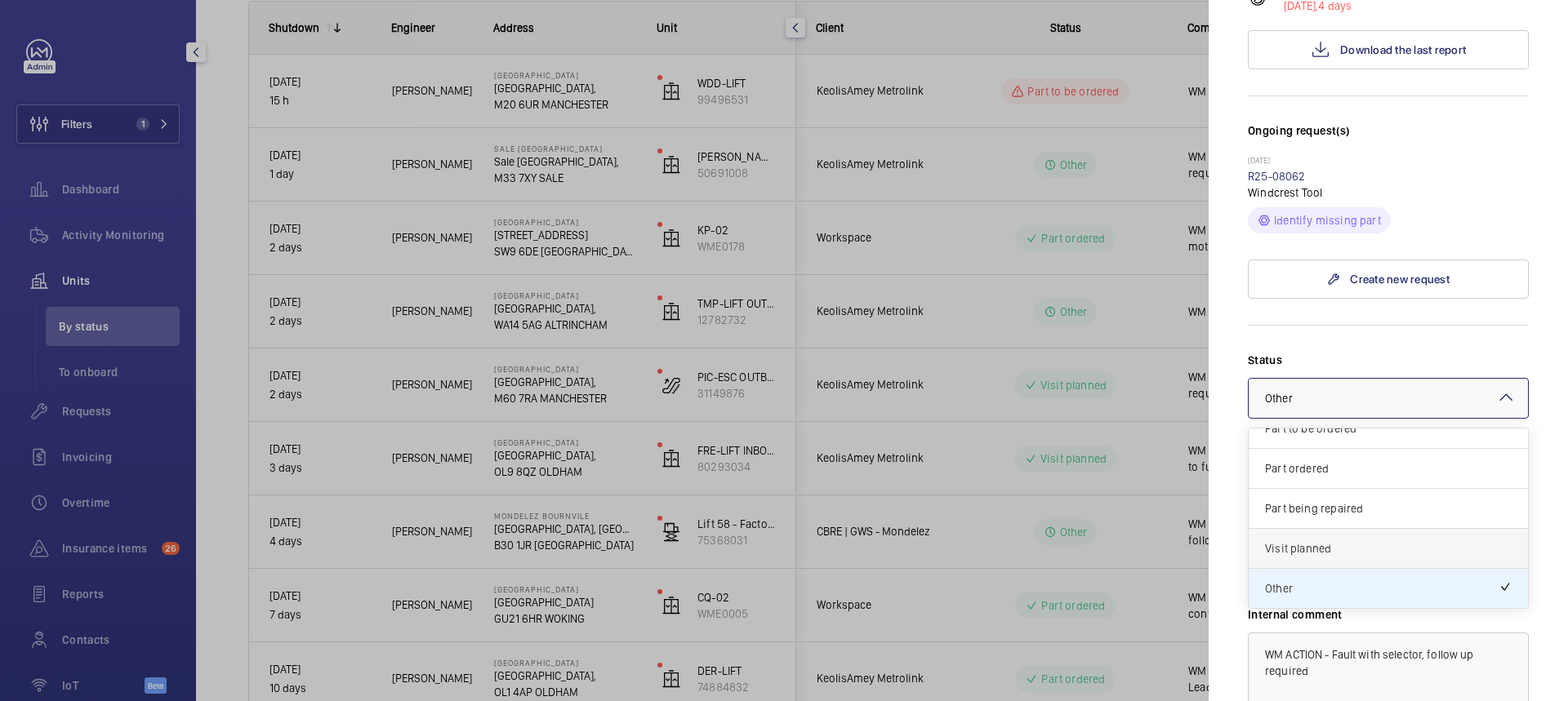
click at [1330, 540] on span "Visit planned" at bounding box center [1387, 548] width 246 height 16
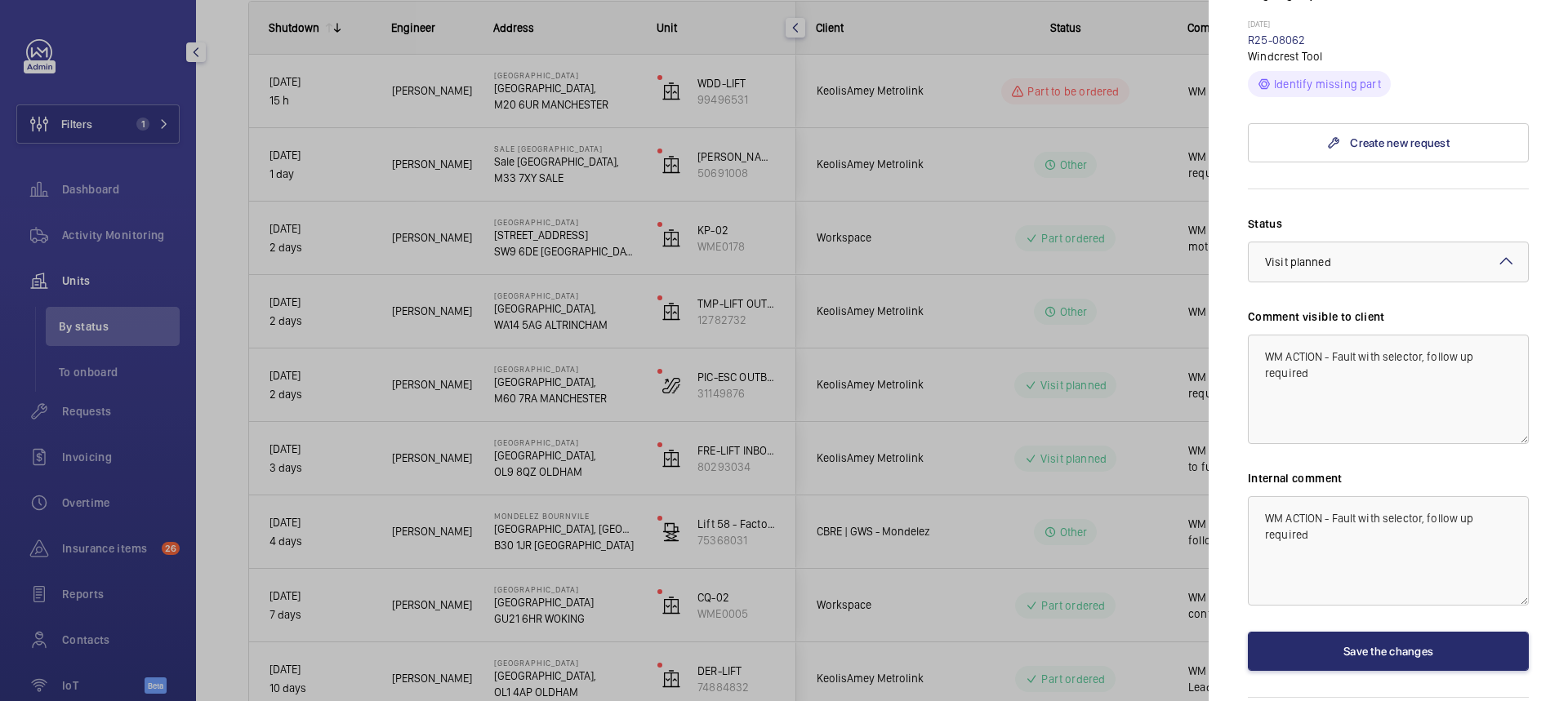
scroll to position [546, 0]
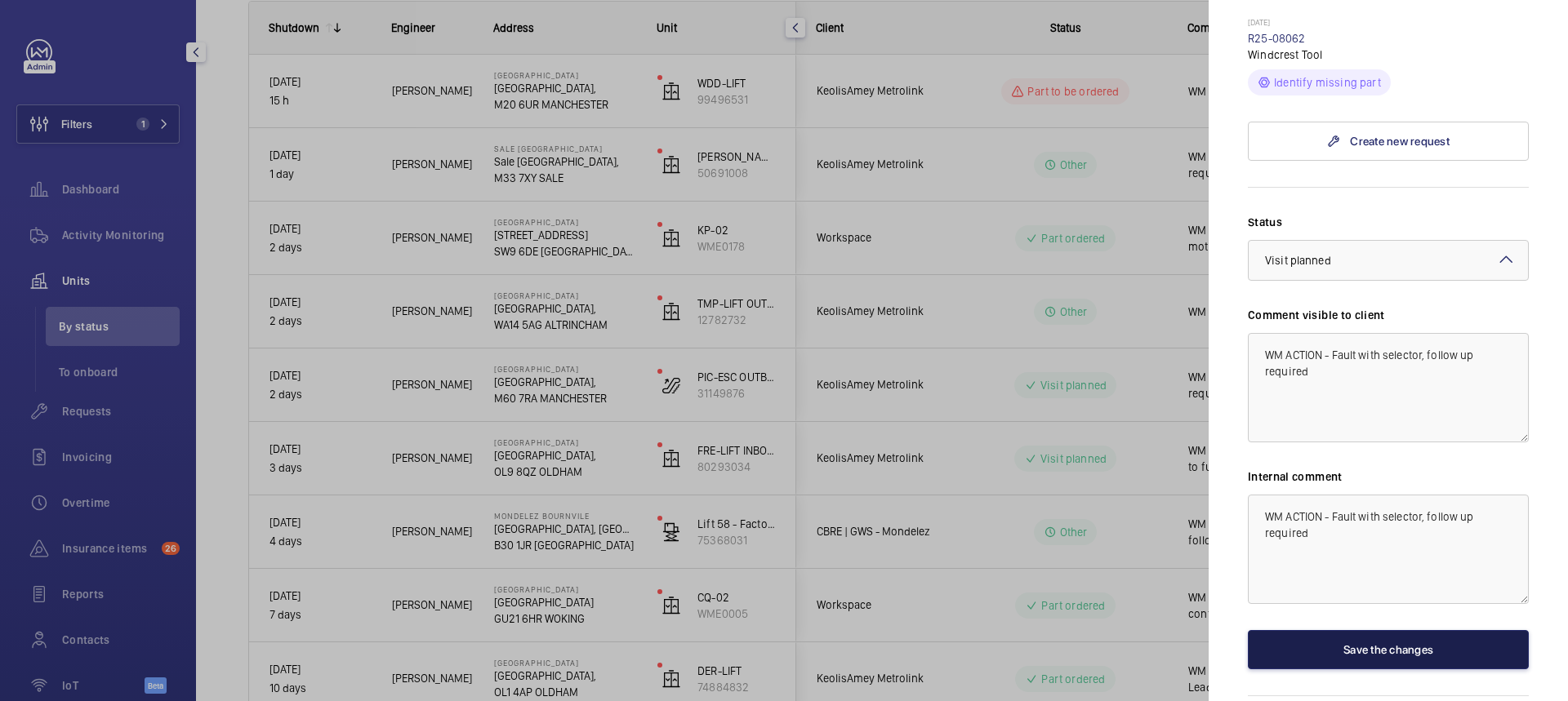
click at [1369, 630] on button "Save the changes" at bounding box center [1388, 650] width 281 height 40
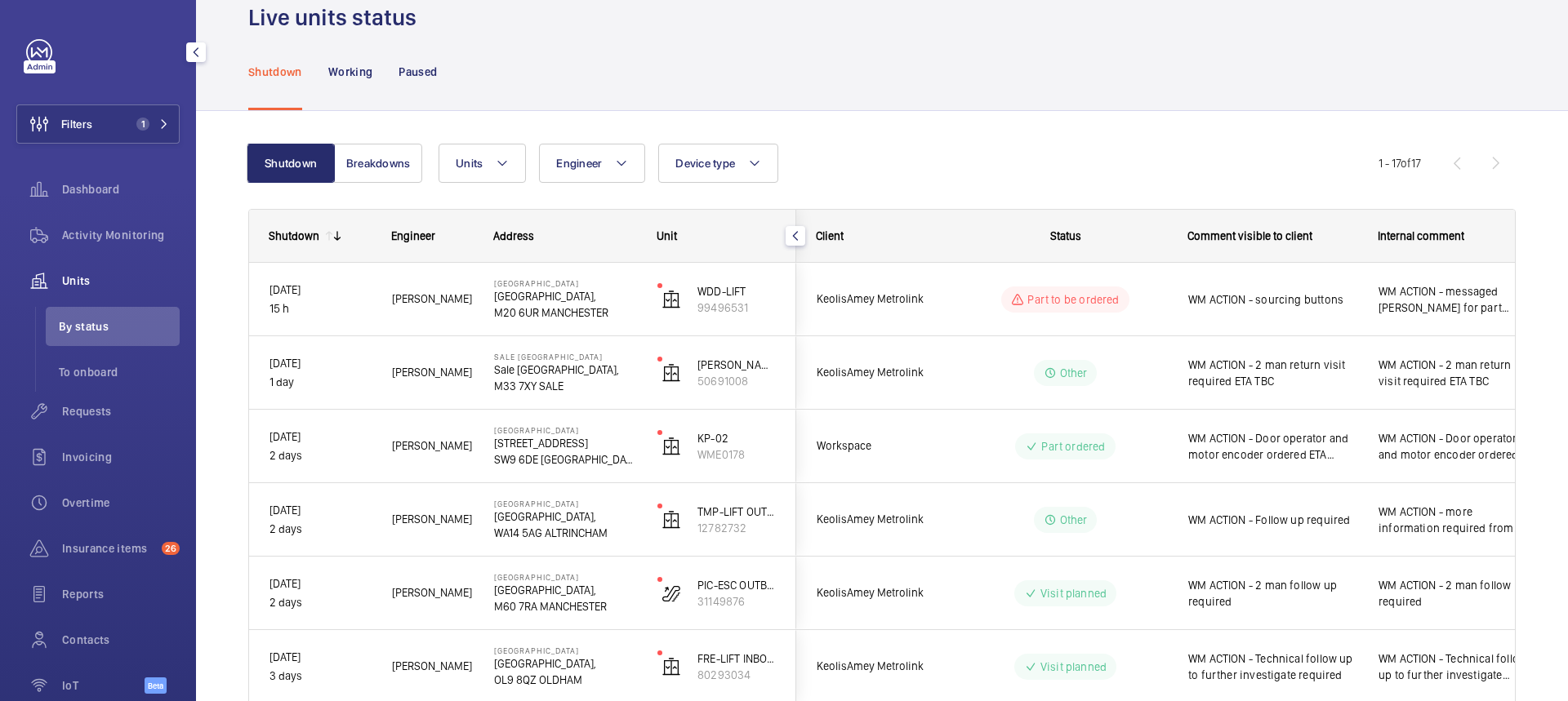
scroll to position [0, 0]
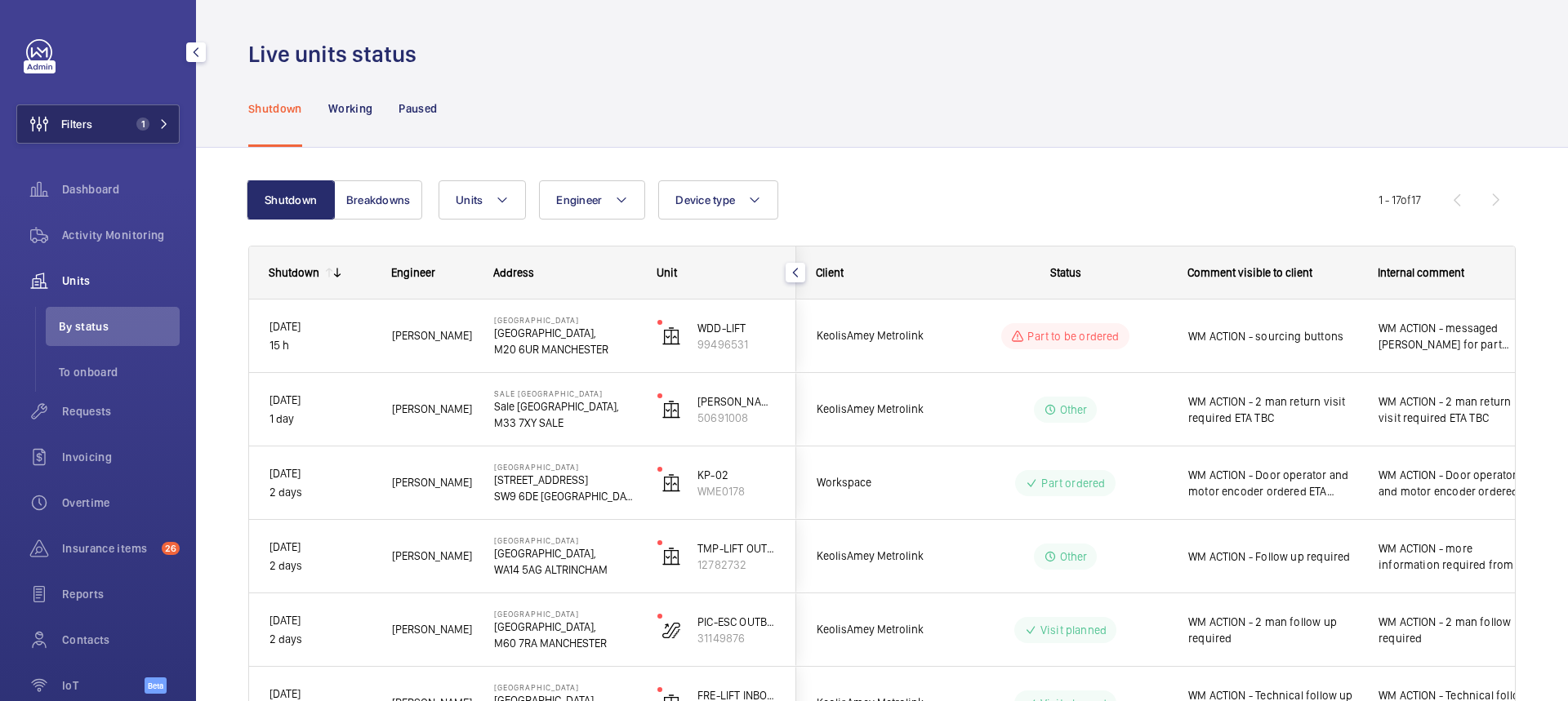
click at [68, 118] on span "Filters" at bounding box center [77, 124] width 31 height 16
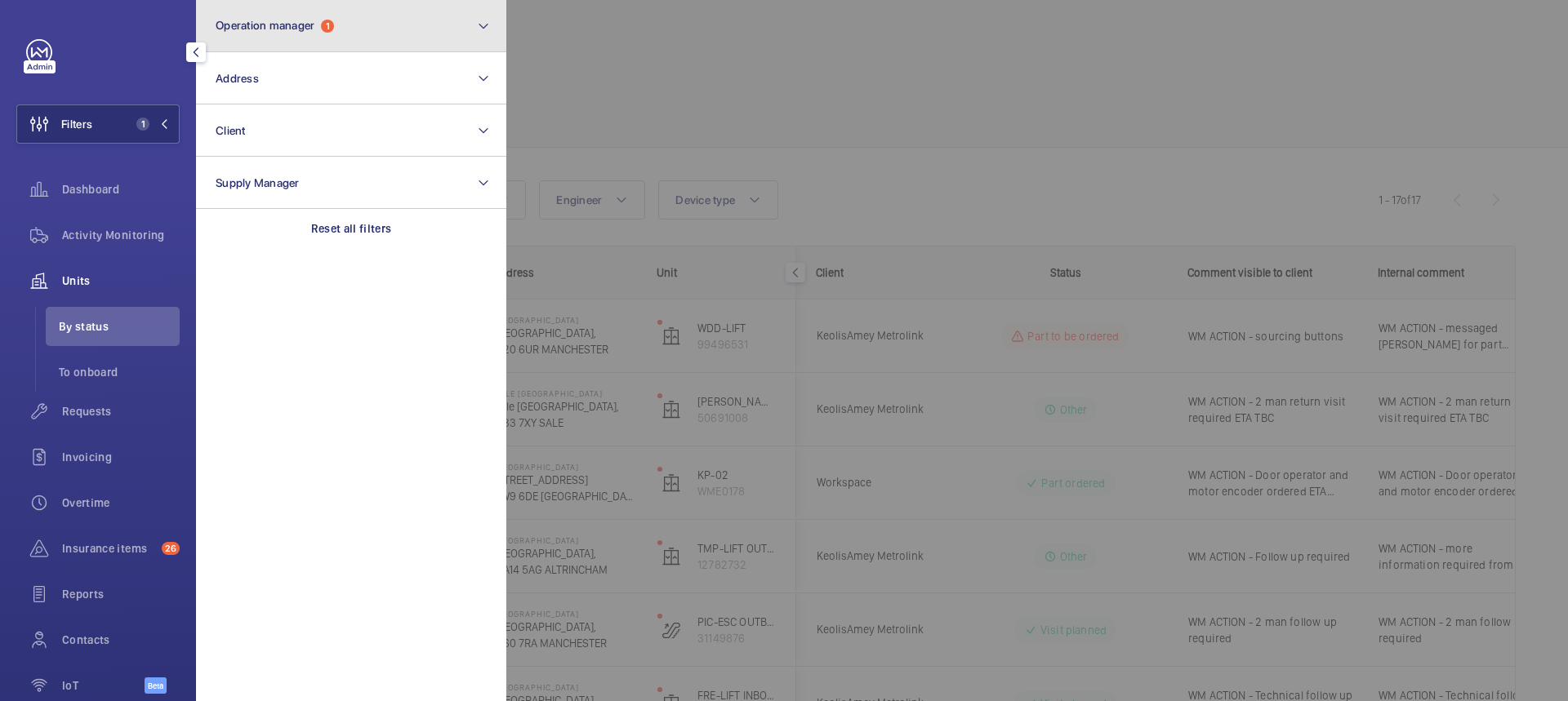
click at [402, 40] on button "Operation manager 1" at bounding box center [351, 26] width 310 height 52
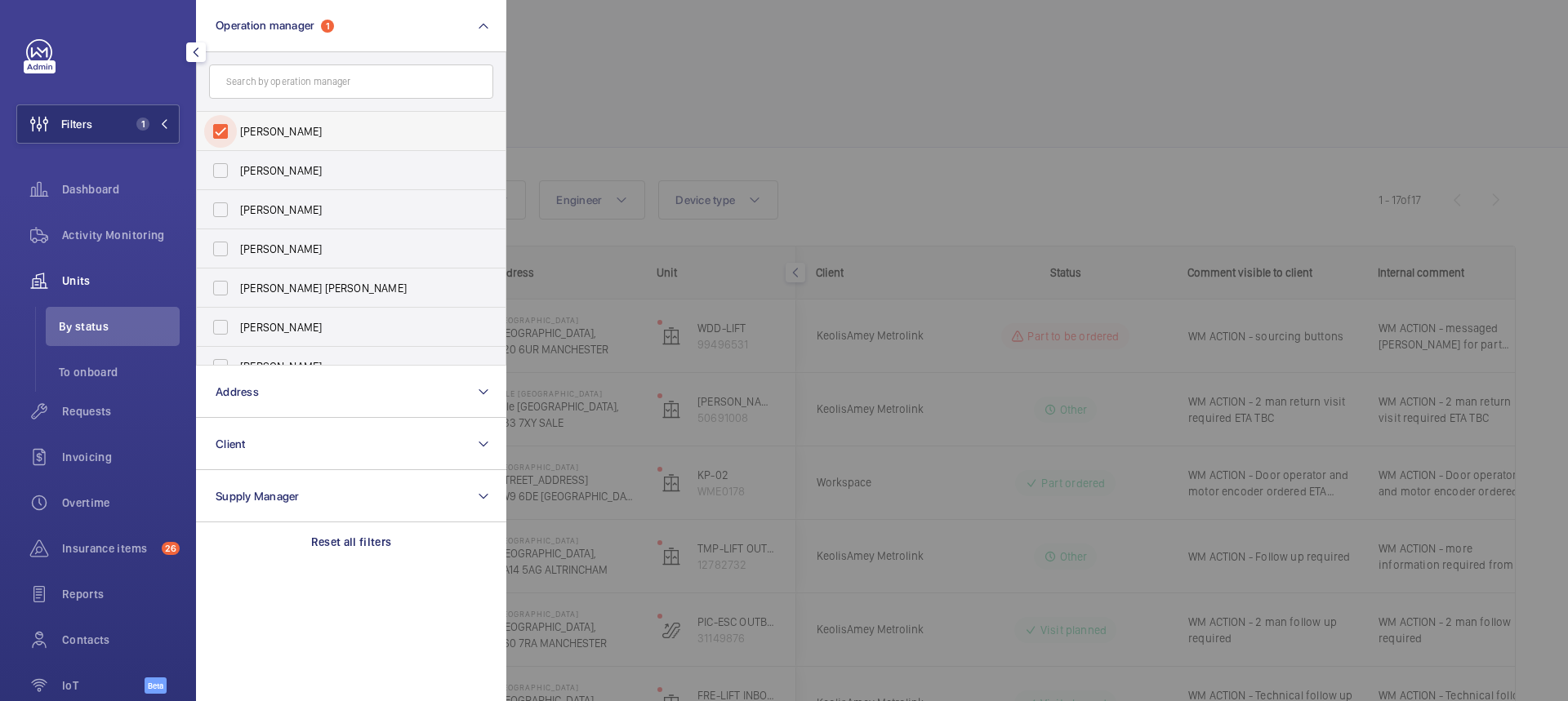
click at [212, 125] on input "[PERSON_NAME]" at bounding box center [220, 131] width 33 height 33
checkbox input "false"
click at [229, 288] on input "[PERSON_NAME] [PERSON_NAME]" at bounding box center [220, 287] width 33 height 33
checkbox input "true"
click at [668, 108] on div at bounding box center [1290, 350] width 1568 height 701
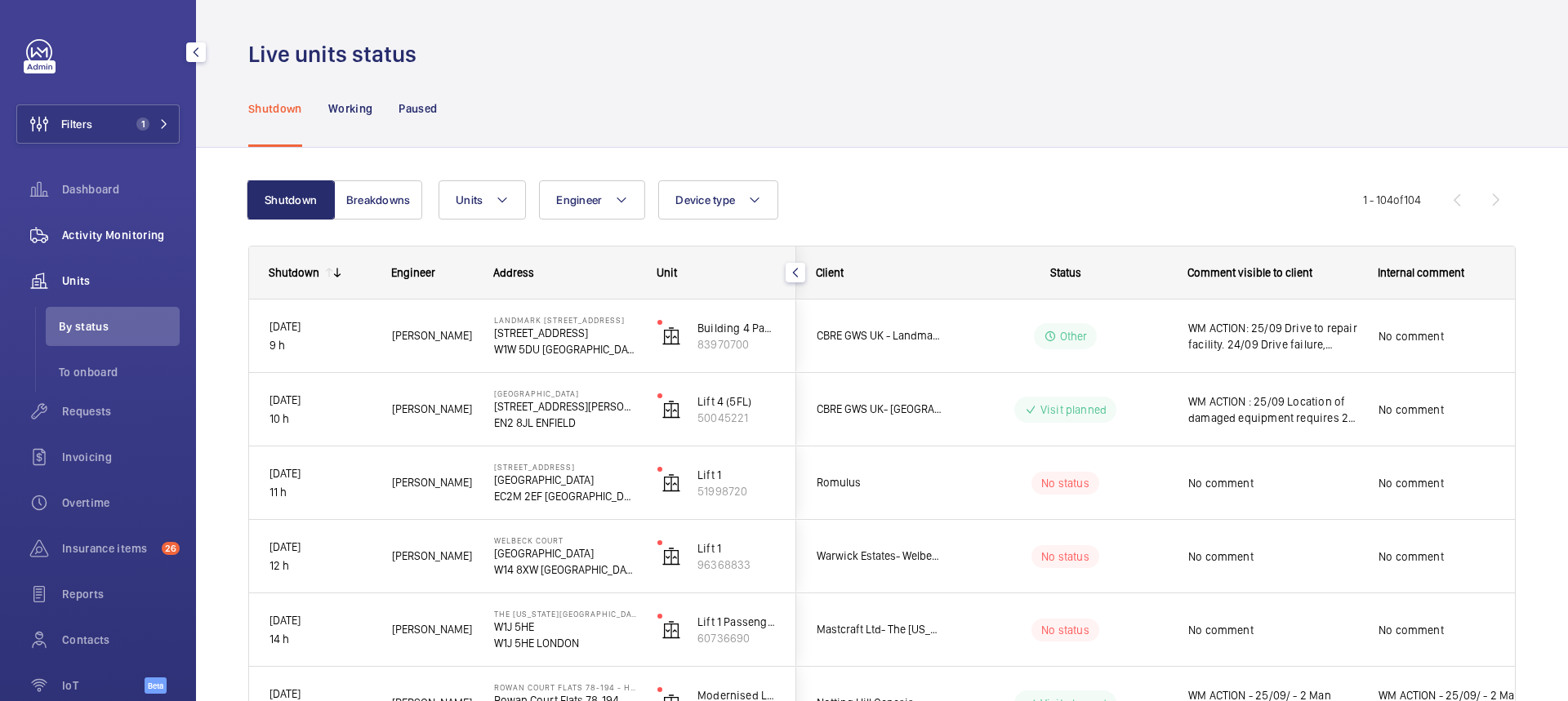
click at [111, 240] on span "Activity Monitoring" at bounding box center [121, 235] width 118 height 16
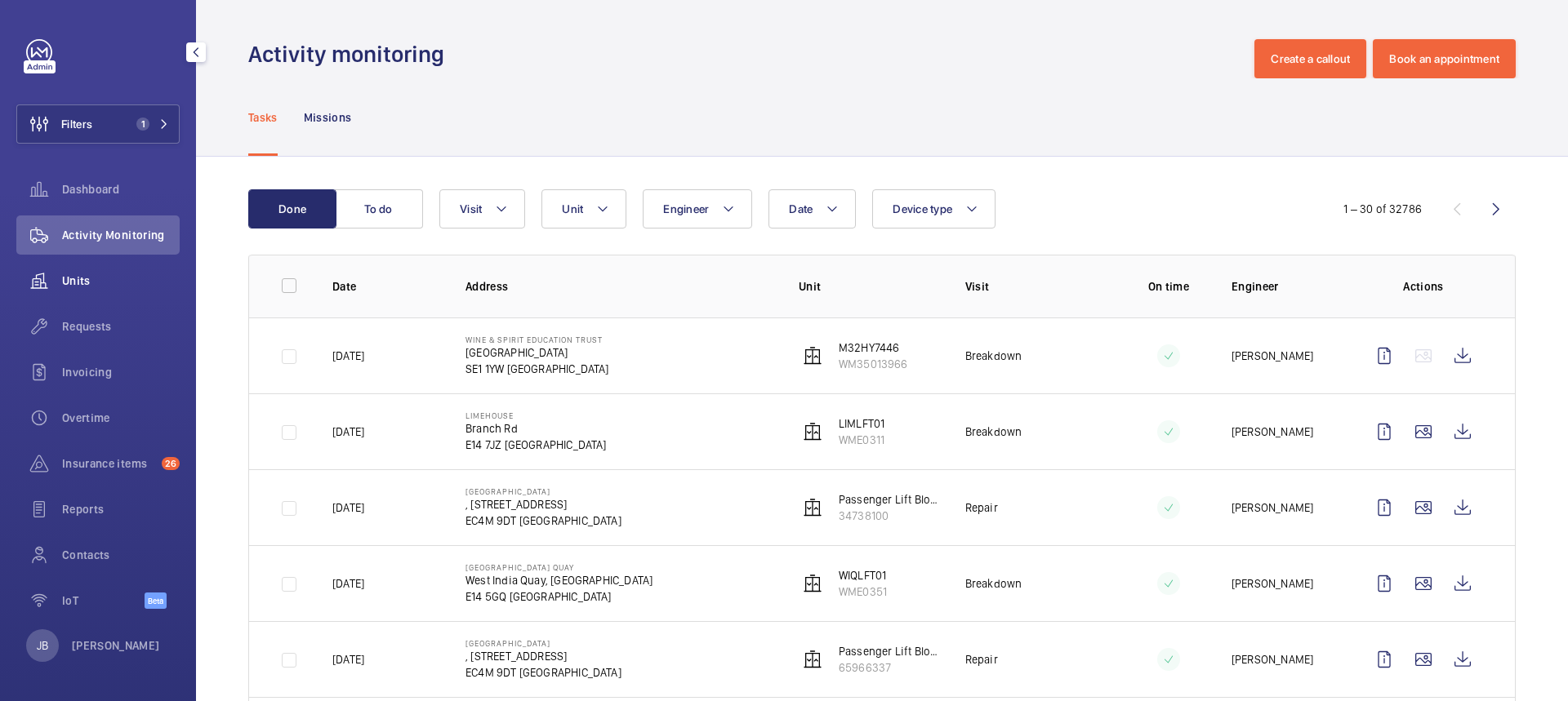
click at [83, 277] on span "Units" at bounding box center [121, 280] width 118 height 16
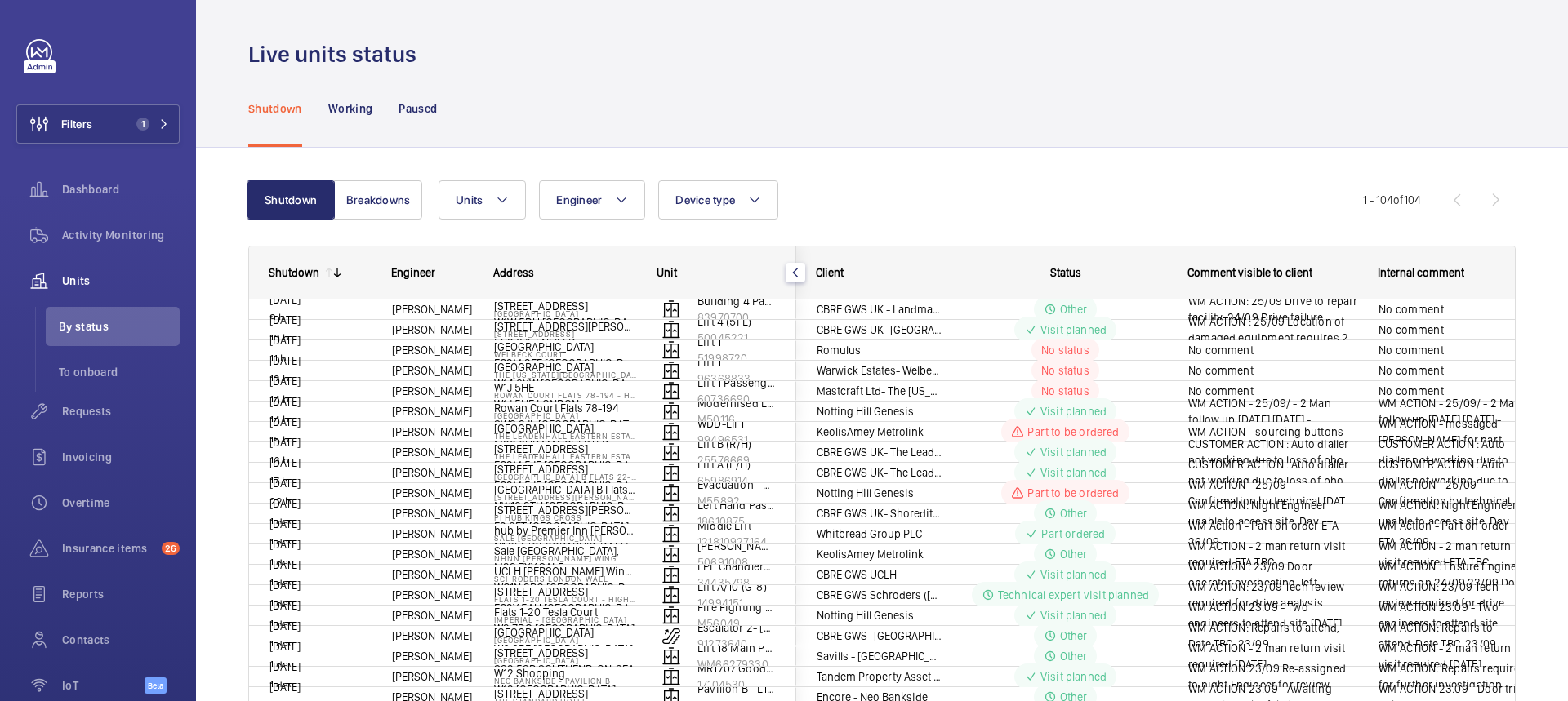
click at [863, 98] on div "Shutdown Working Paused" at bounding box center [881, 108] width 1267 height 77
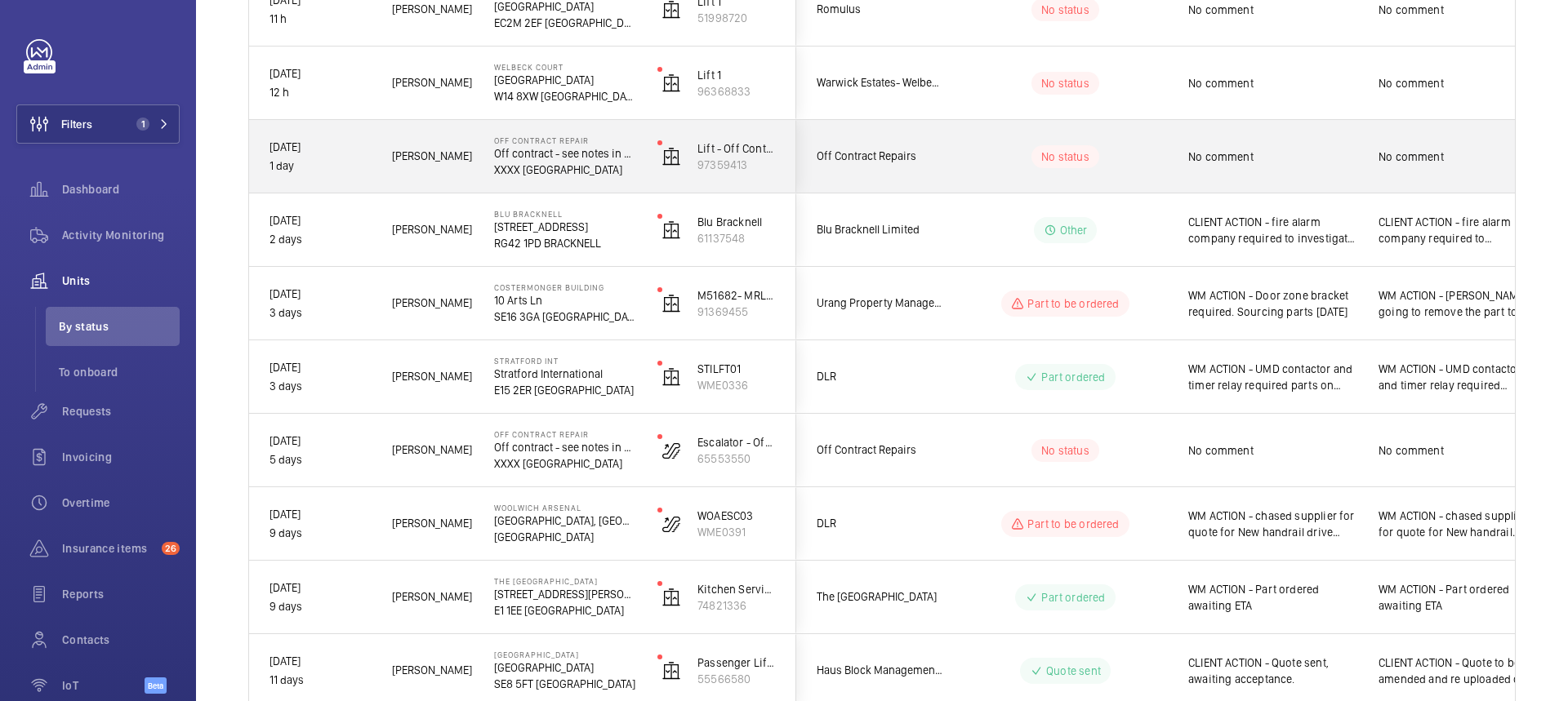
scroll to position [163, 0]
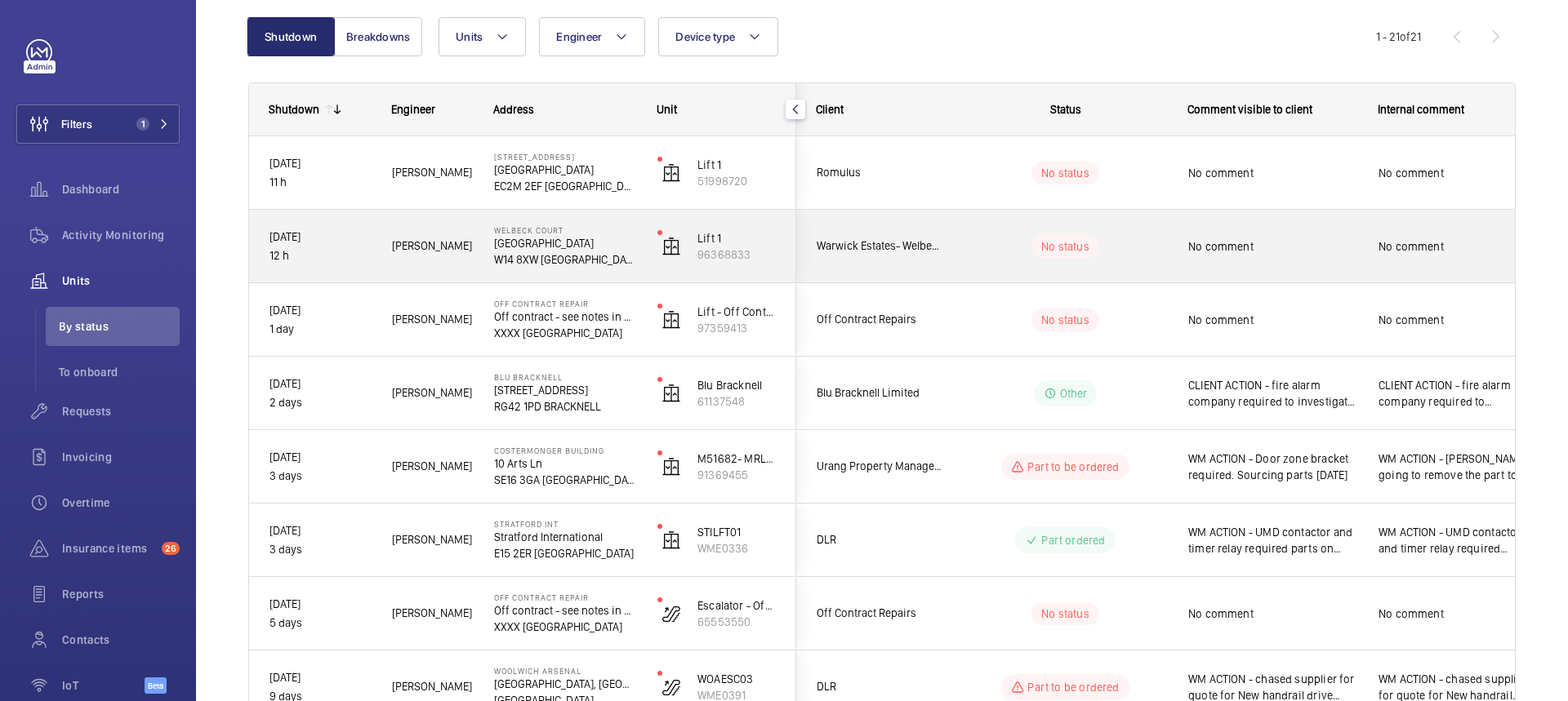
click at [1224, 261] on div "No comment" at bounding box center [1272, 246] width 169 height 38
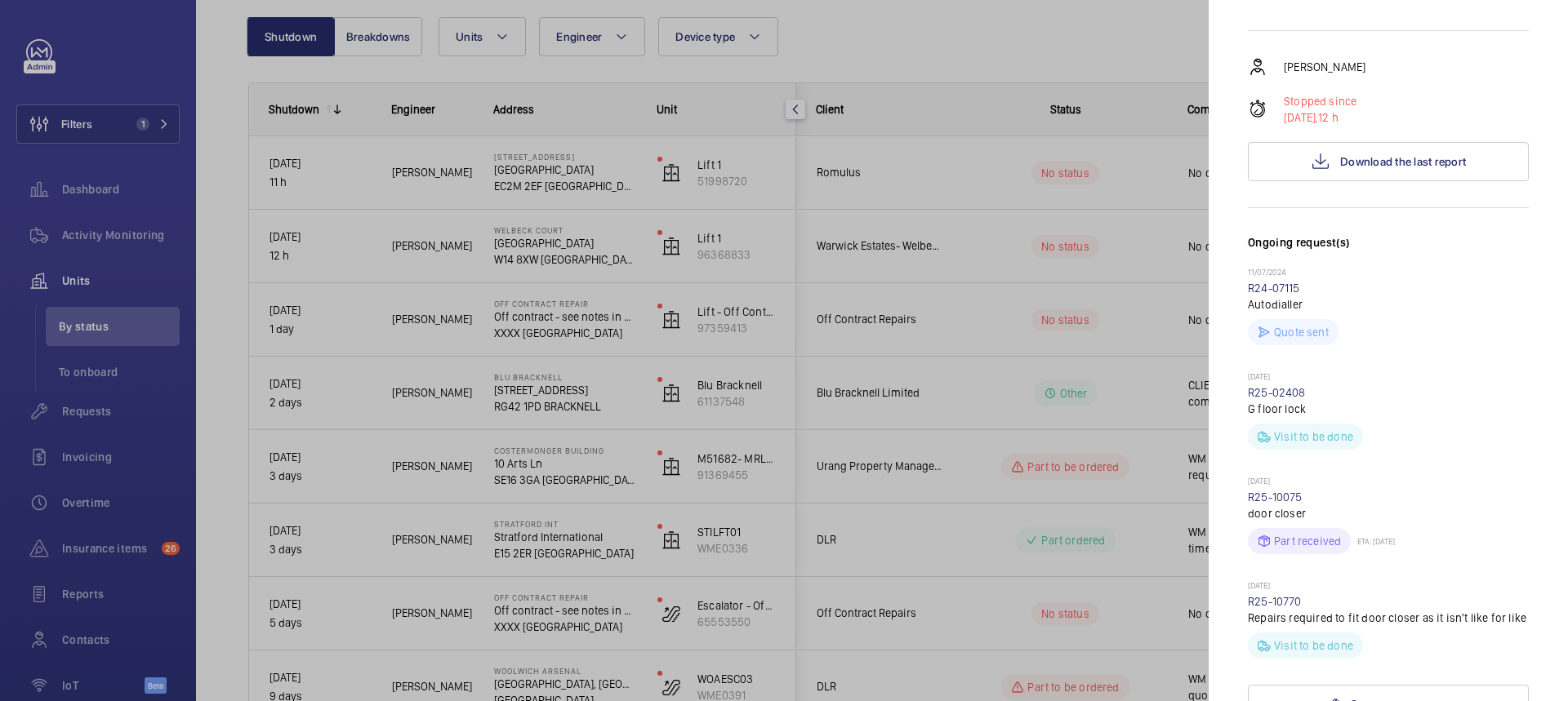
scroll to position [0, 0]
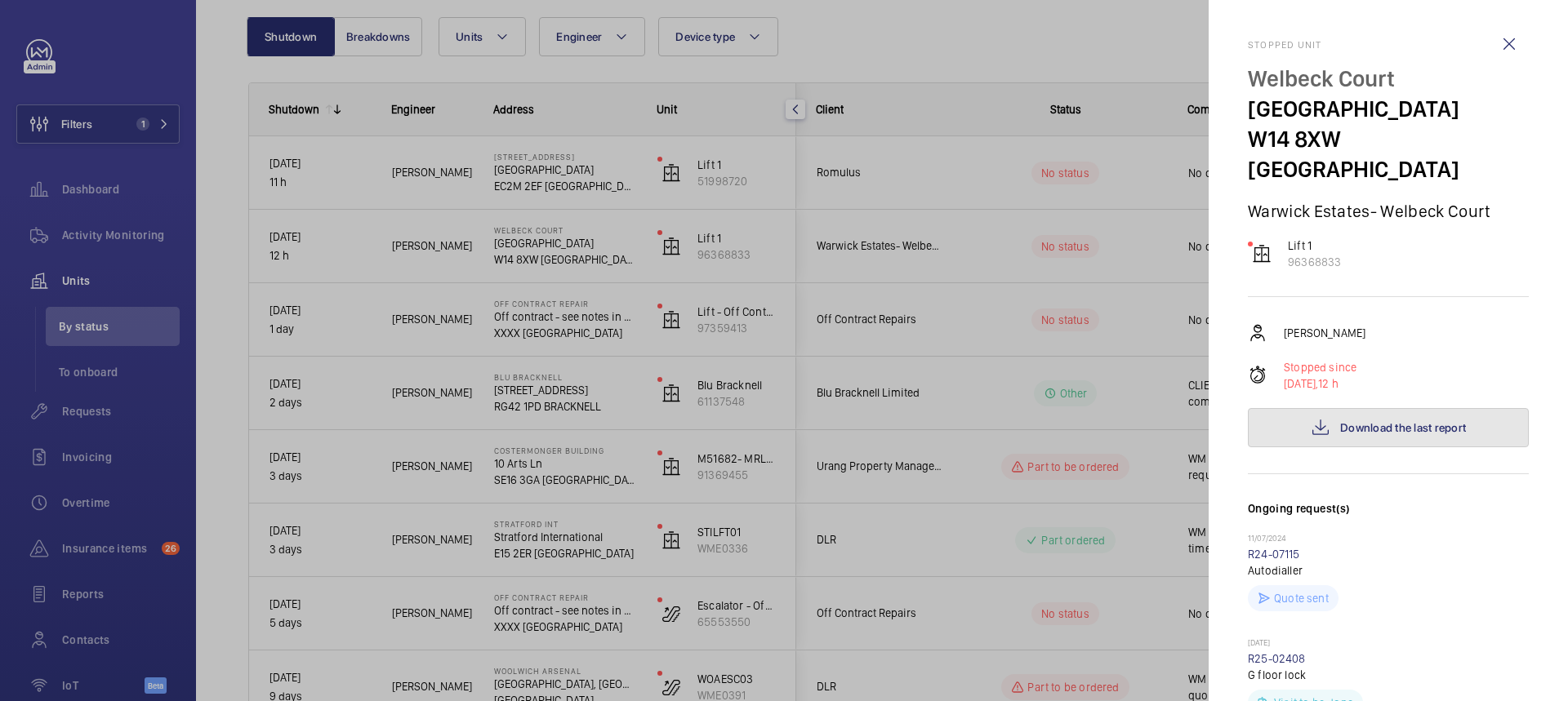
click at [1383, 421] on span "Download the last report" at bounding box center [1403, 428] width 126 height 13
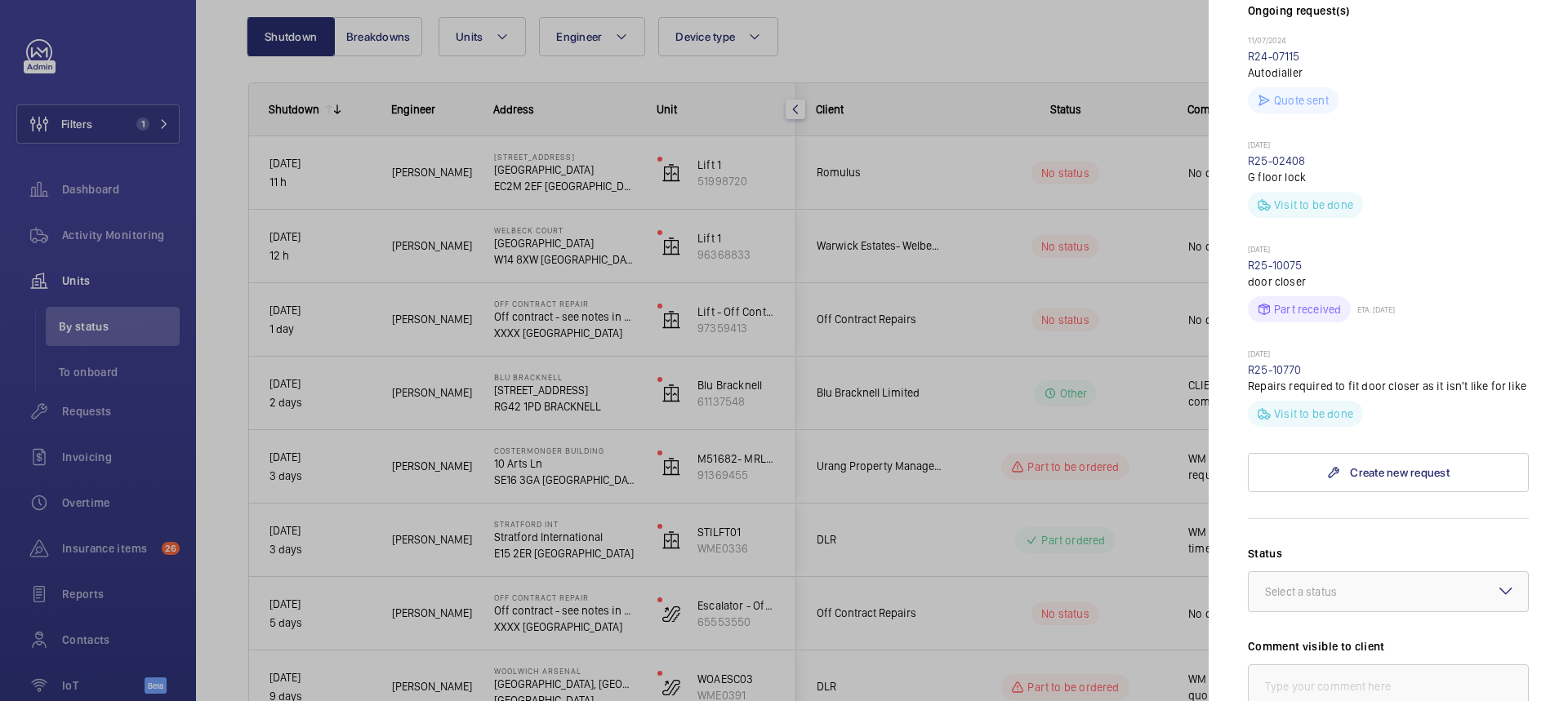
scroll to position [653, 0]
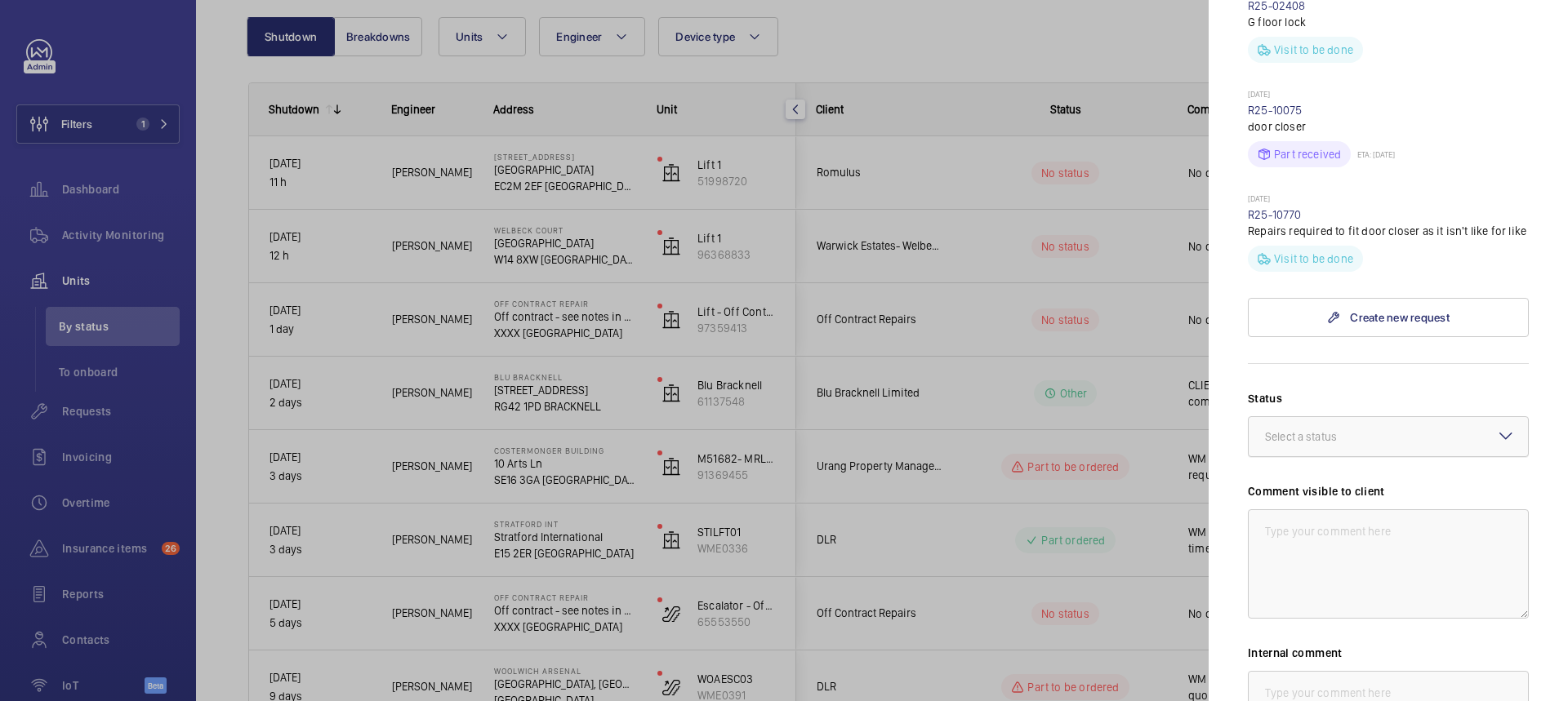
click at [1426, 423] on div at bounding box center [1388, 436] width 279 height 40
click at [1345, 579] on span "Visit planned" at bounding box center [1387, 587] width 246 height 16
click at [1354, 551] on textarea at bounding box center [1388, 564] width 281 height 109
drag, startPoint x: 1266, startPoint y: 515, endPoint x: 1494, endPoint y: 511, distance: 228.0
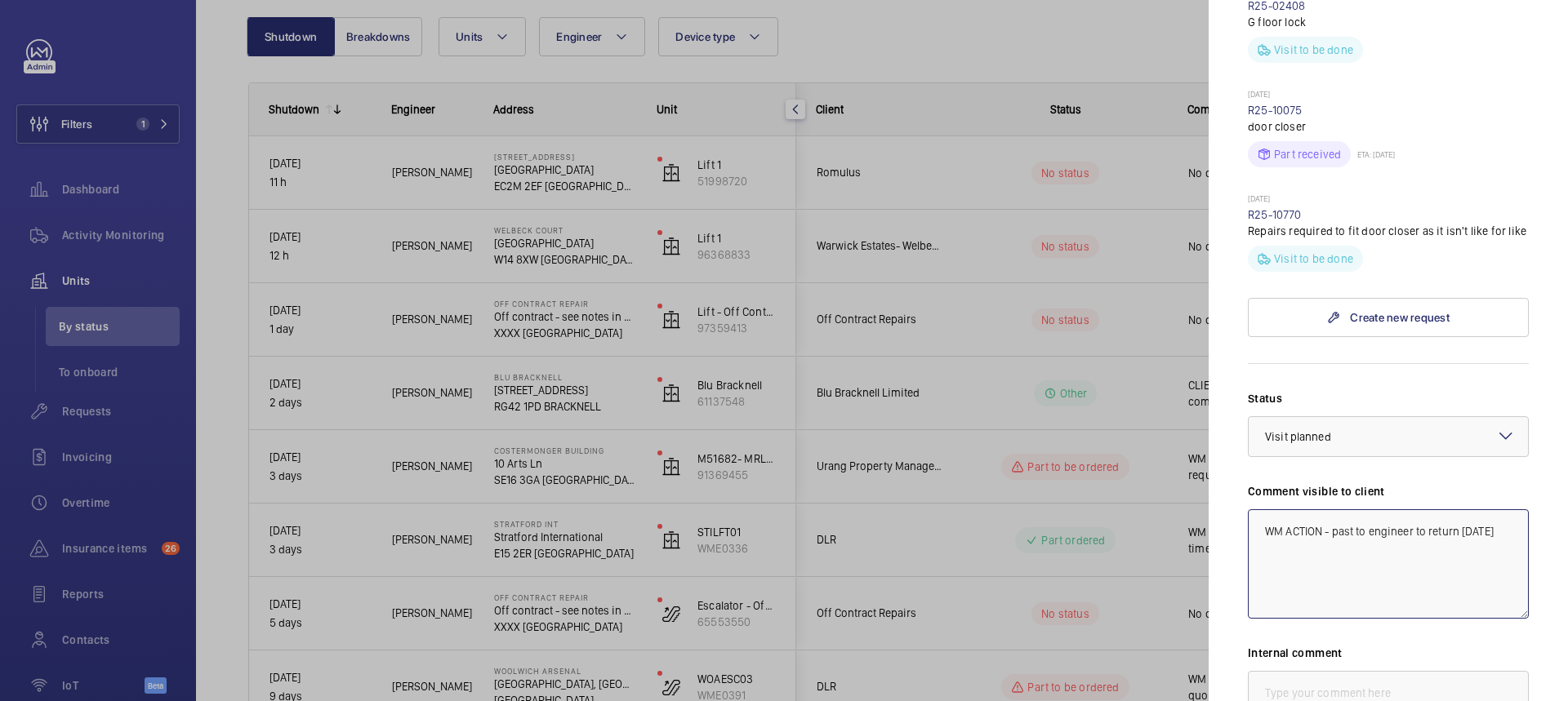
click at [1494, 511] on textarea "WM ACTION - past to engineer to return [DATE]" at bounding box center [1388, 564] width 281 height 109
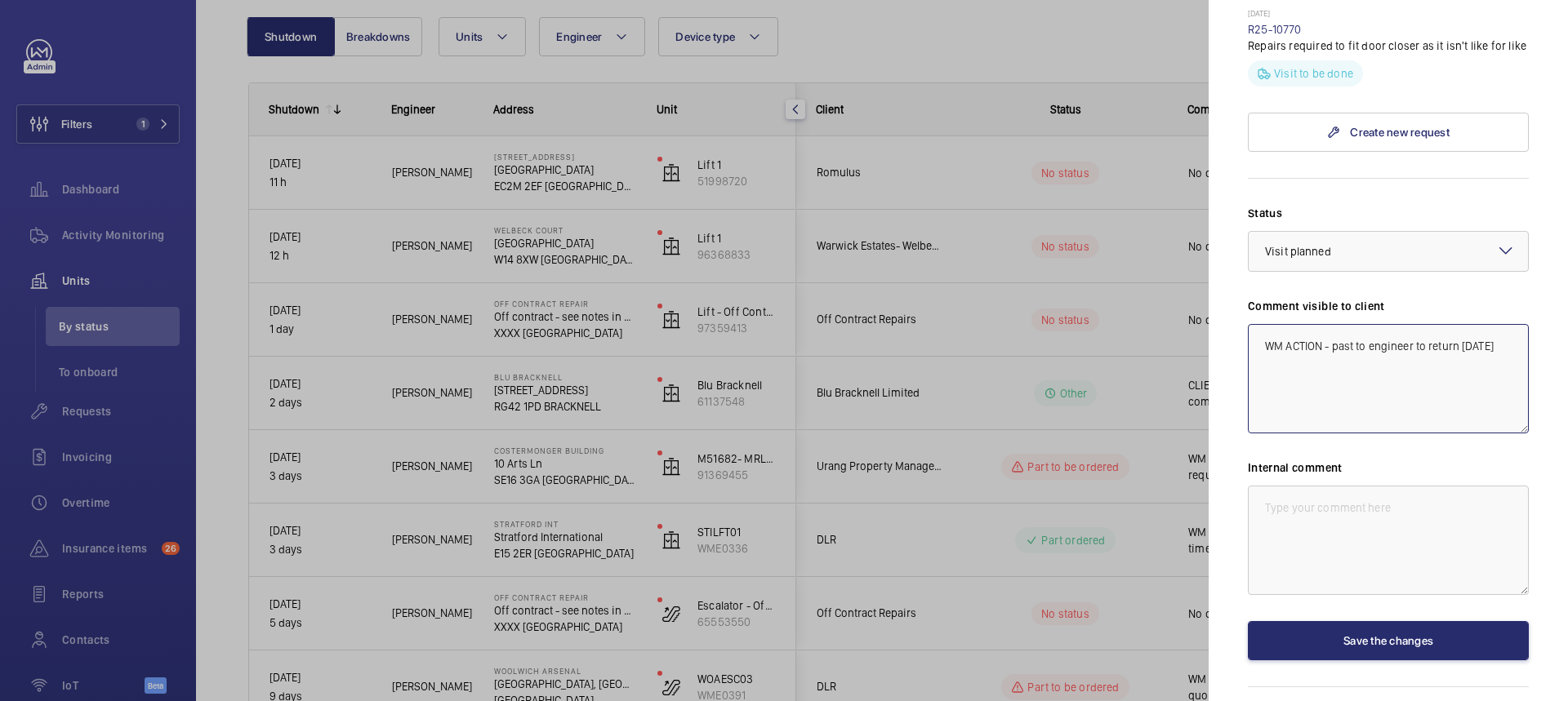
scroll to position [876, 0]
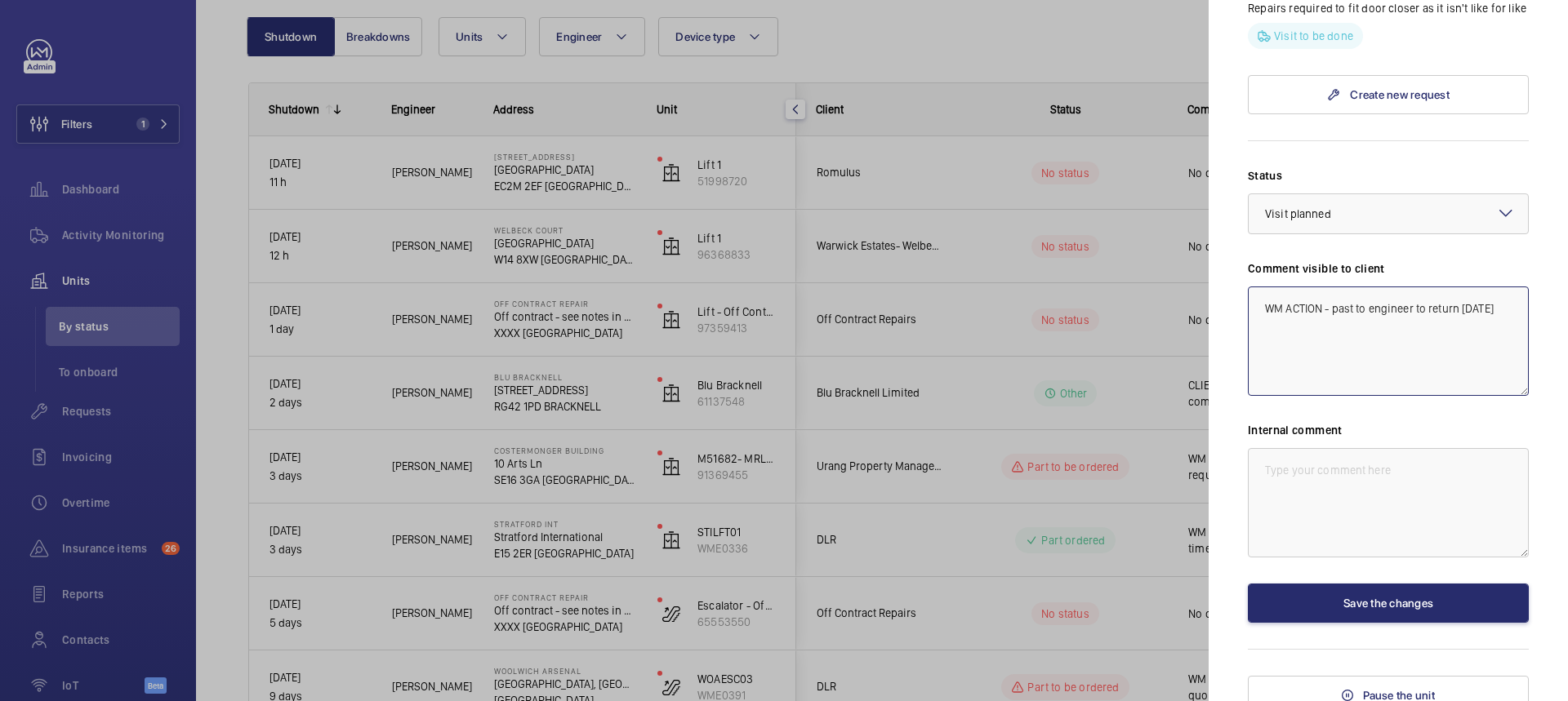
type textarea "WM ACTION - past to engineer to return [DATE]"
click at [1304, 515] on textarea at bounding box center [1388, 503] width 281 height 109
paste textarea "WM ACTION - past to engineer to return [DATE]"
drag, startPoint x: 1413, startPoint y: 453, endPoint x: 1369, endPoint y: 460, distance: 44.6
click at [1369, 460] on textarea "WM ACTION - past to engineer to return [DATE]" at bounding box center [1388, 503] width 281 height 109
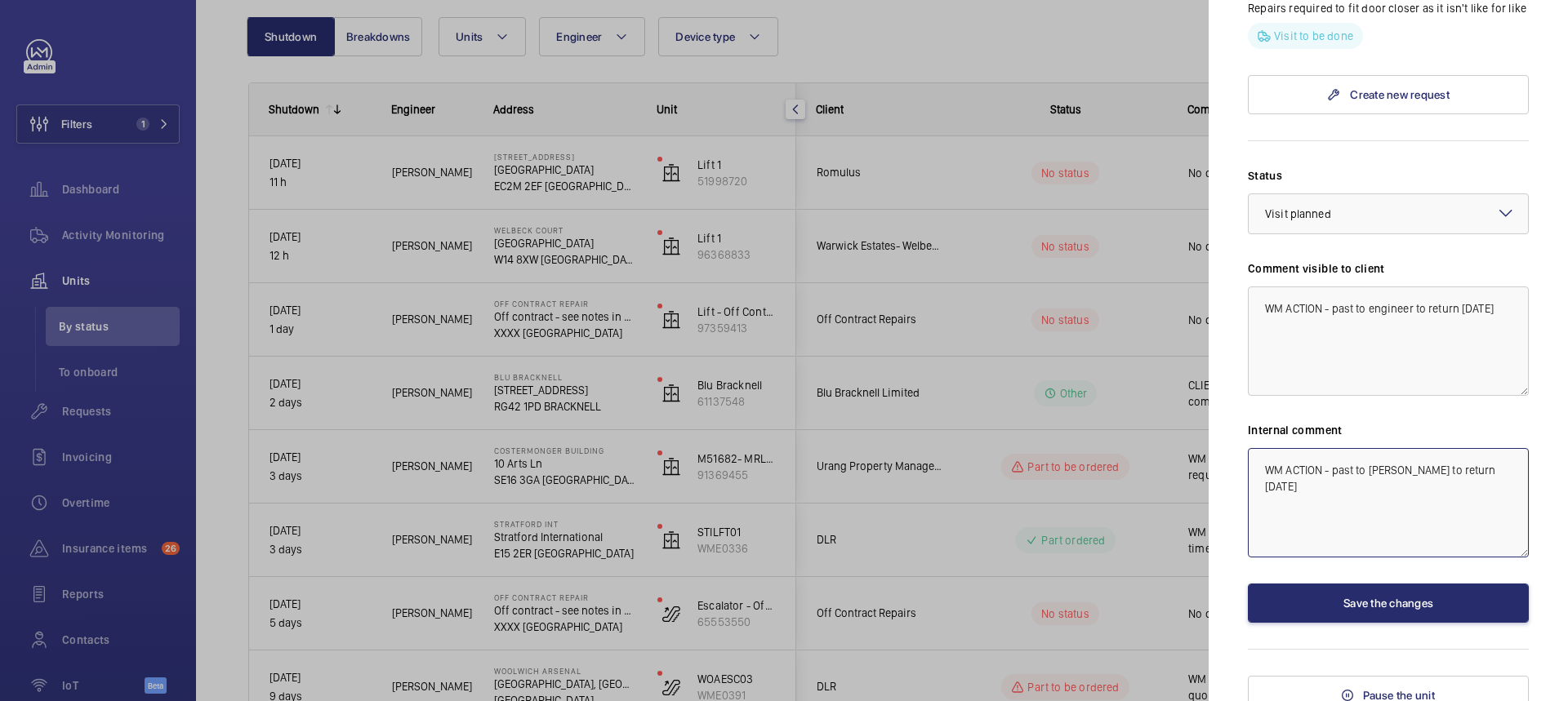
click at [1337, 456] on textarea "WM ACTION - past to [PERSON_NAME] to return [DATE]" at bounding box center [1388, 503] width 281 height 109
type textarea "WM ACTION - Past to [PERSON_NAME] to return [DATE]"
click at [1337, 294] on textarea "WM ACTION - past to engineer to return [DATE]" at bounding box center [1388, 341] width 281 height 109
click at [1351, 298] on textarea "WM ACTION - Past to engineer to return [DATE]" at bounding box center [1388, 341] width 281 height 109
type textarea "WM ACTION - Sent to engineer to return [DATE]"
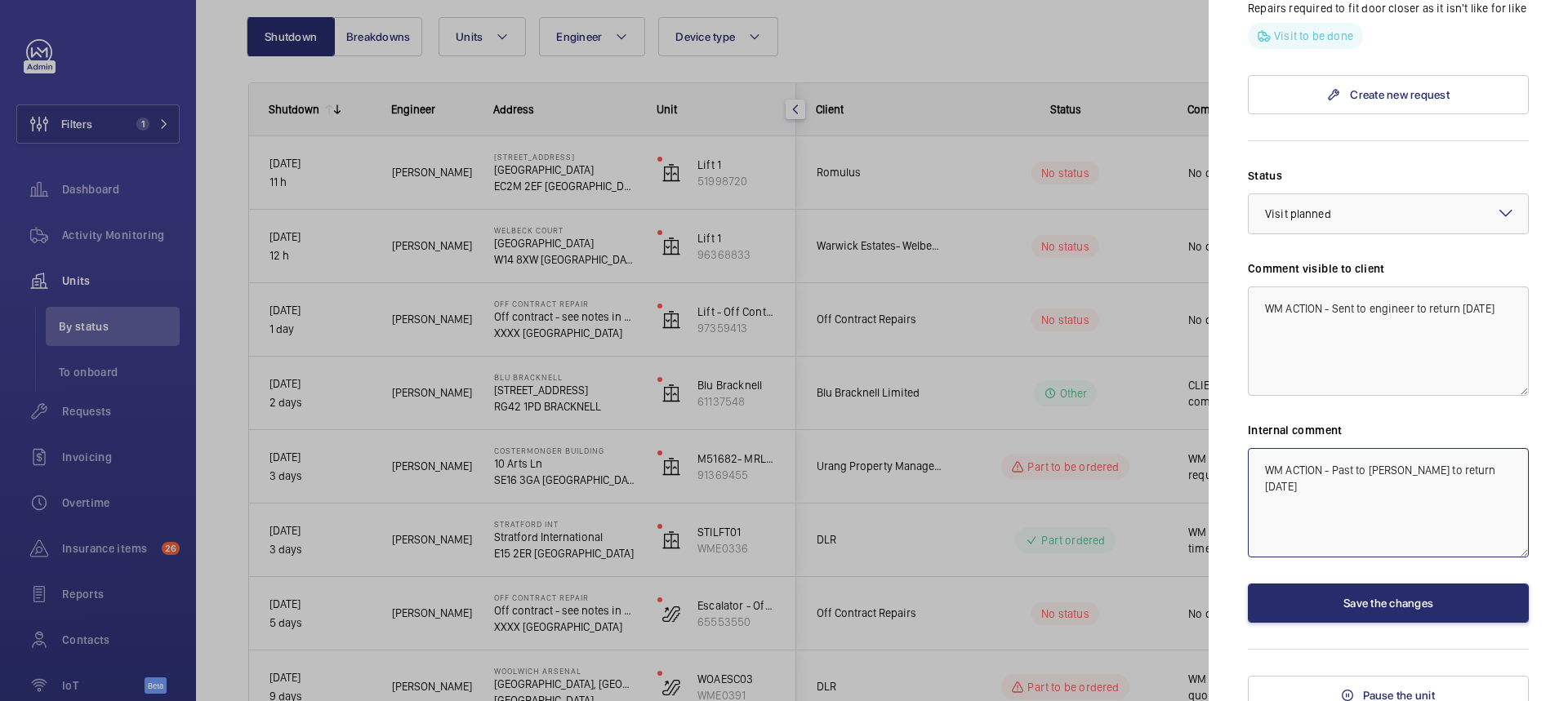
click at [1353, 457] on textarea "WM ACTION - Past to [PERSON_NAME] to return [DATE]" at bounding box center [1388, 503] width 281 height 109
type textarea "WM ACTION - Sent to [PERSON_NAME] to return [DATE]"
click at [1407, 593] on button "Save the changes" at bounding box center [1388, 603] width 281 height 40
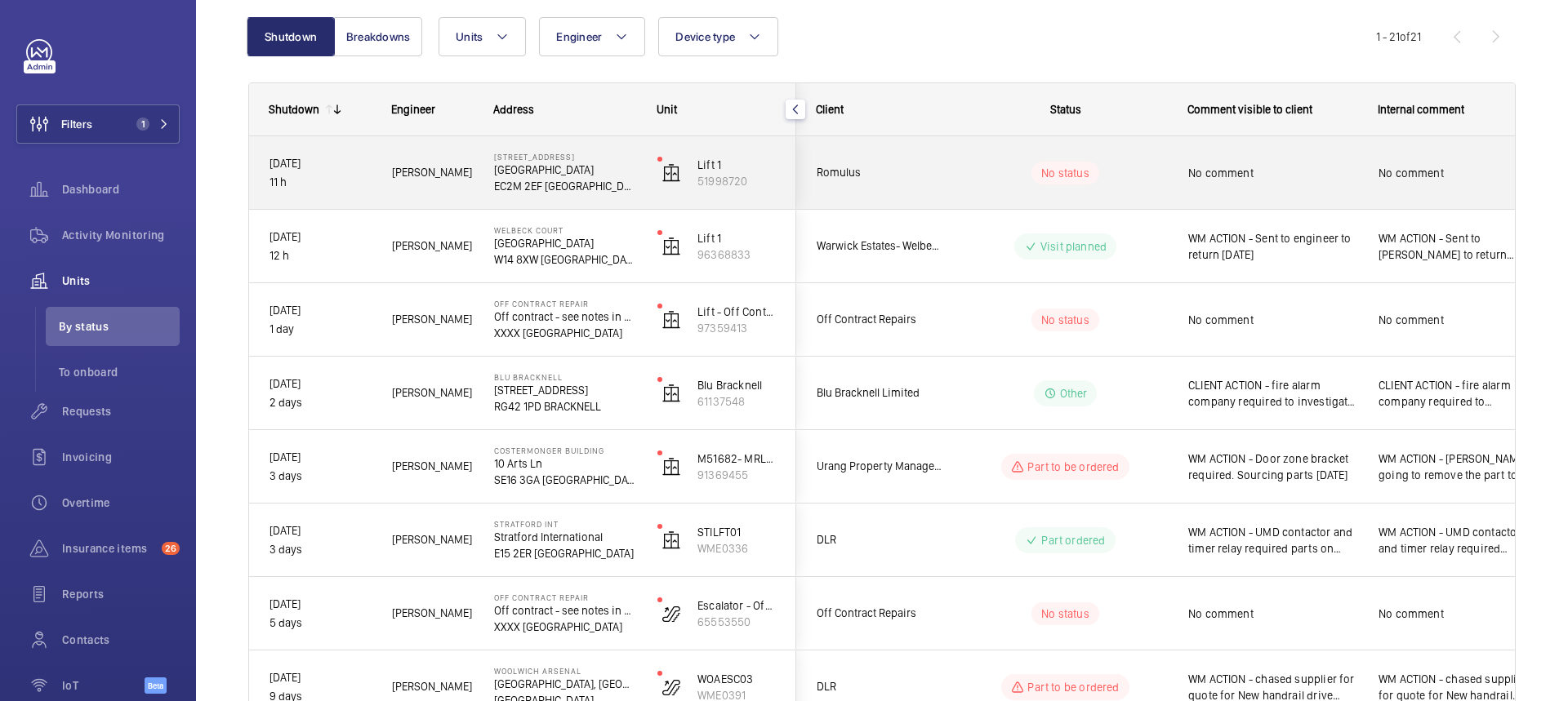
click at [1112, 164] on wm-front-pills-cell "No status" at bounding box center [1065, 172] width 203 height 23
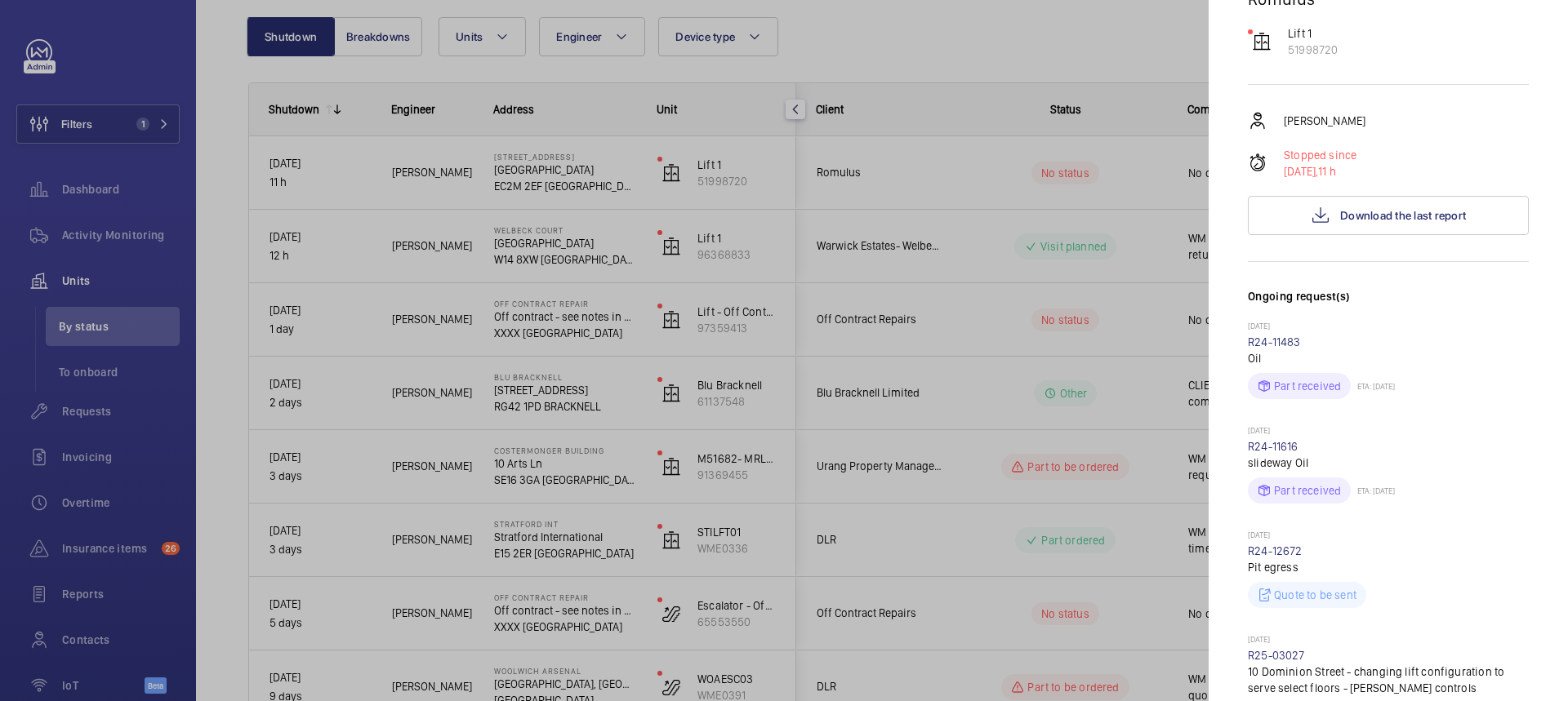
scroll to position [245, 0]
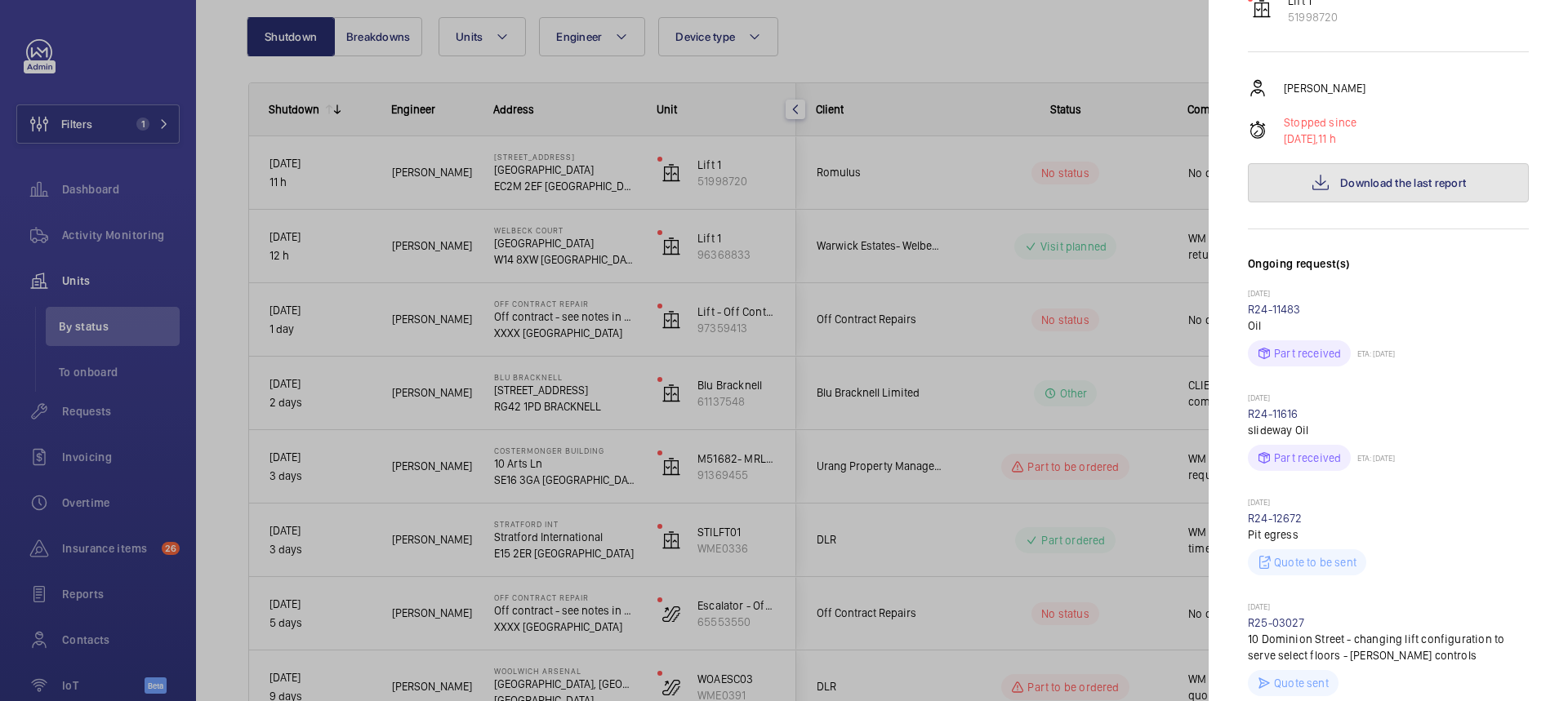
click at [1397, 177] on span "Download the last report" at bounding box center [1403, 183] width 126 height 13
click at [967, 258] on div at bounding box center [784, 350] width 1568 height 701
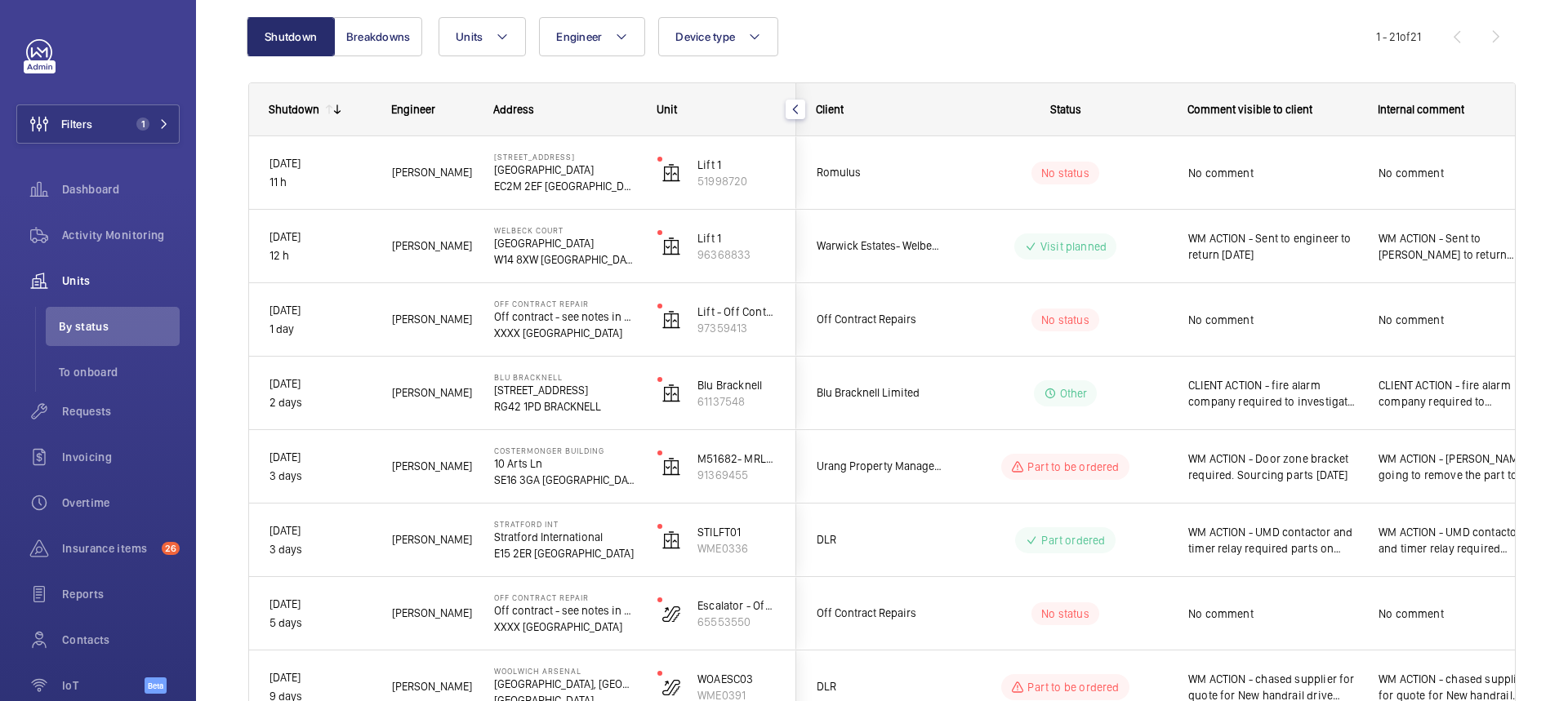
scroll to position [0, 0]
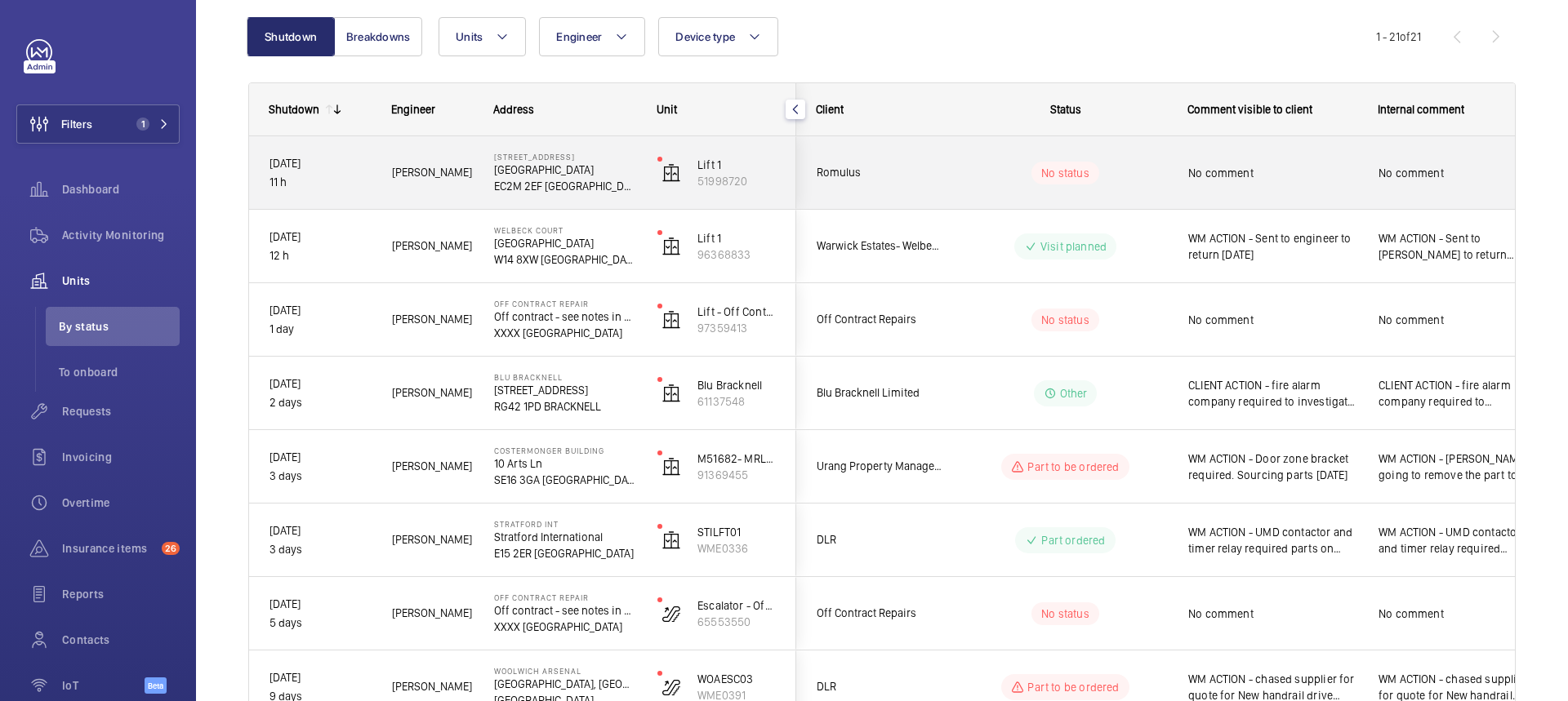
click at [1292, 168] on span "No comment" at bounding box center [1272, 172] width 169 height 16
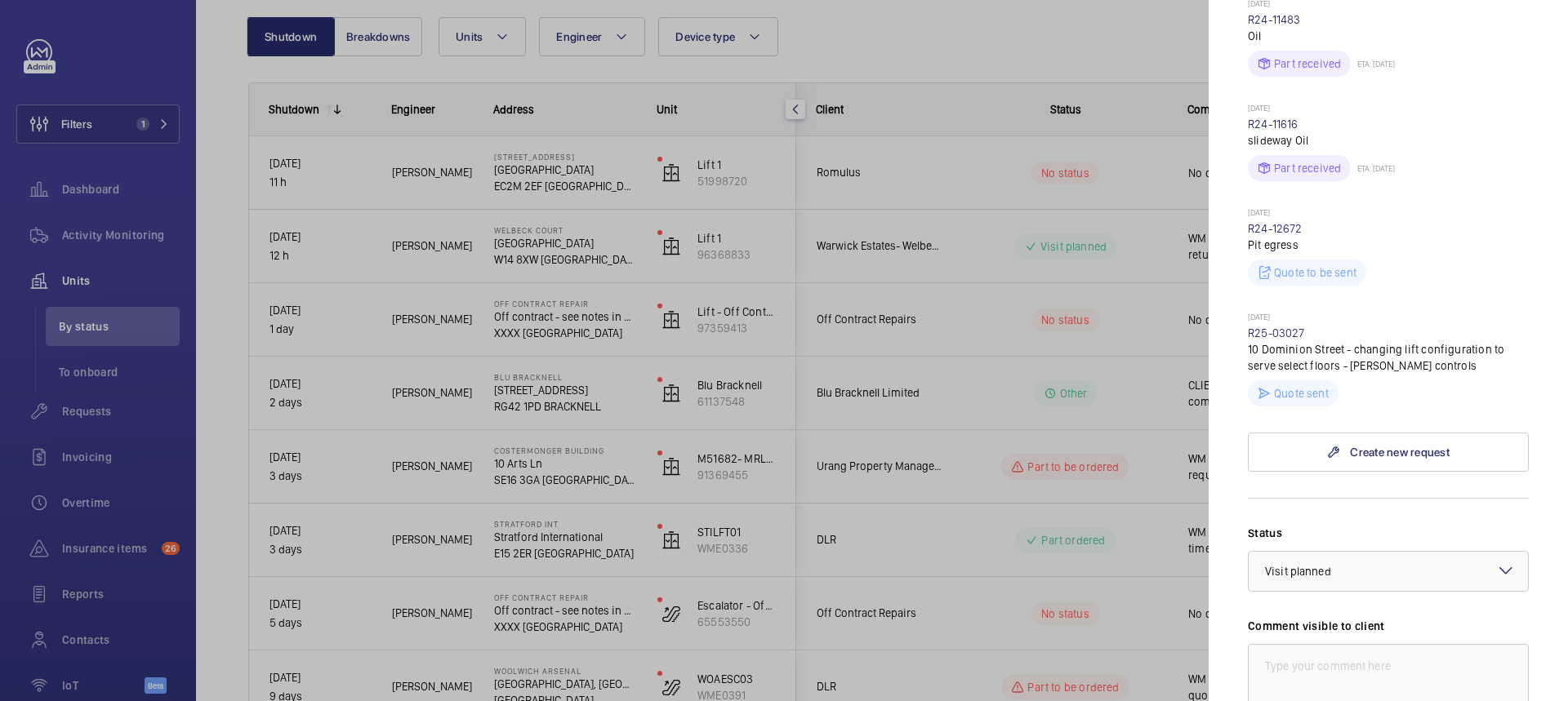
scroll to position [735, 0]
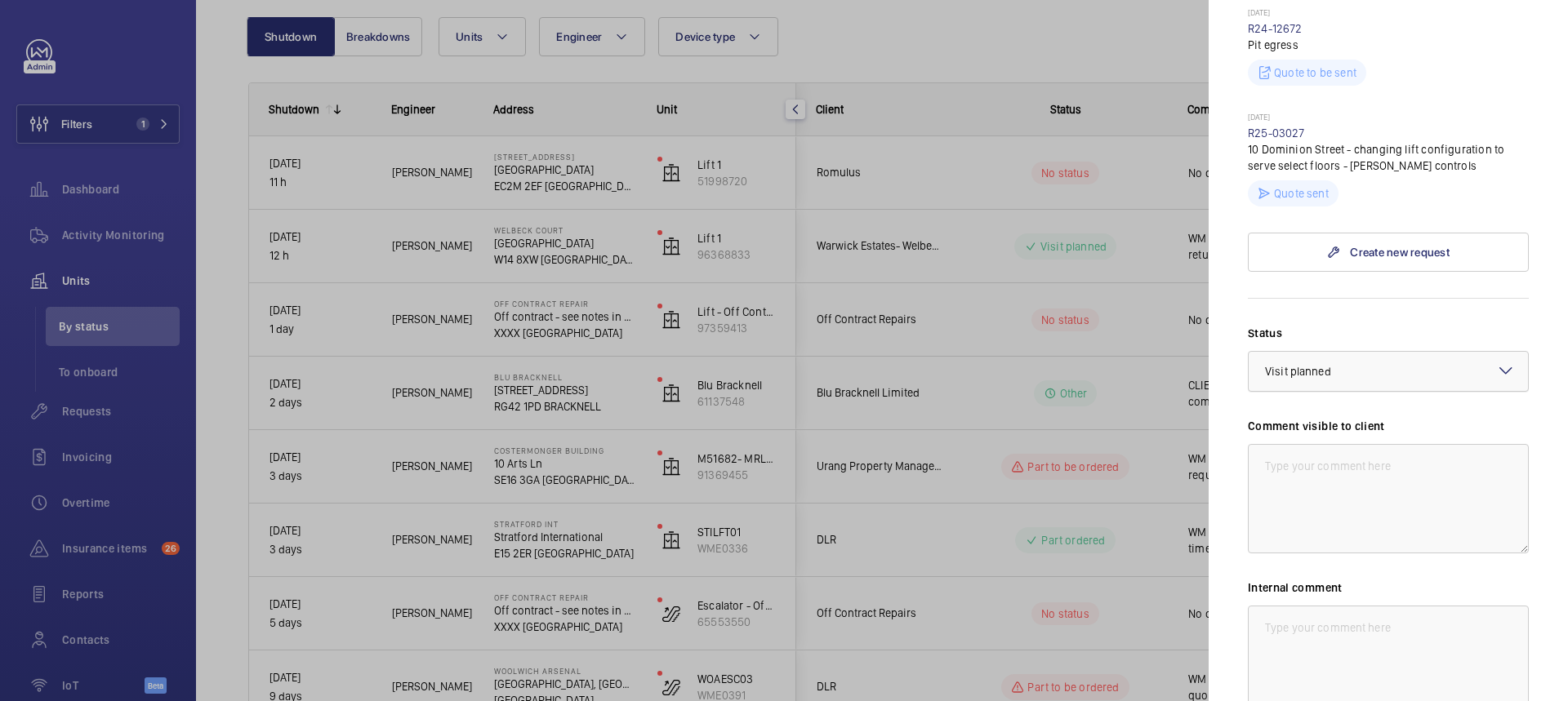
click at [1418, 352] on div at bounding box center [1388, 372] width 279 height 40
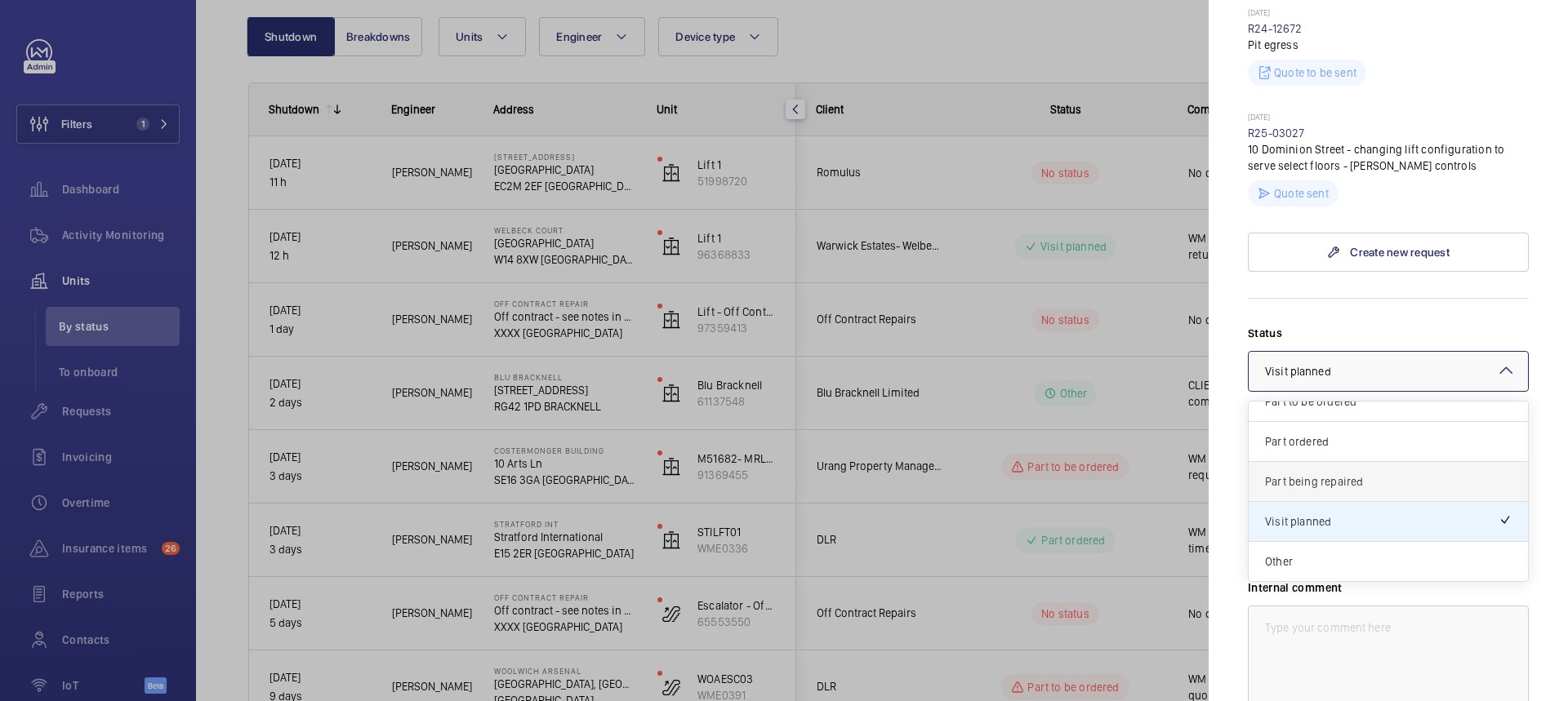
click at [1338, 473] on span "Part being repaired" at bounding box center [1387, 481] width 246 height 16
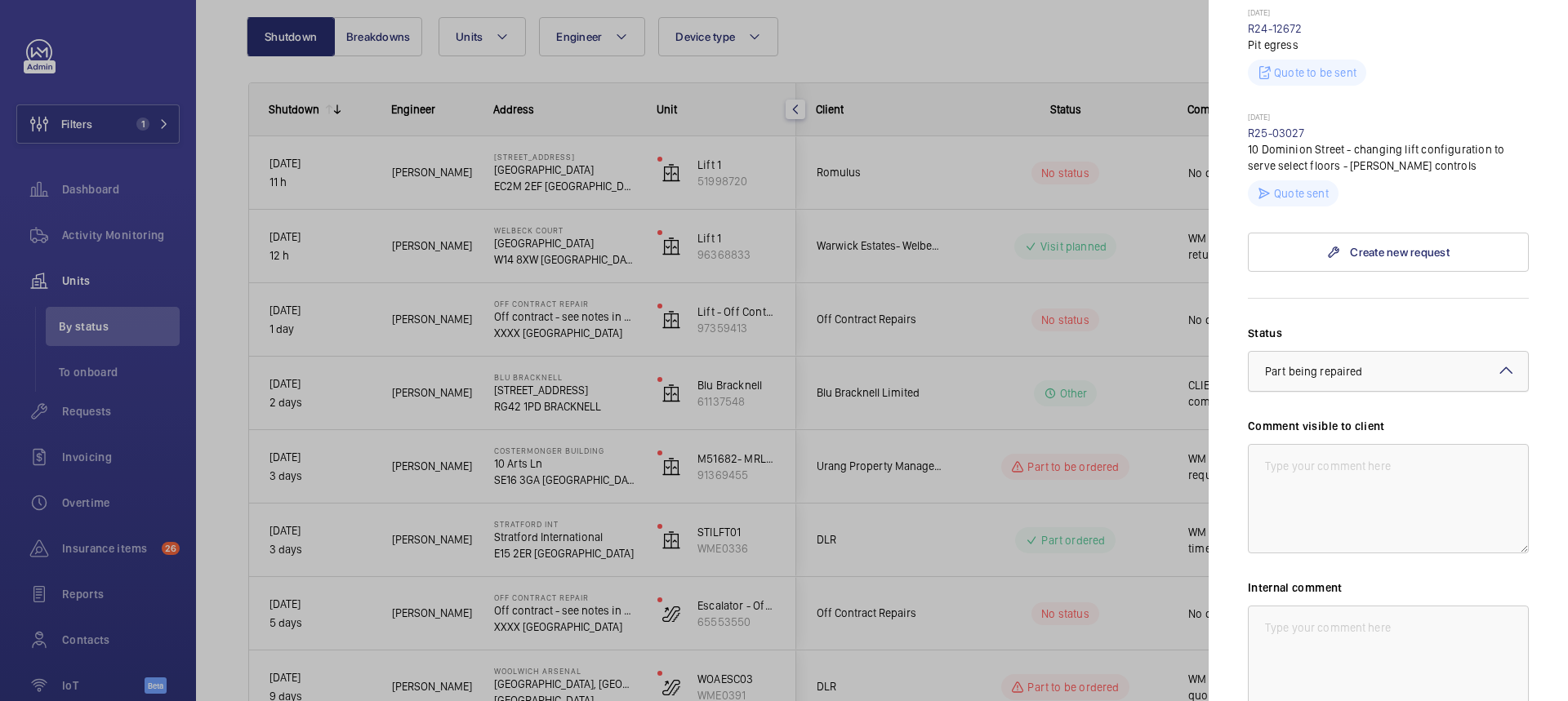
click at [1350, 365] on span "Part being repaired" at bounding box center [1313, 372] width 98 height 13
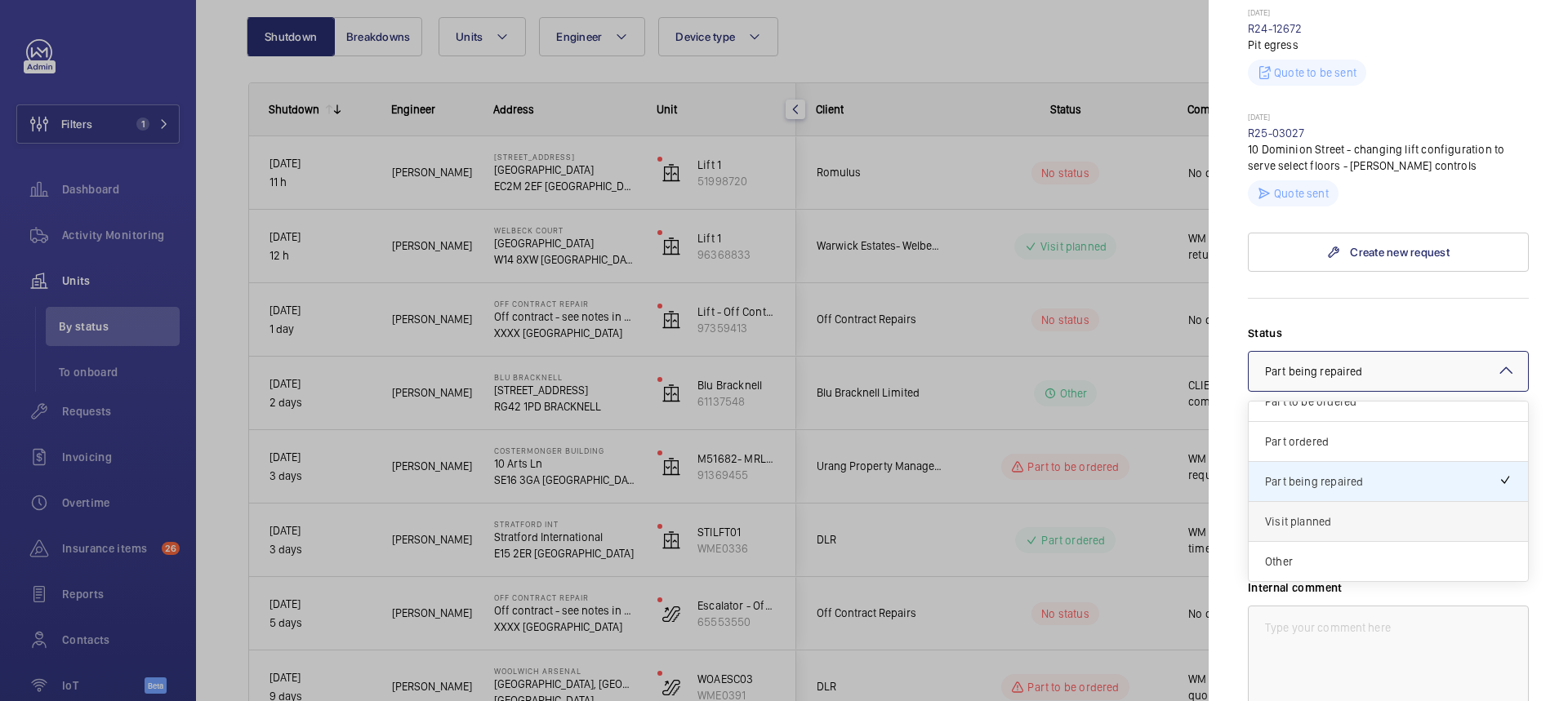
click at [1334, 514] on span "Visit planned" at bounding box center [1387, 521] width 246 height 16
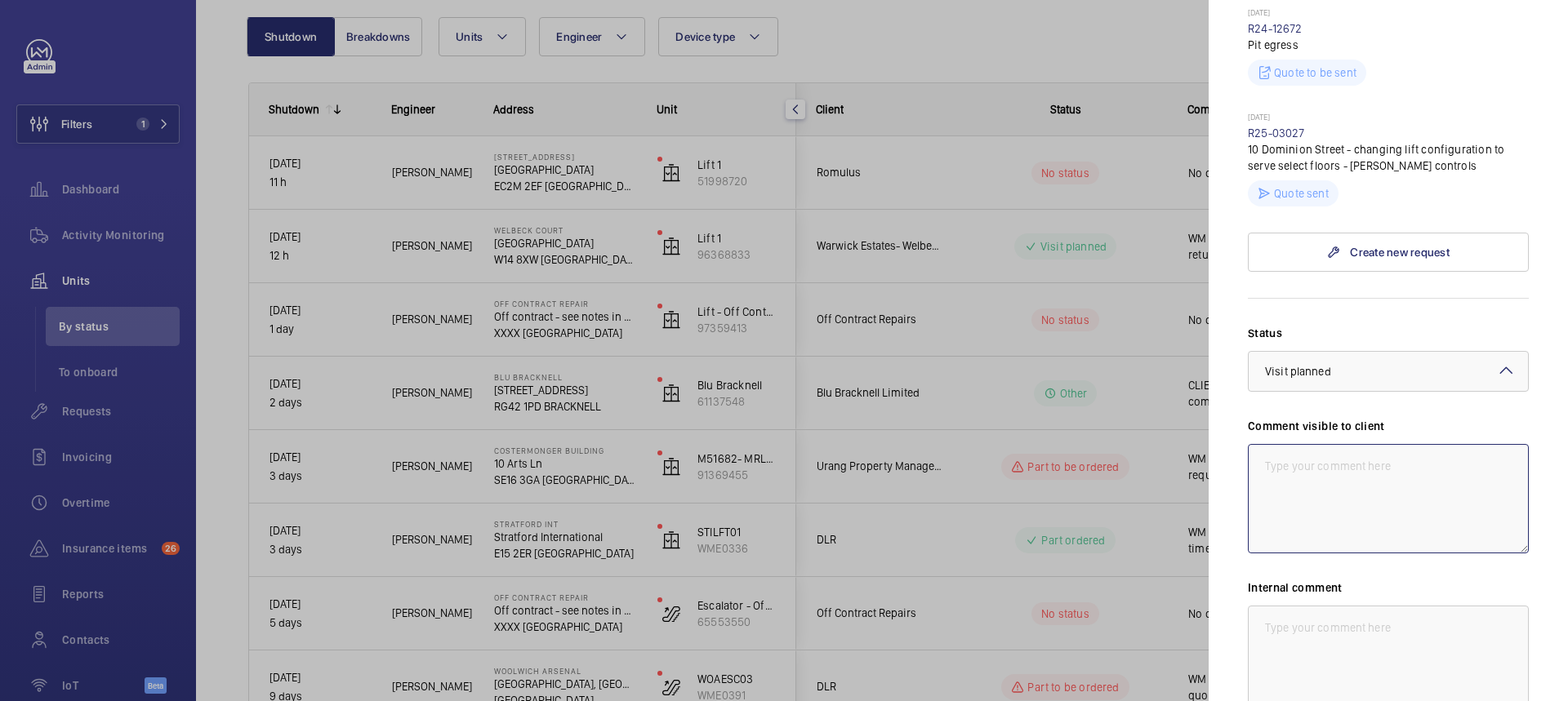
click at [1340, 444] on textarea at bounding box center [1388, 498] width 281 height 109
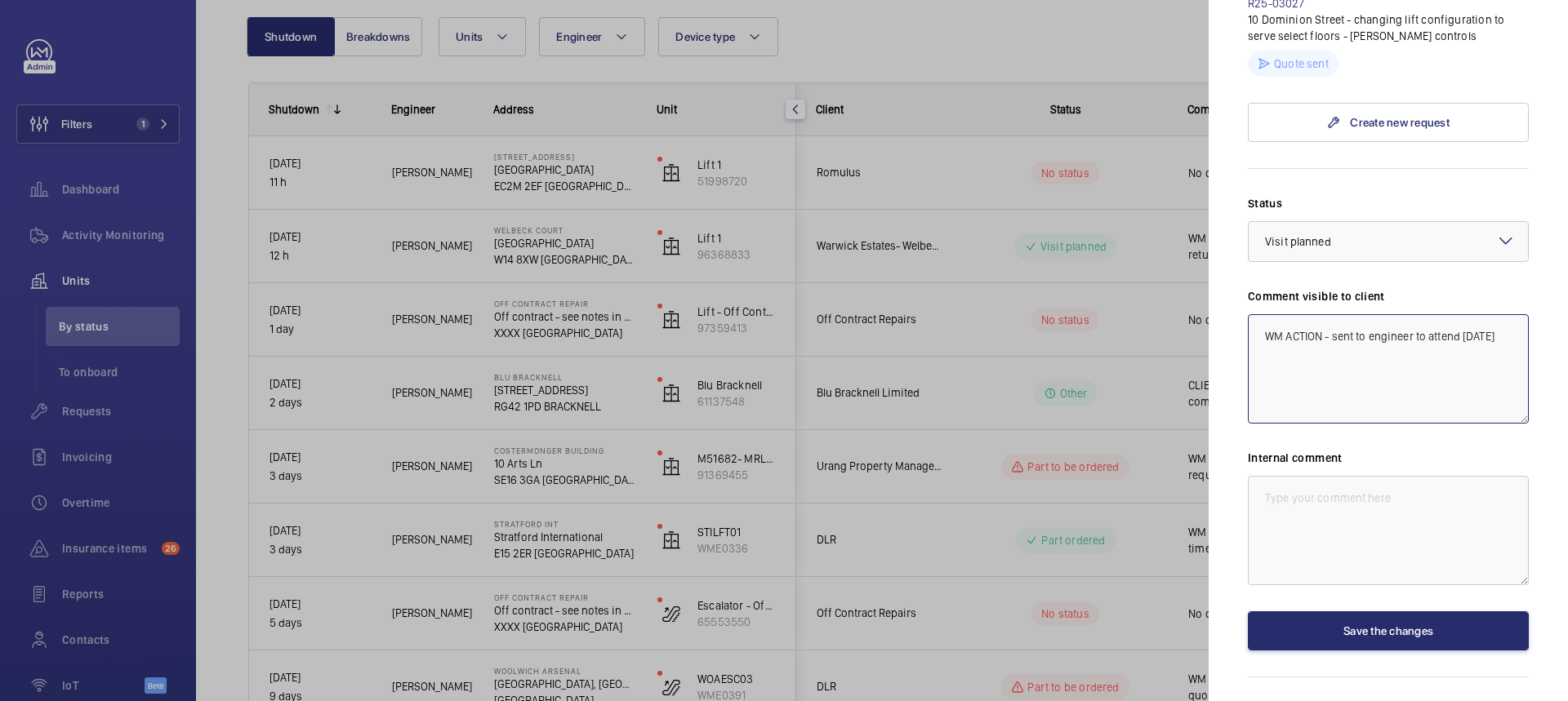
scroll to position [876, 0]
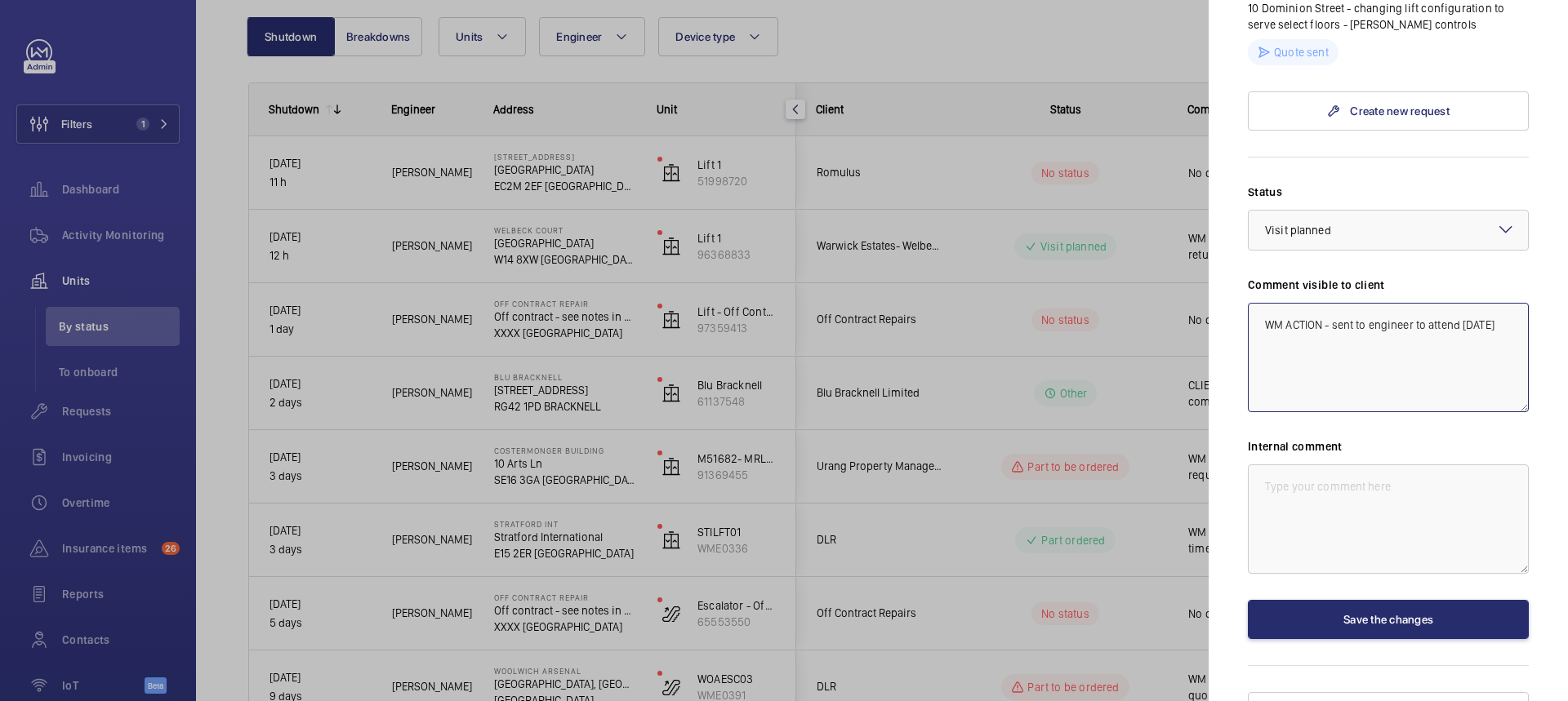
click at [1338, 303] on textarea "WM ACTION - sent to engineer to attend [DATE]" at bounding box center [1388, 357] width 281 height 109
type textarea "WM ACTION - Sent to engineer to attend [DATE]"
click at [1317, 484] on textarea at bounding box center [1388, 519] width 281 height 109
type textarea "WM ACTION - Sent to [PERSON_NAME] to attend [DATE]."
click at [1402, 600] on button "Save the changes" at bounding box center [1388, 619] width 281 height 40
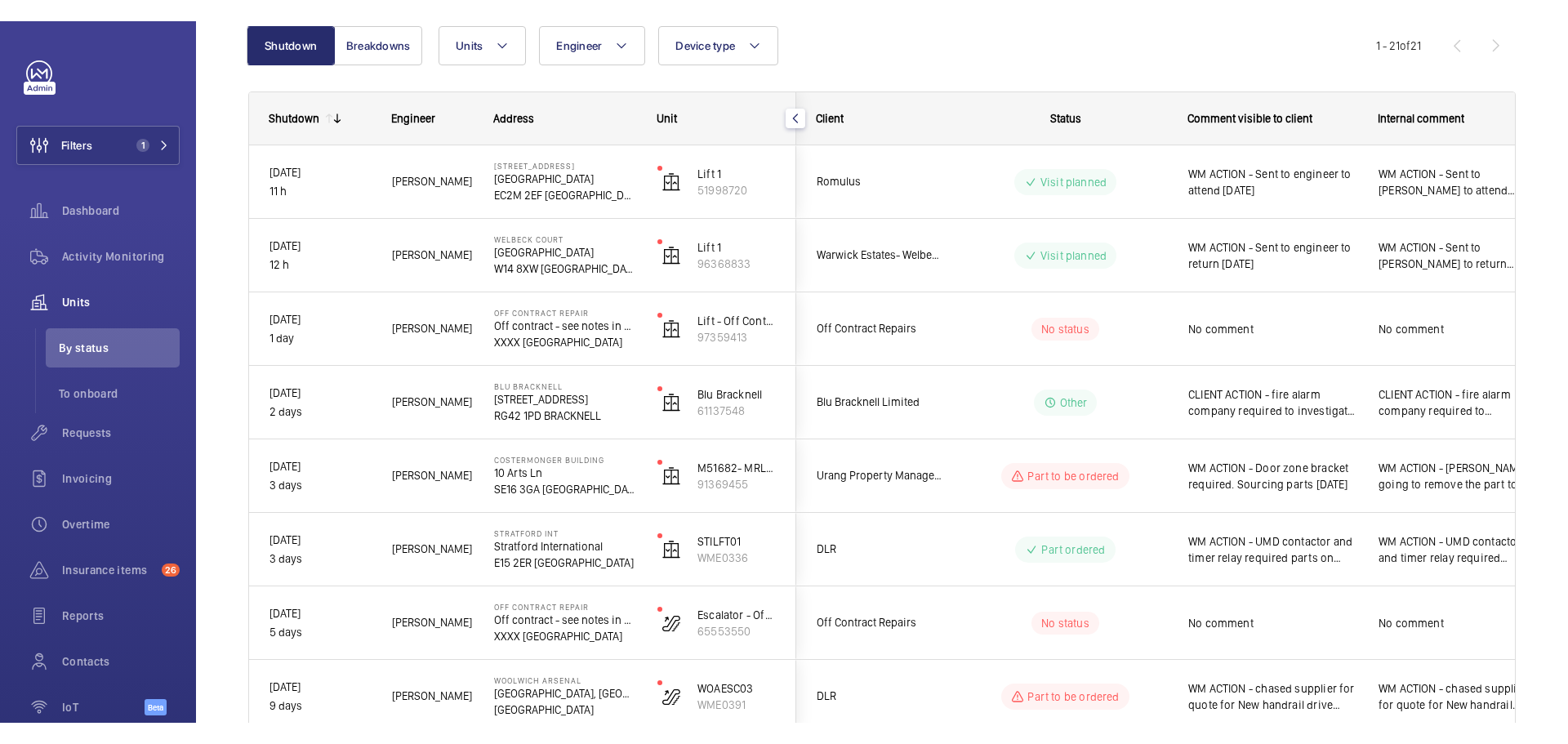
scroll to position [171, 0]
